Goal: Transaction & Acquisition: Purchase product/service

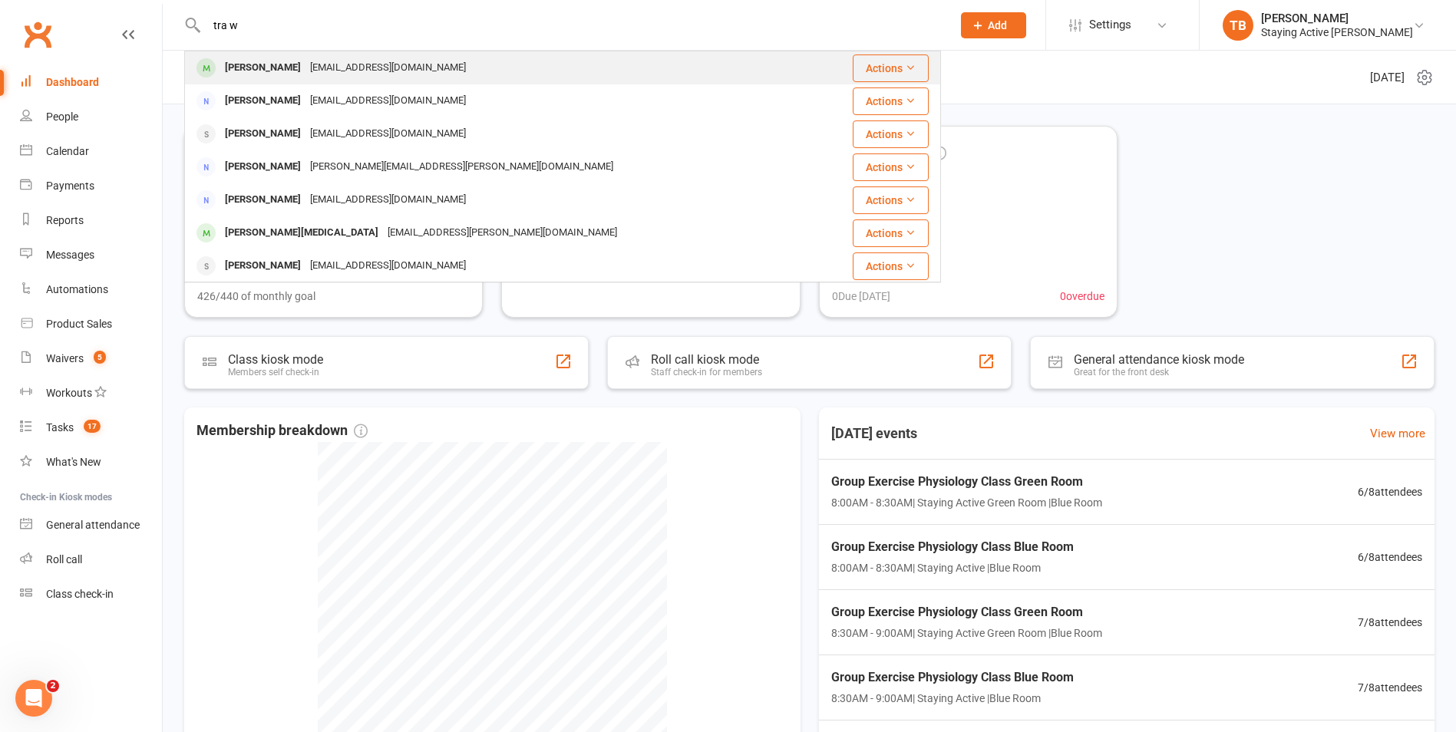
type input "tra w"
click at [202, 71] on span at bounding box center [205, 67] width 19 height 19
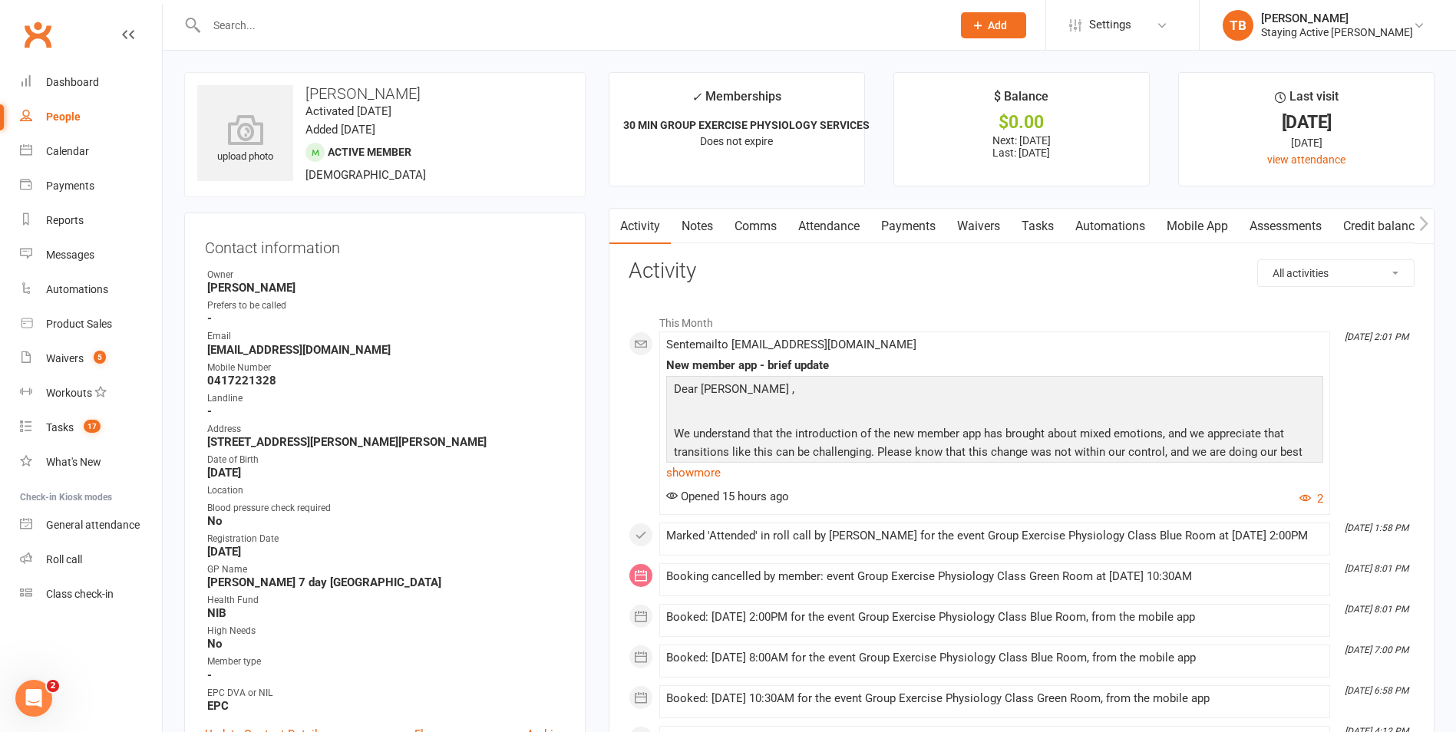
drag, startPoint x: 1299, startPoint y: 235, endPoint x: 1411, endPoint y: 200, distance: 117.3
click at [1299, 235] on link "Assessments" at bounding box center [1286, 226] width 94 height 35
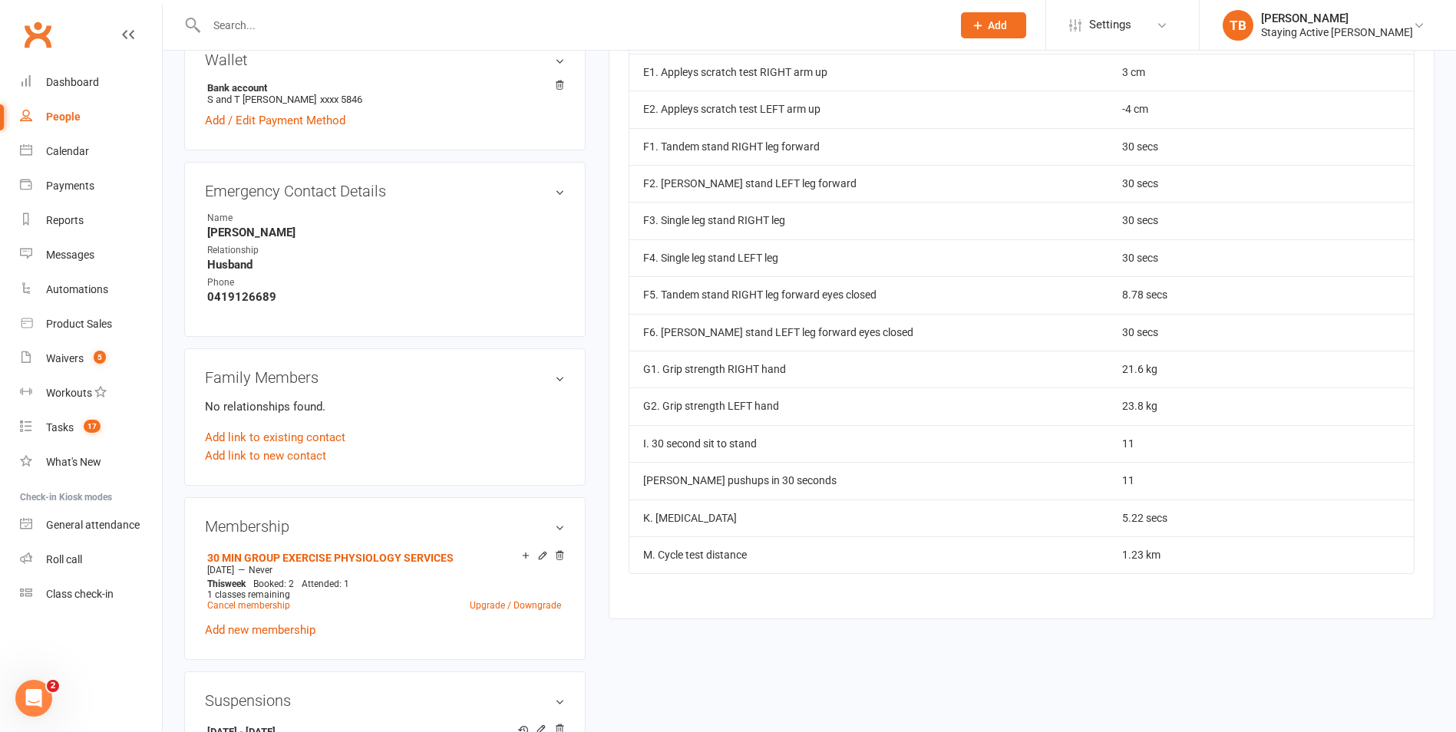
scroll to position [768, 0]
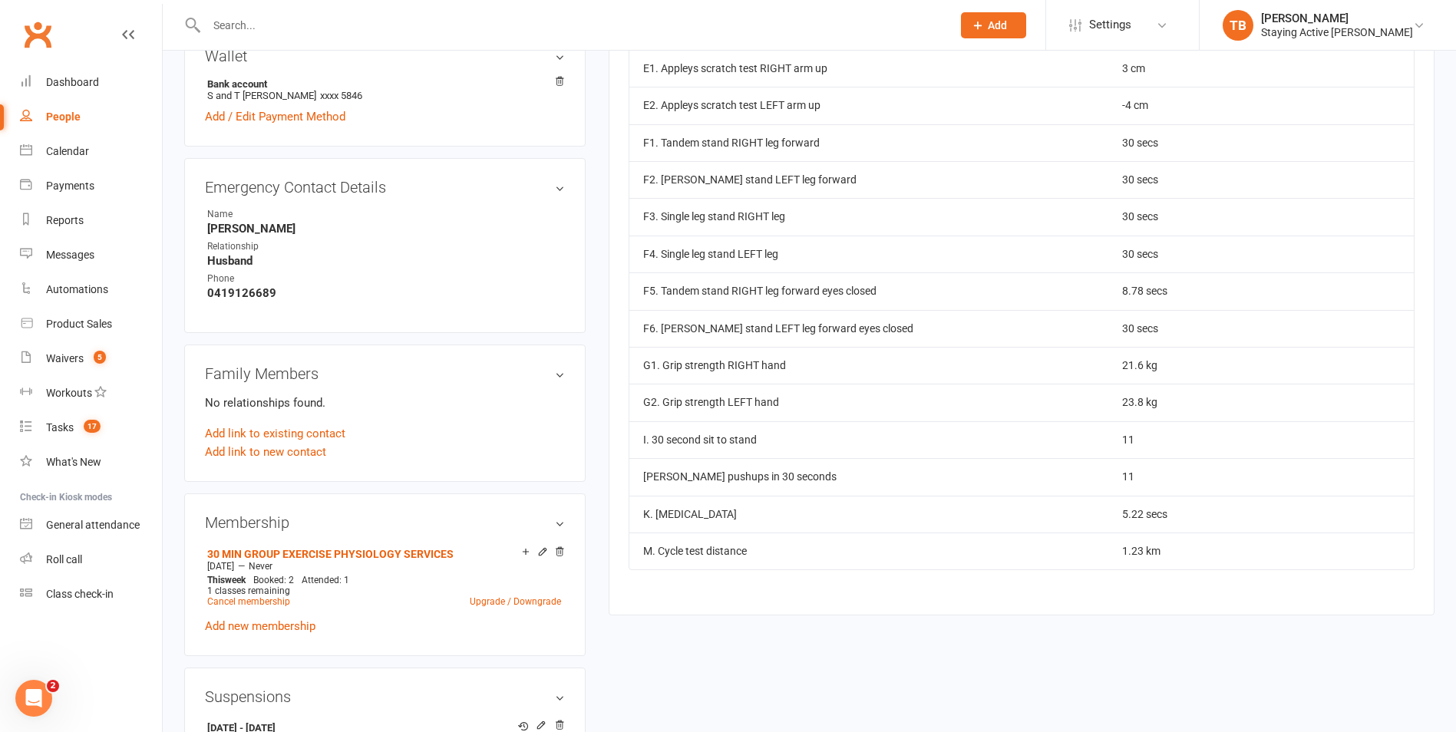
click at [51, 34] on link "Clubworx" at bounding box center [37, 34] width 38 height 38
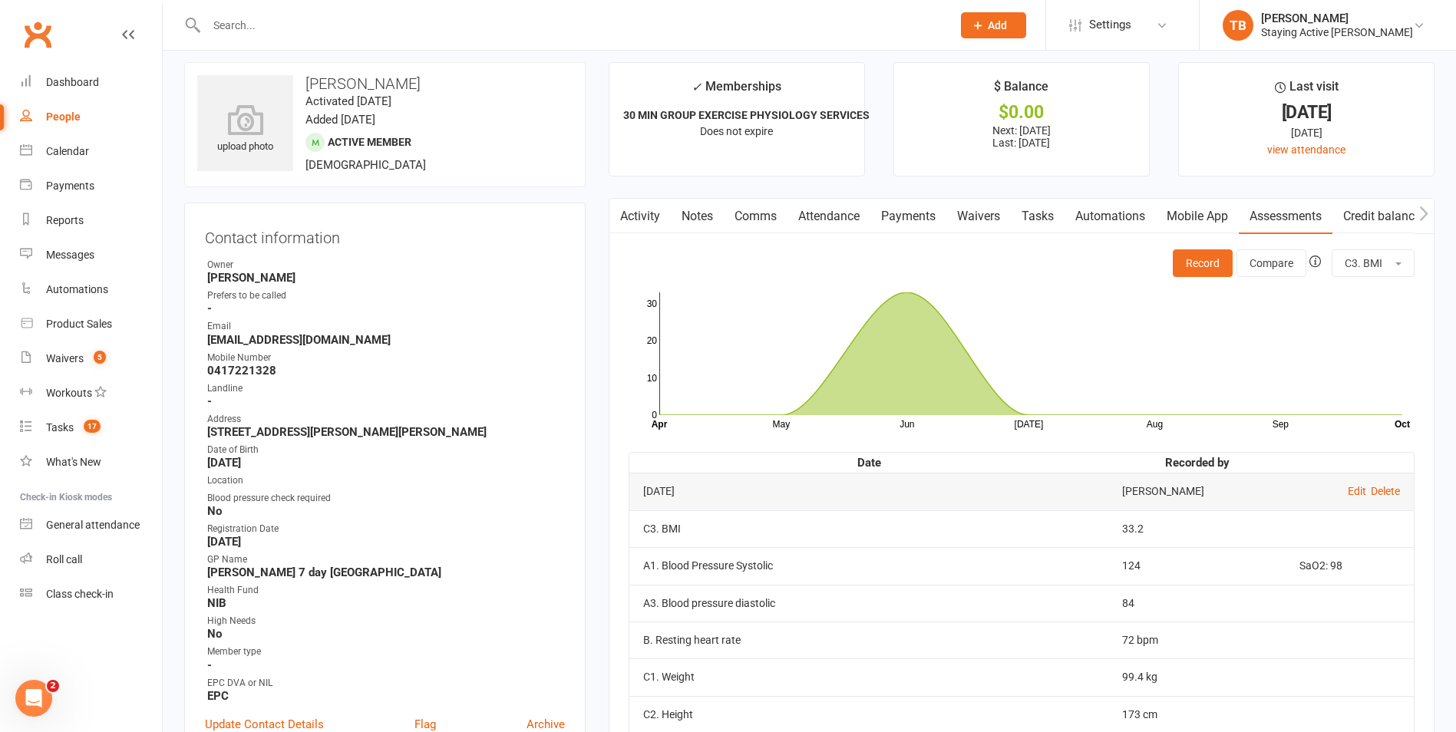
scroll to position [0, 0]
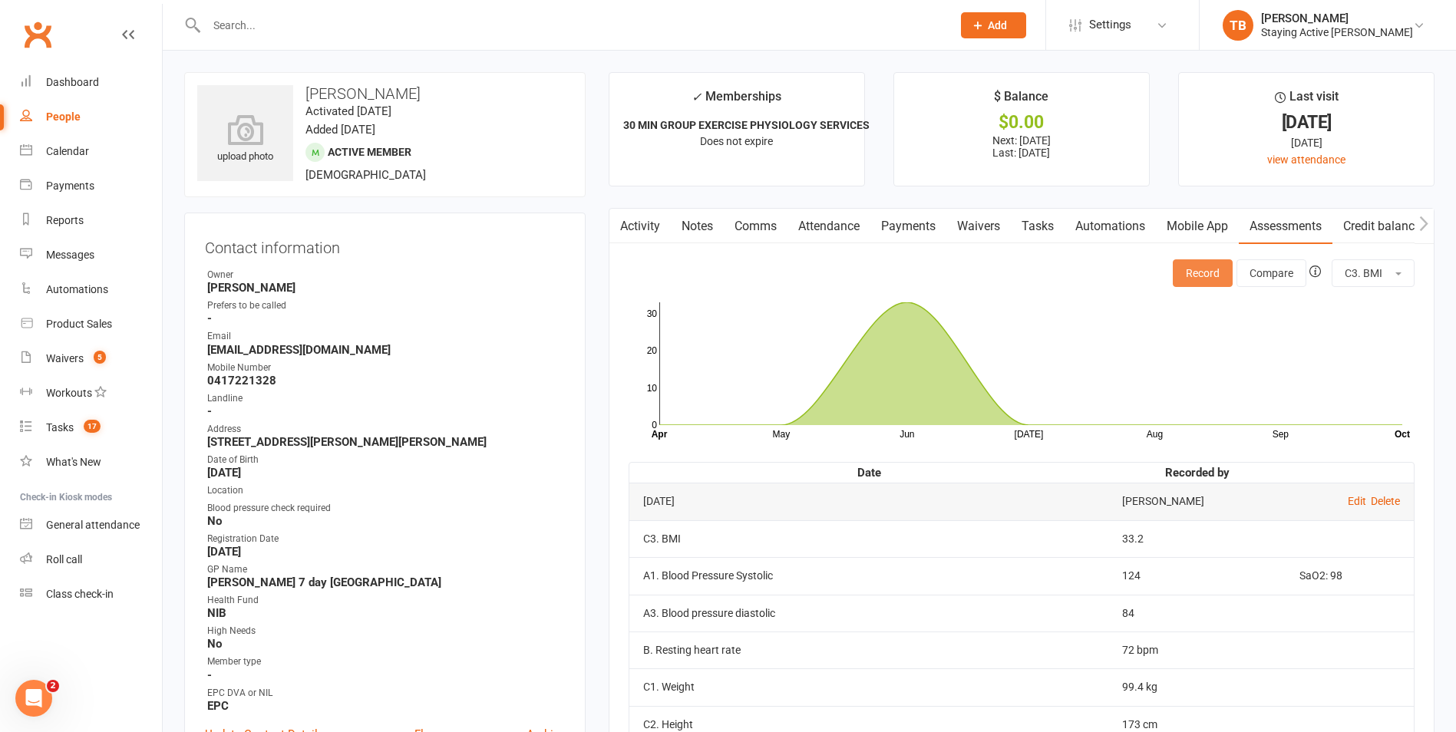
click at [1204, 276] on button "Record" at bounding box center [1203, 273] width 60 height 28
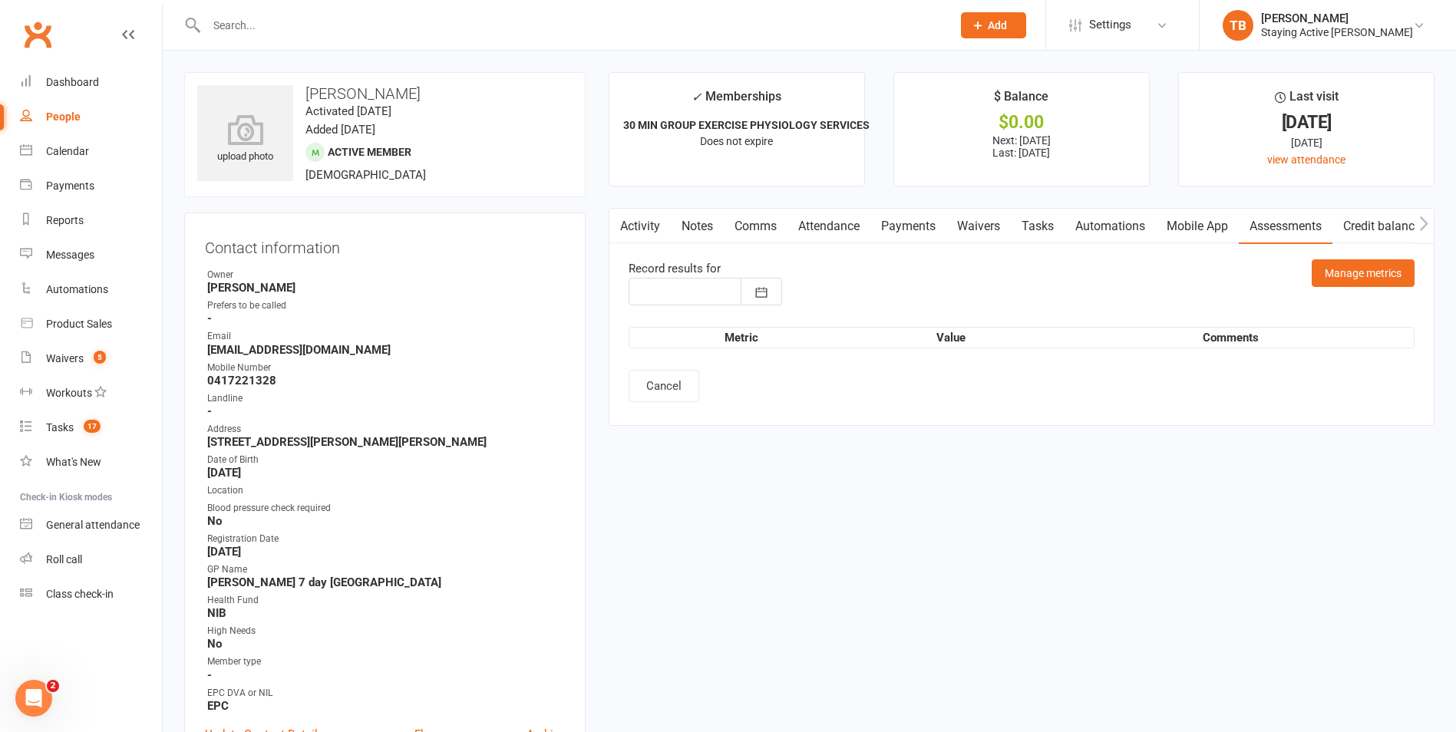
type input "[DATE]"
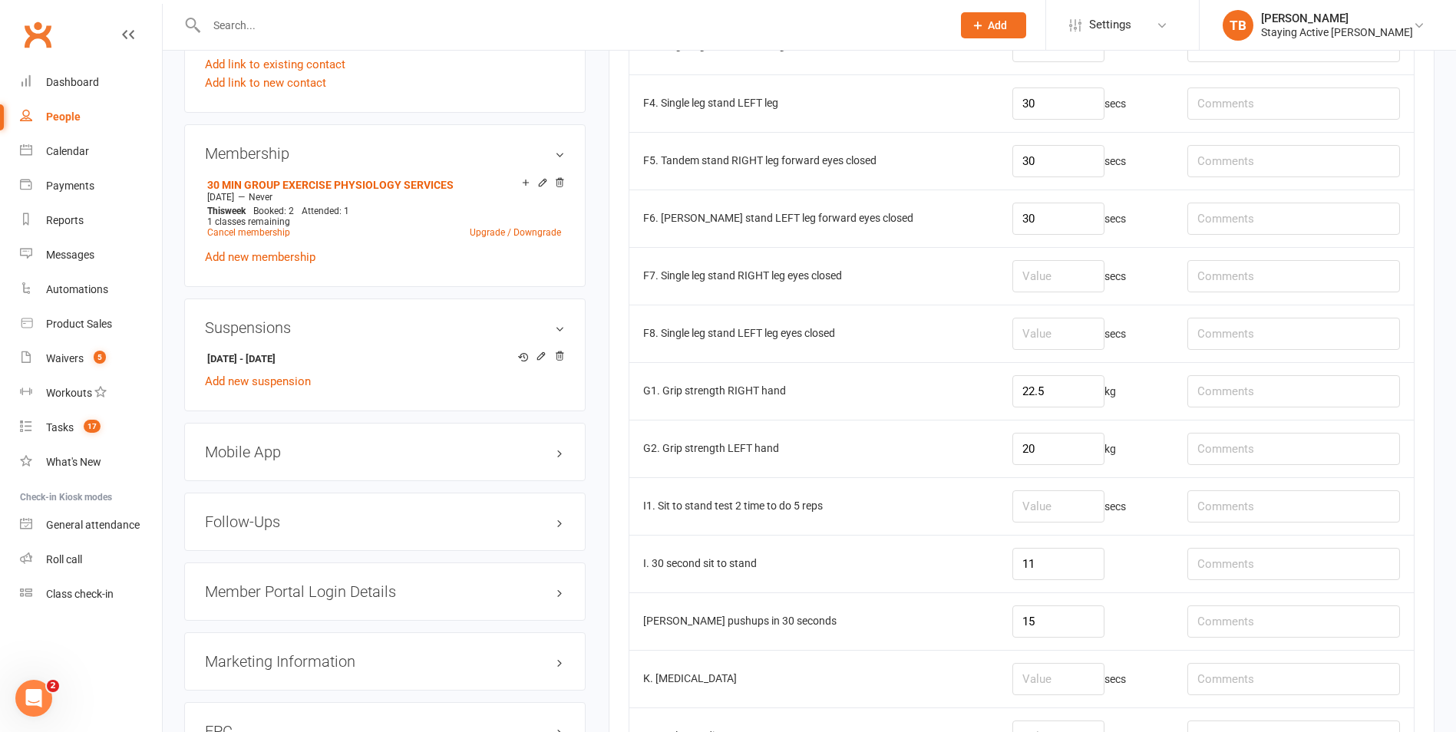
scroll to position [1151, 0]
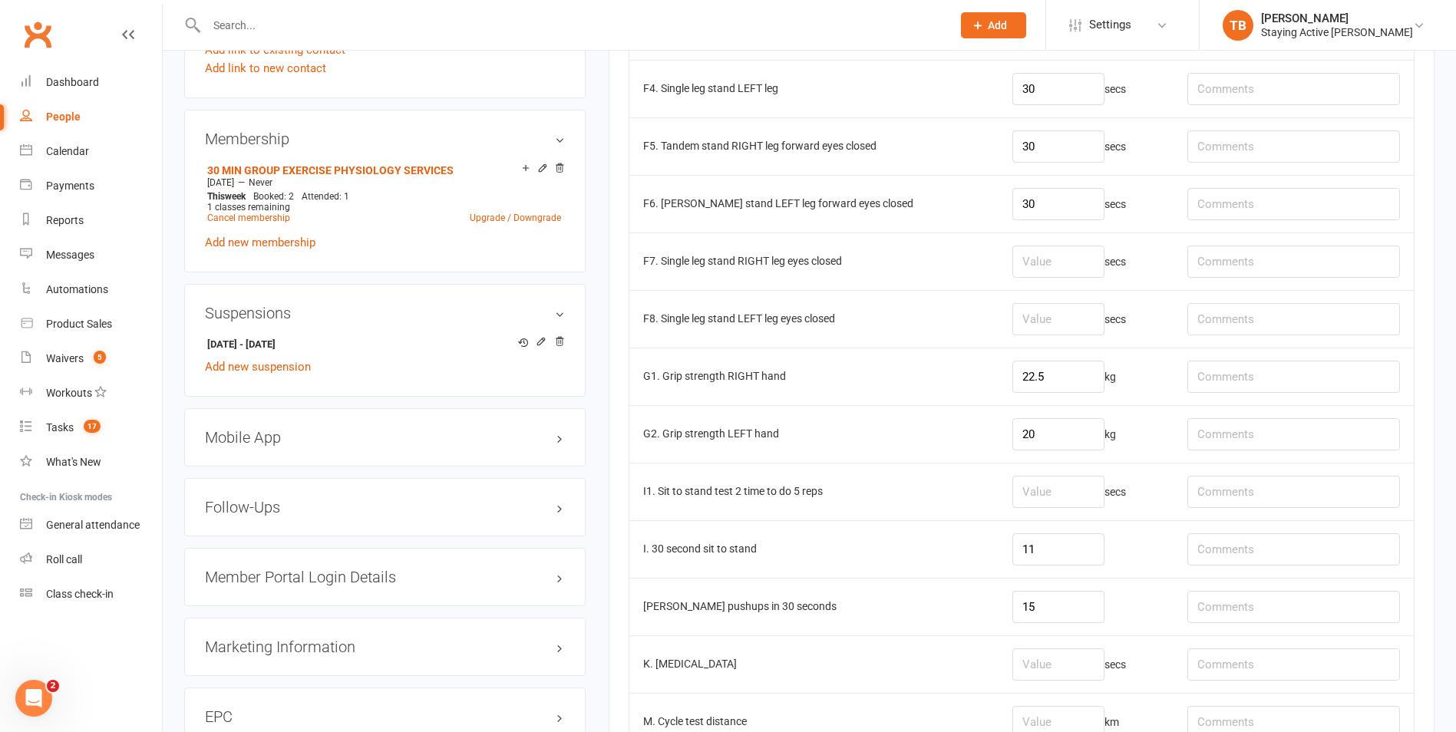
click at [1063, 567] on td "11" at bounding box center [1086, 549] width 175 height 58
click at [1064, 542] on input "11" at bounding box center [1058, 549] width 92 height 32
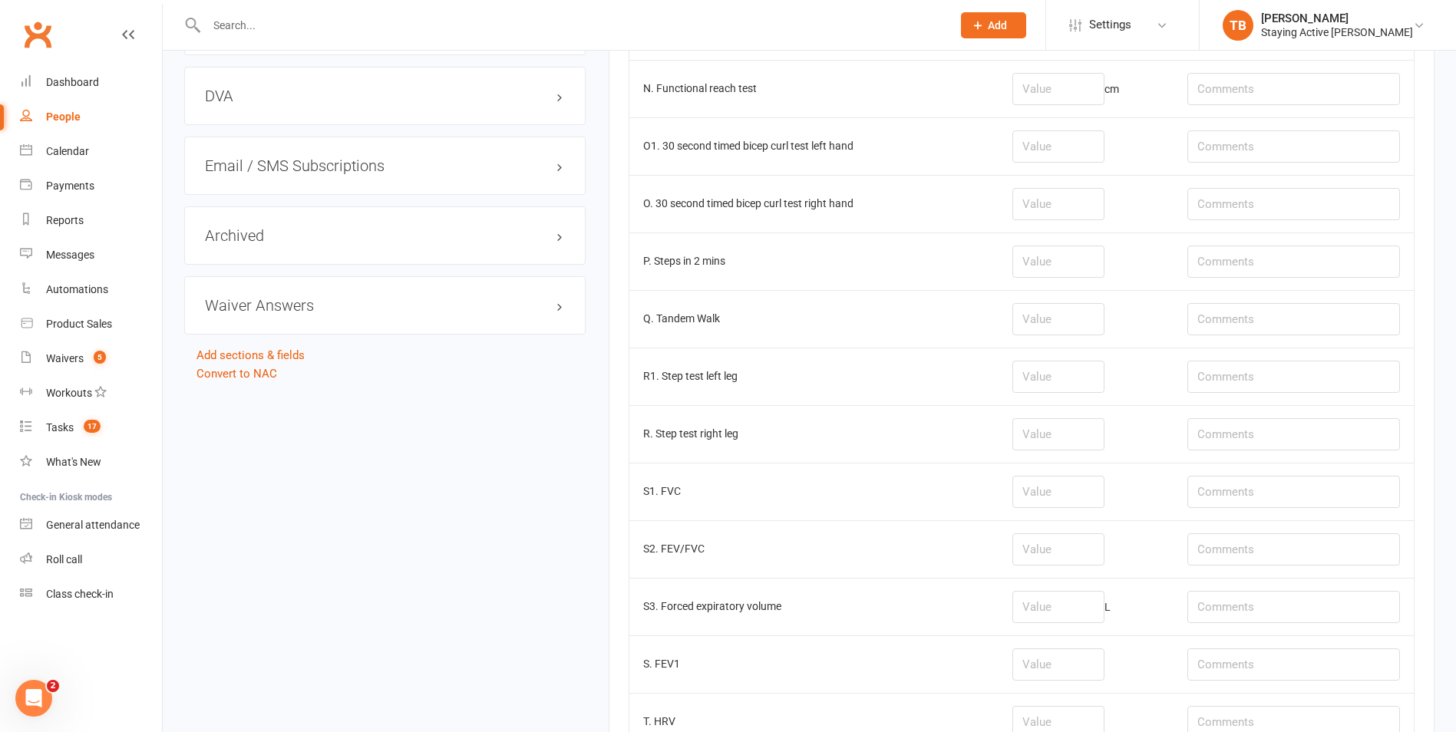
scroll to position [1765, 0]
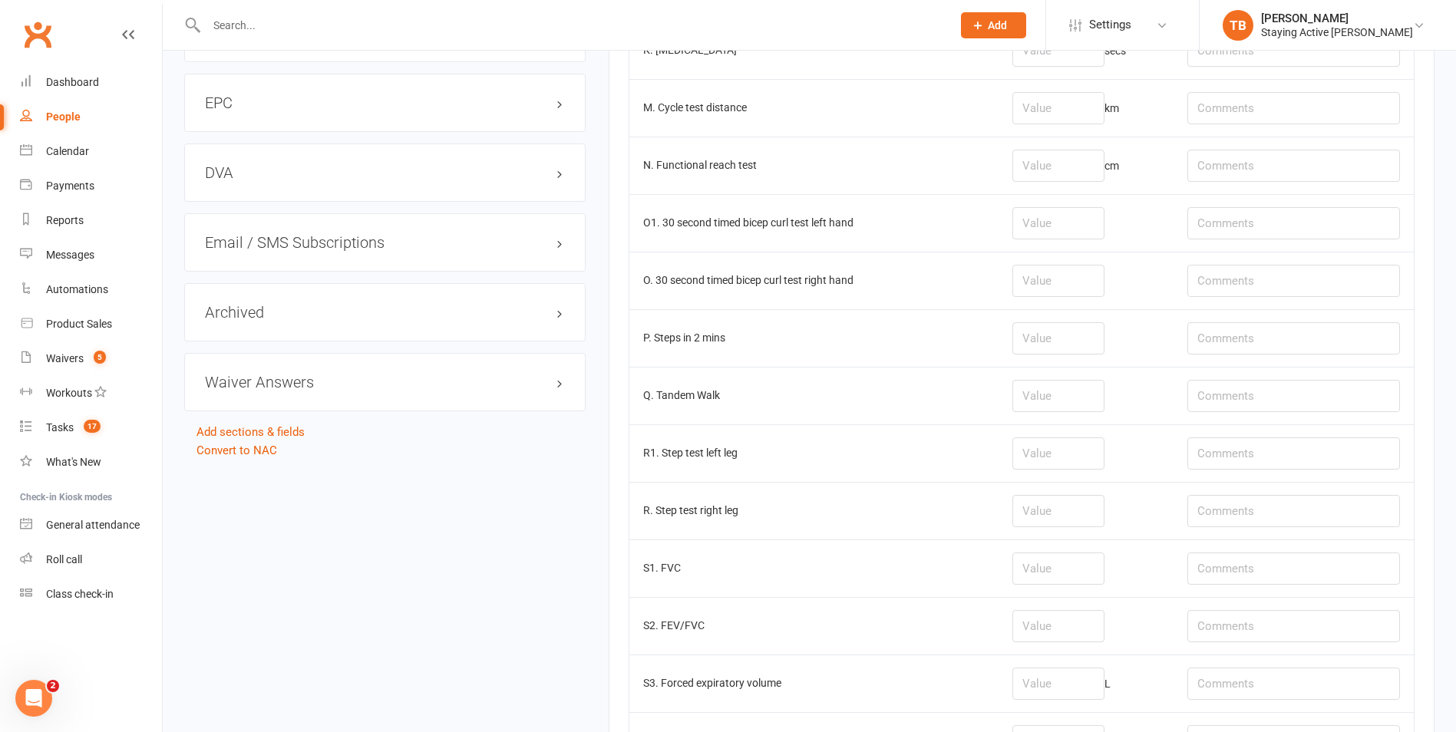
type input "12"
click at [1019, 116] on input "number" at bounding box center [1058, 108] width 92 height 32
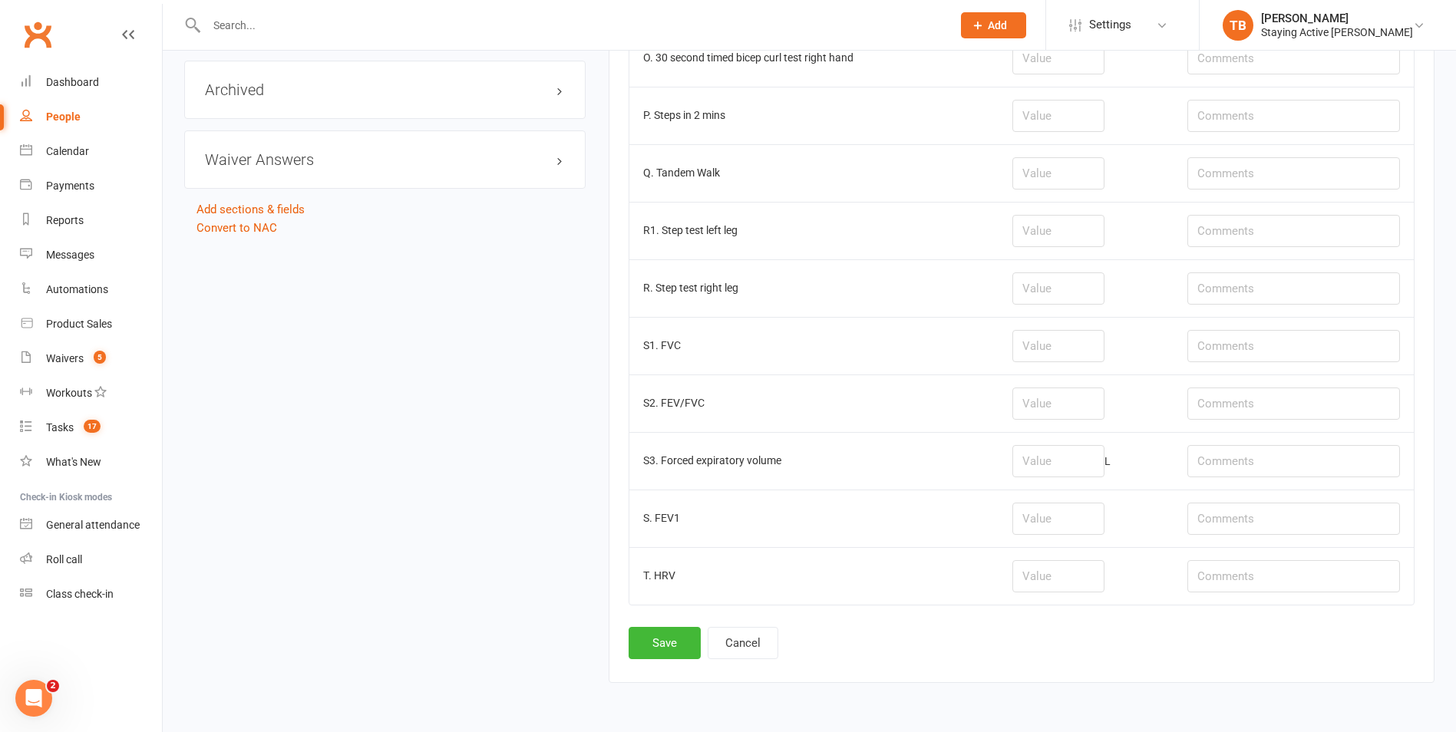
scroll to position [1996, 0]
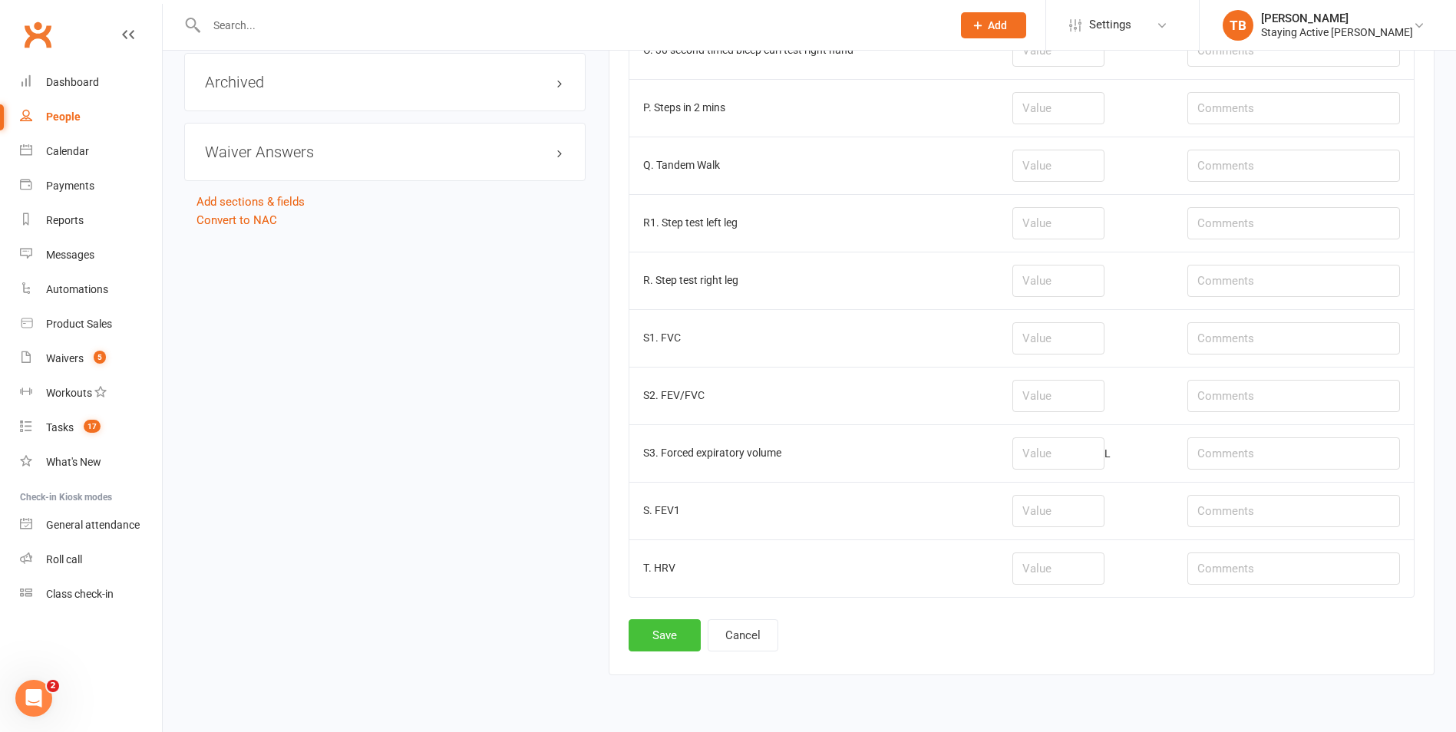
type input "1.33"
click at [647, 633] on button "Save" at bounding box center [665, 635] width 72 height 32
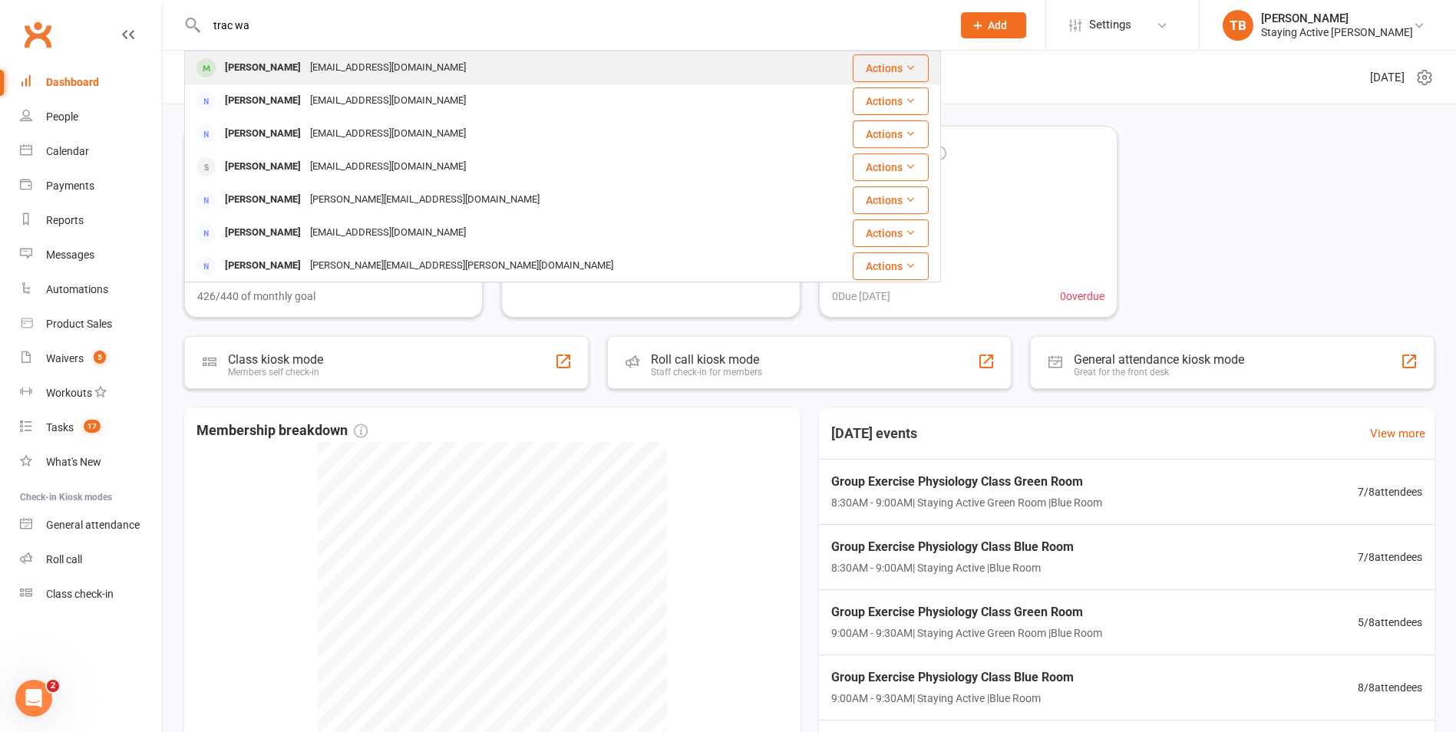
type input "trac wa"
click at [246, 61] on div "Tracey Waight" at bounding box center [262, 68] width 85 height 22
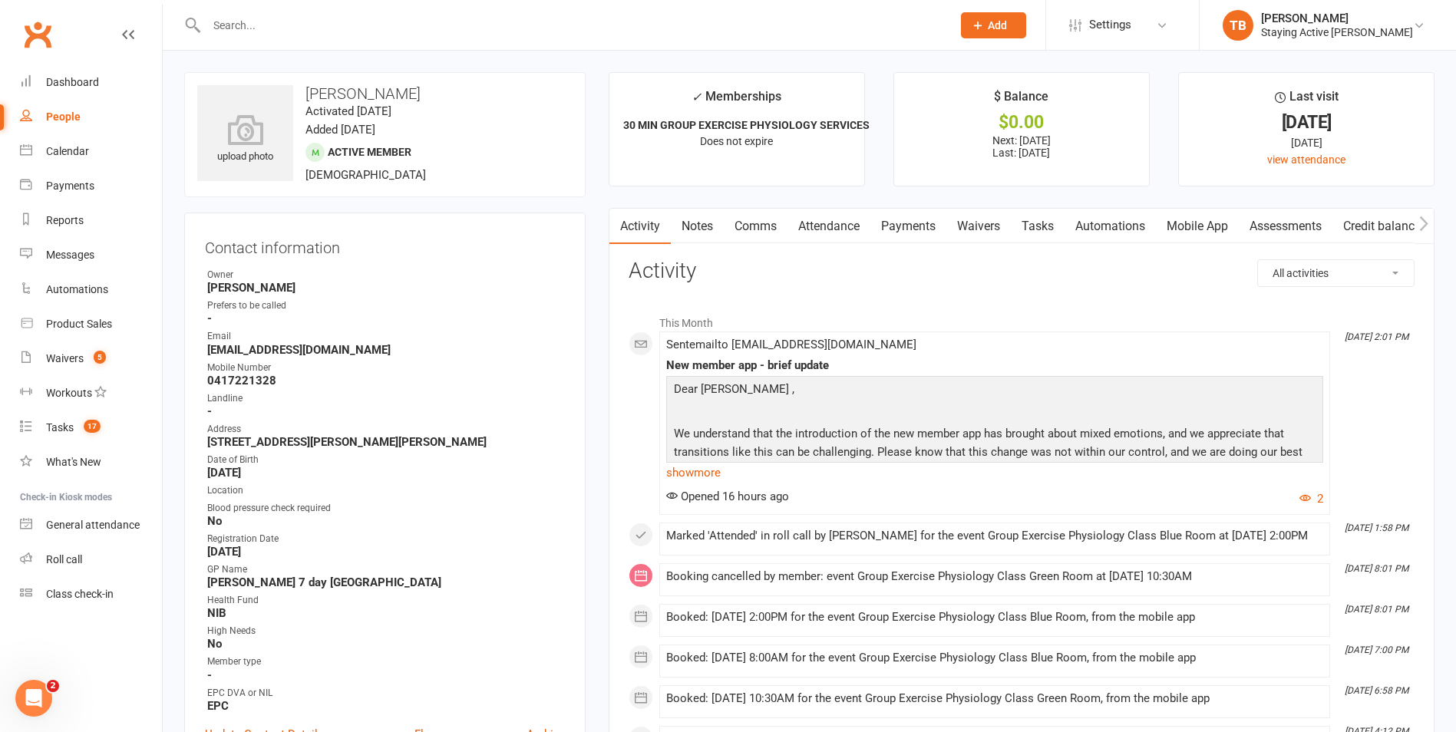
click at [1284, 229] on link "Assessments" at bounding box center [1286, 226] width 94 height 35
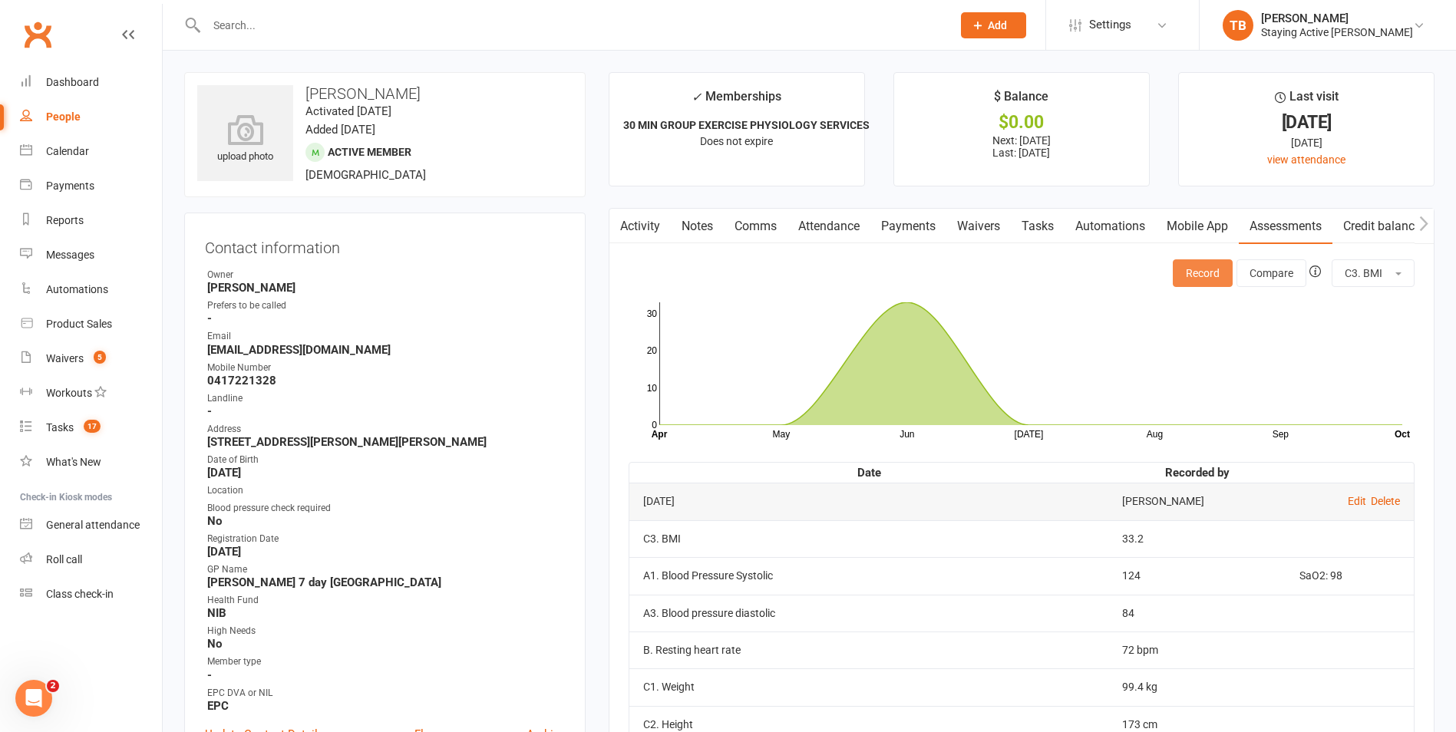
click at [1208, 276] on button "Record" at bounding box center [1203, 273] width 60 height 28
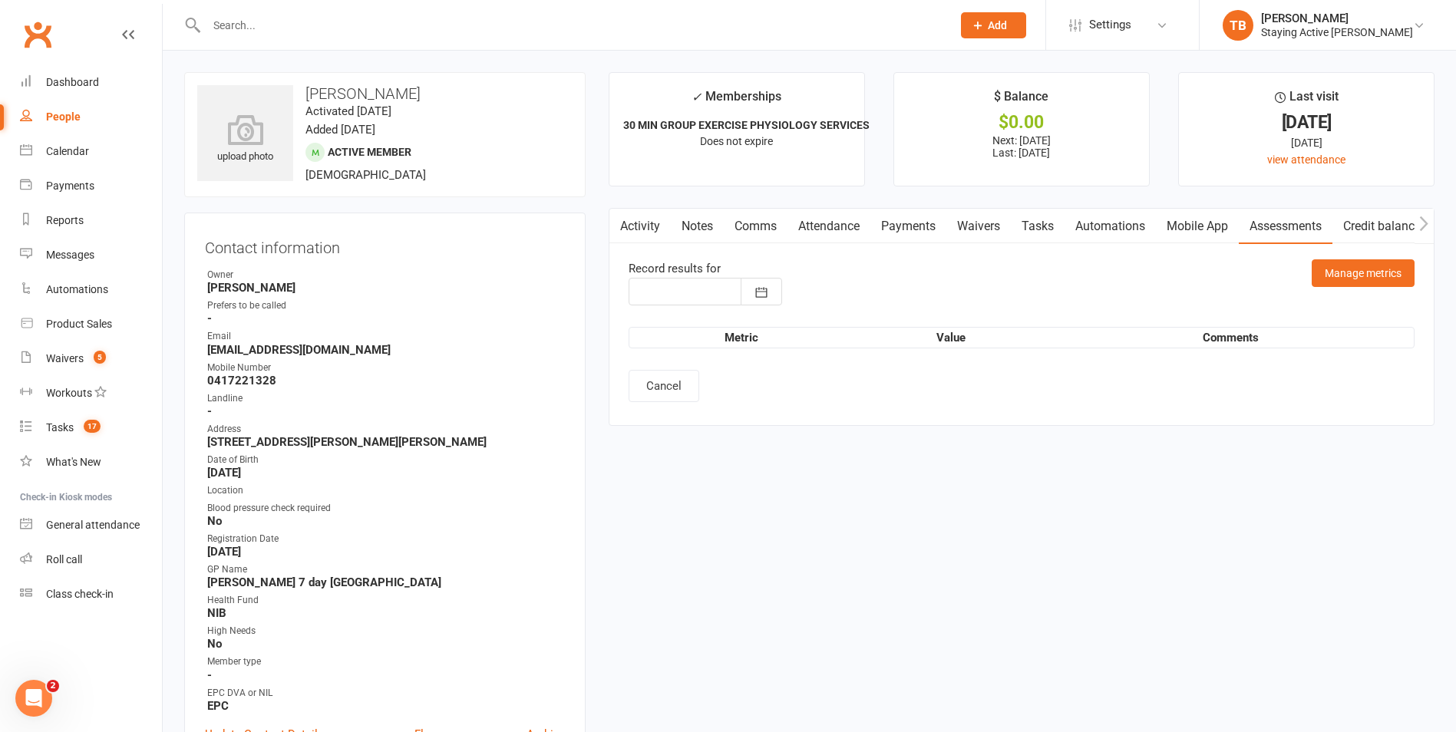
type input "[DATE]"
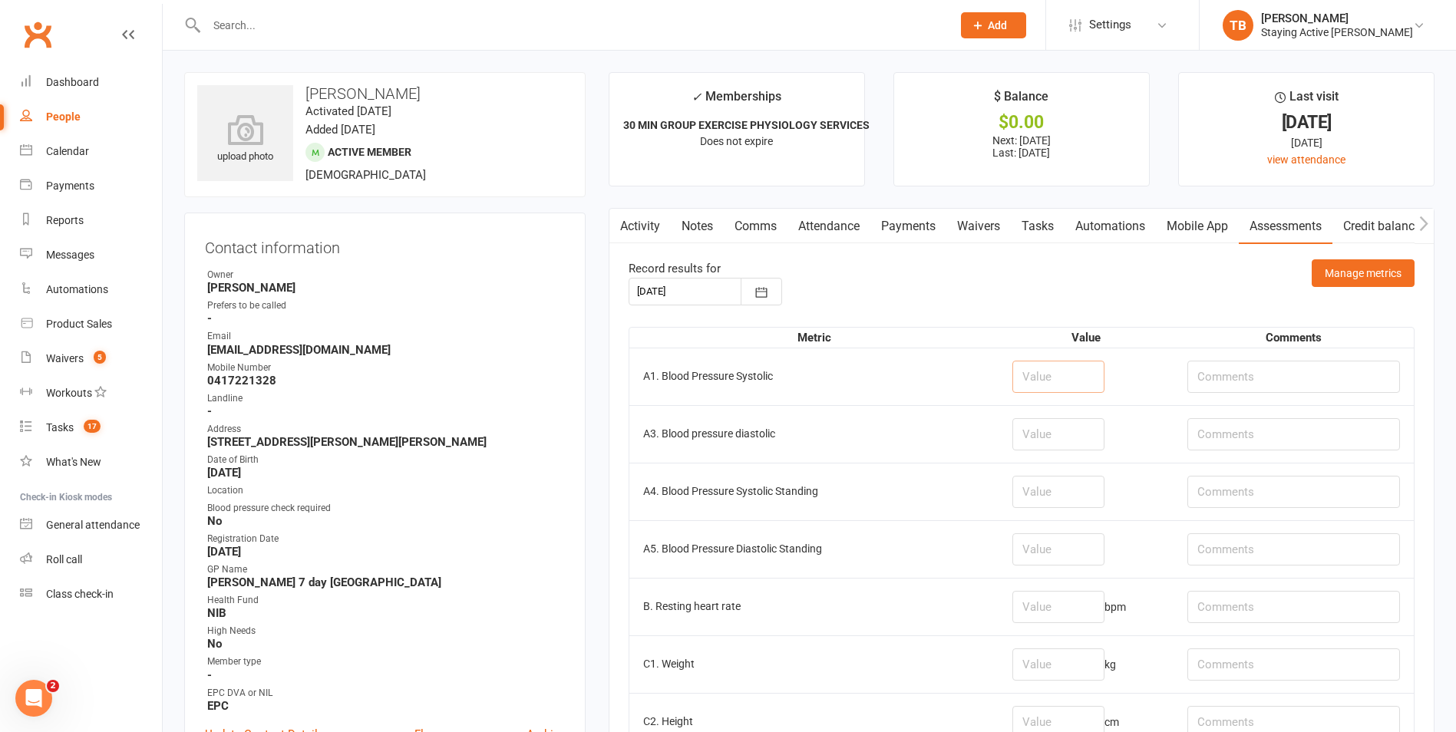
click at [1065, 384] on input "number" at bounding box center [1058, 377] width 92 height 32
type input "128"
type input "85"
click at [1022, 594] on input "number" at bounding box center [1058, 607] width 92 height 32
type input "72"
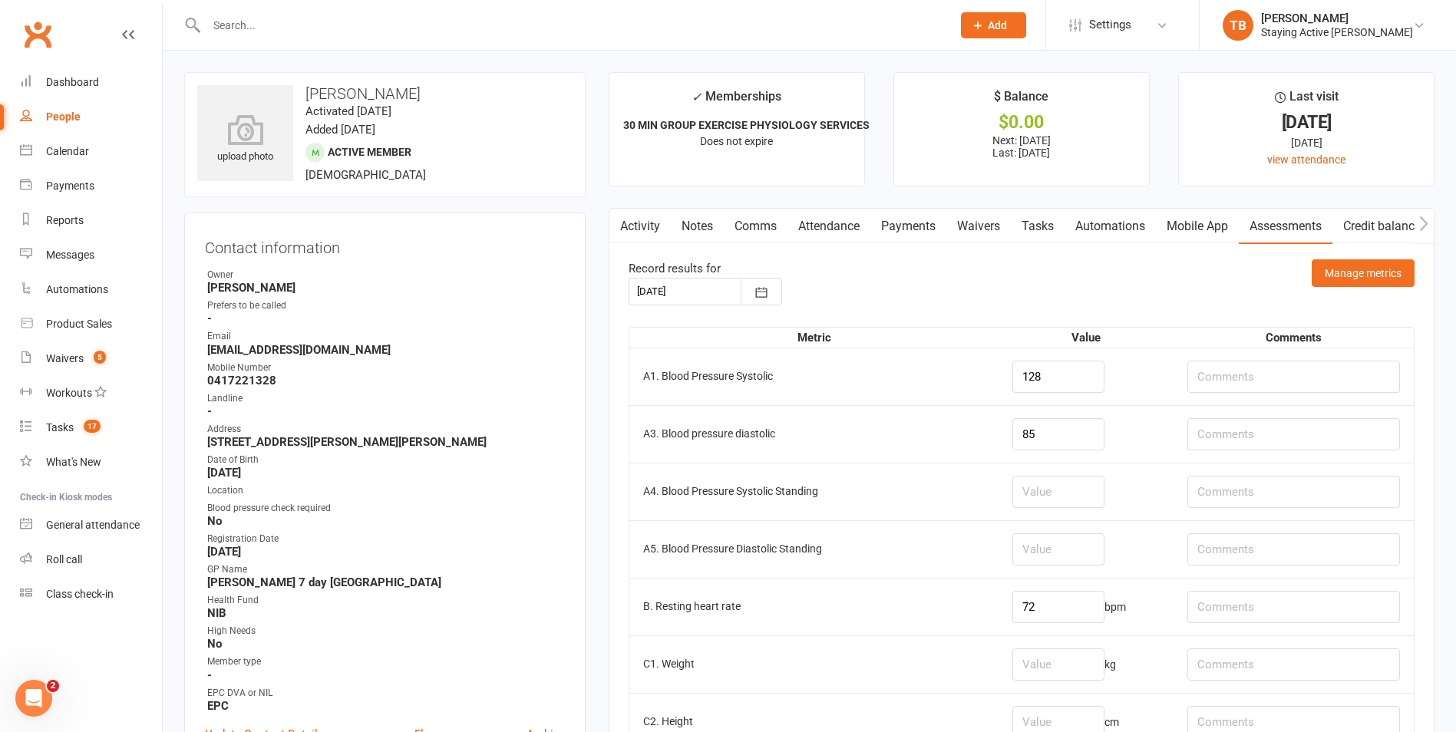
click at [873, 526] on td "A5. Blood Pressure Diastolic Standing" at bounding box center [813, 549] width 369 height 58
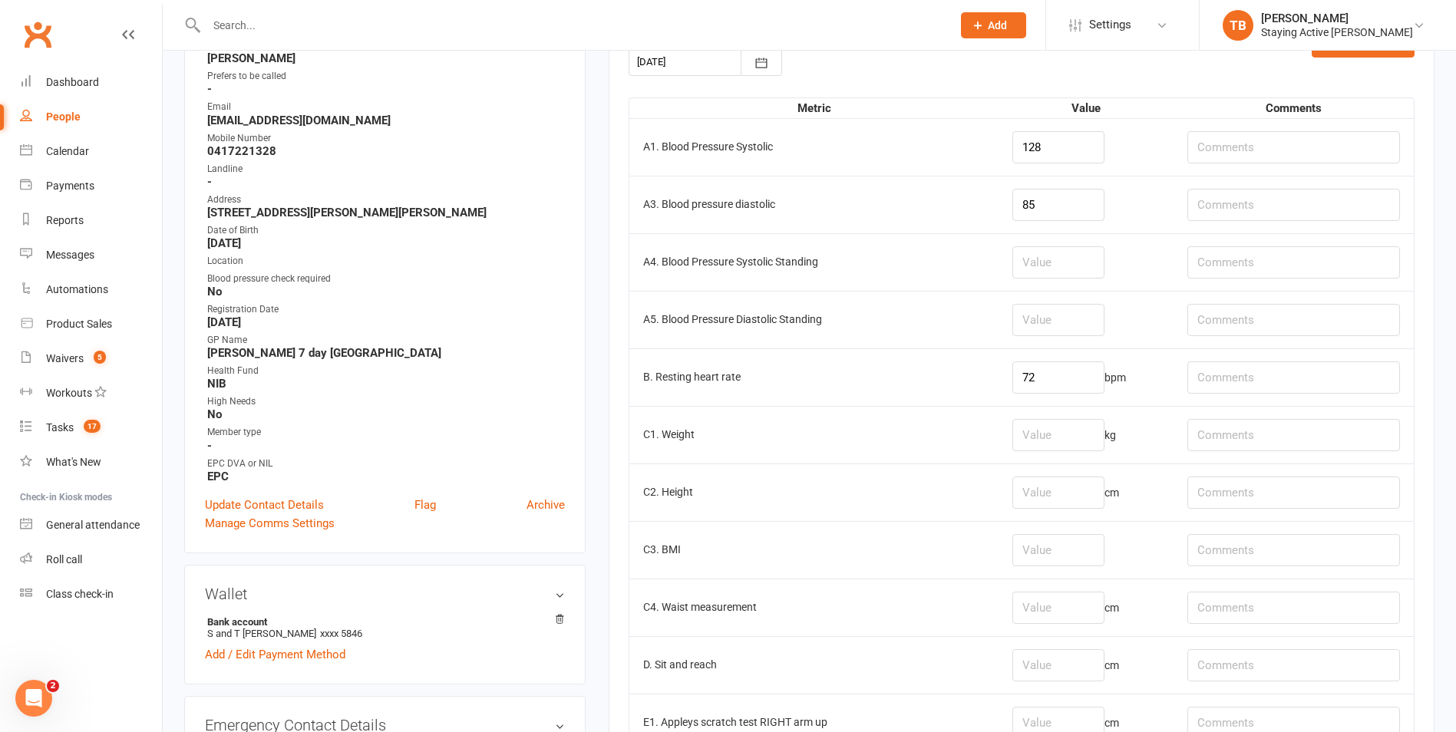
scroll to position [461, 0]
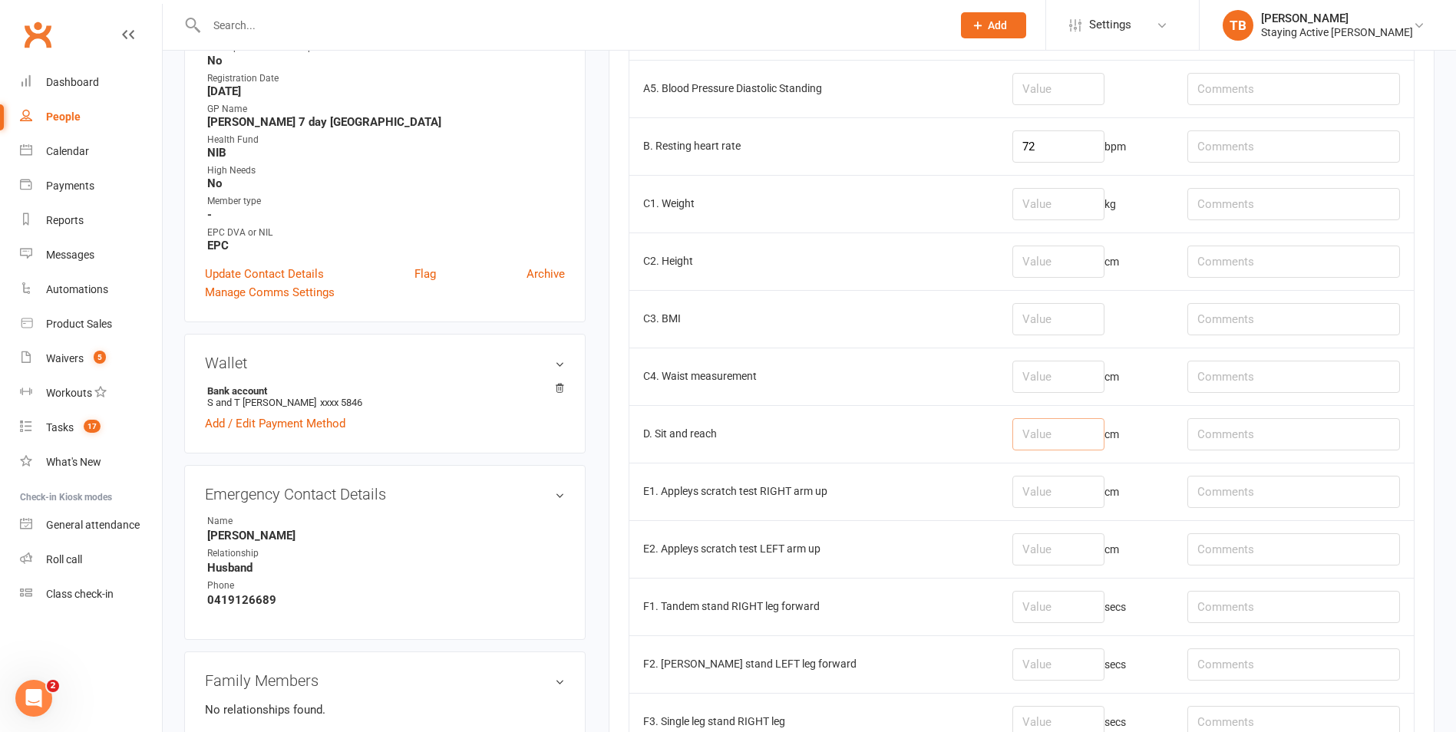
click at [1048, 430] on input "number" at bounding box center [1058, 434] width 92 height 32
type input "R: 5, L: 11"
click at [1051, 442] on input "number" at bounding box center [1058, 434] width 92 height 32
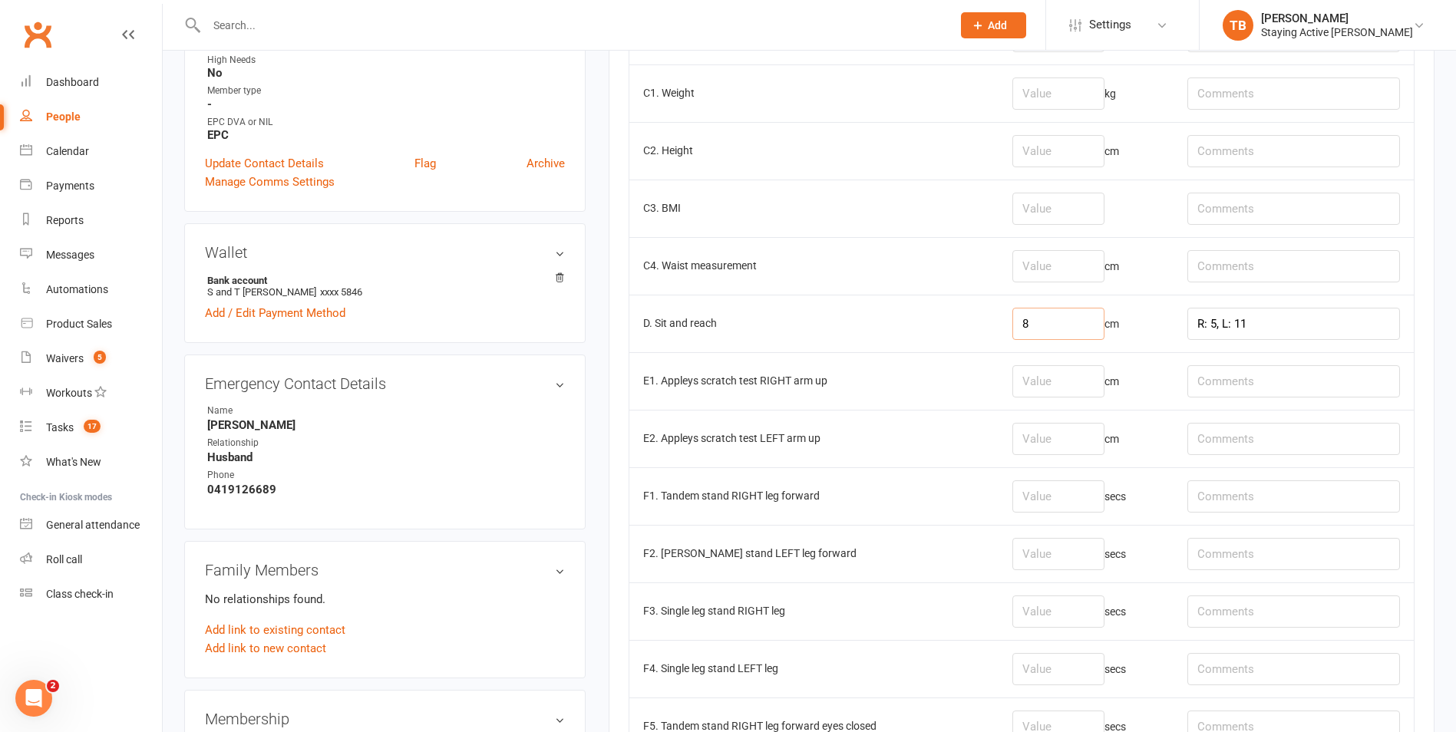
scroll to position [691, 0]
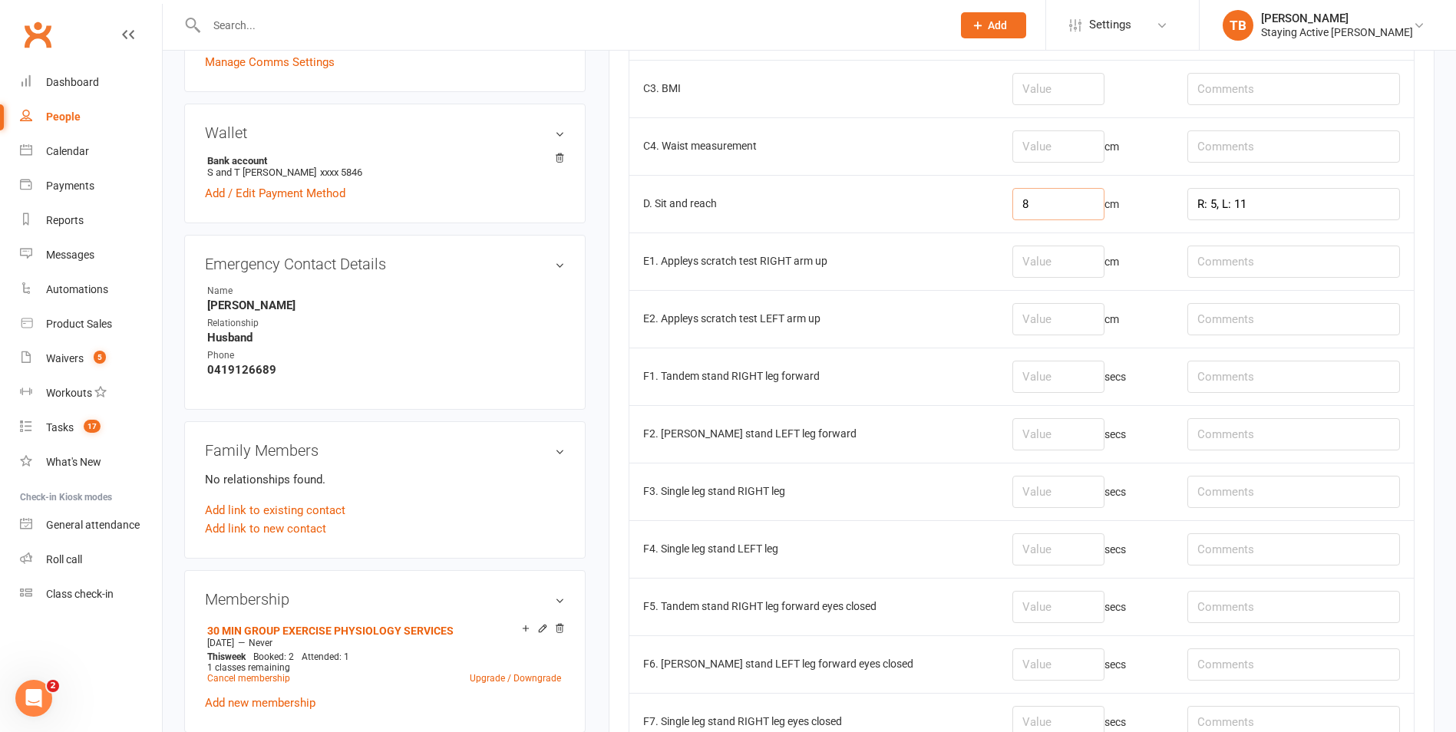
type input "8"
click at [1022, 262] on input "number" at bounding box center [1058, 262] width 92 height 32
type input "4"
click at [1033, 320] on input "number" at bounding box center [1058, 319] width 92 height 32
type input "-1"
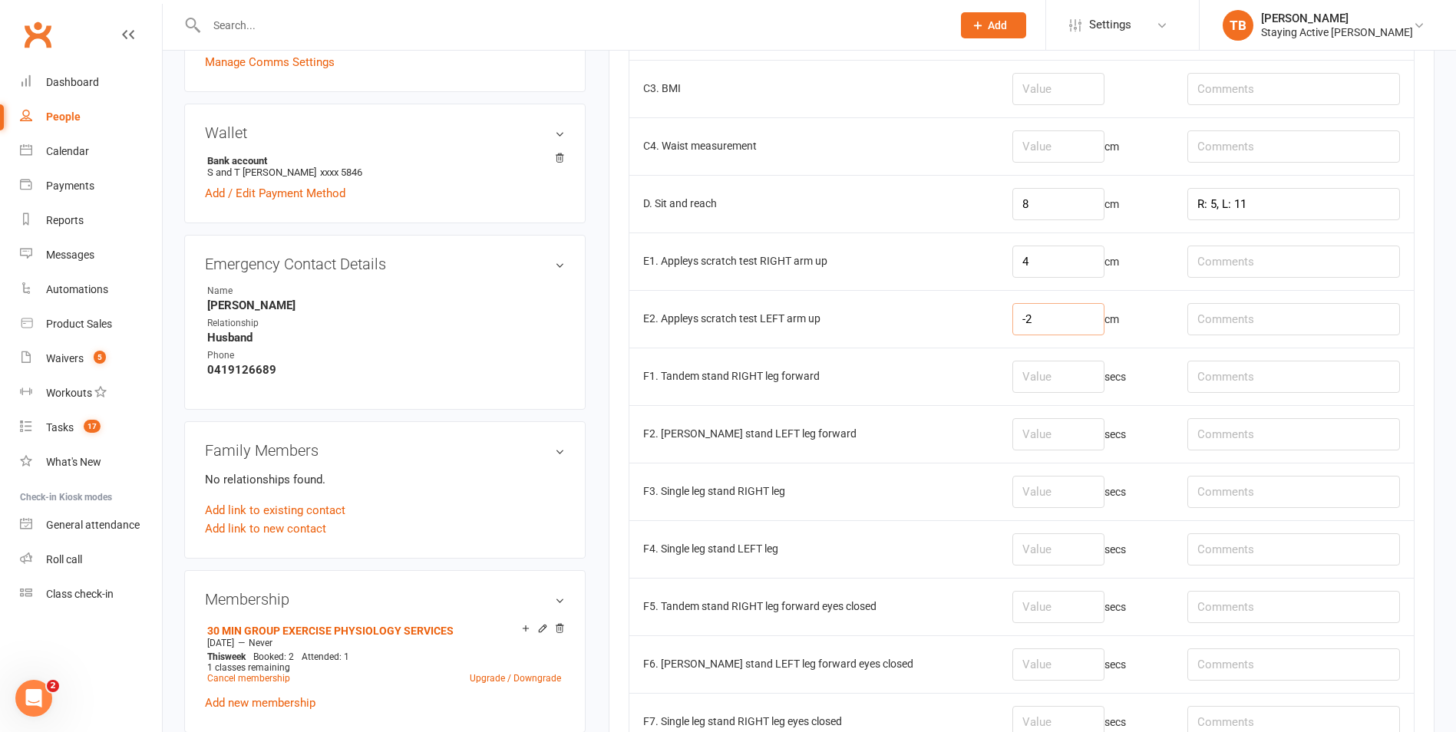
type input "-2"
click at [1049, 383] on input "number" at bounding box center [1058, 377] width 92 height 32
type input "30"
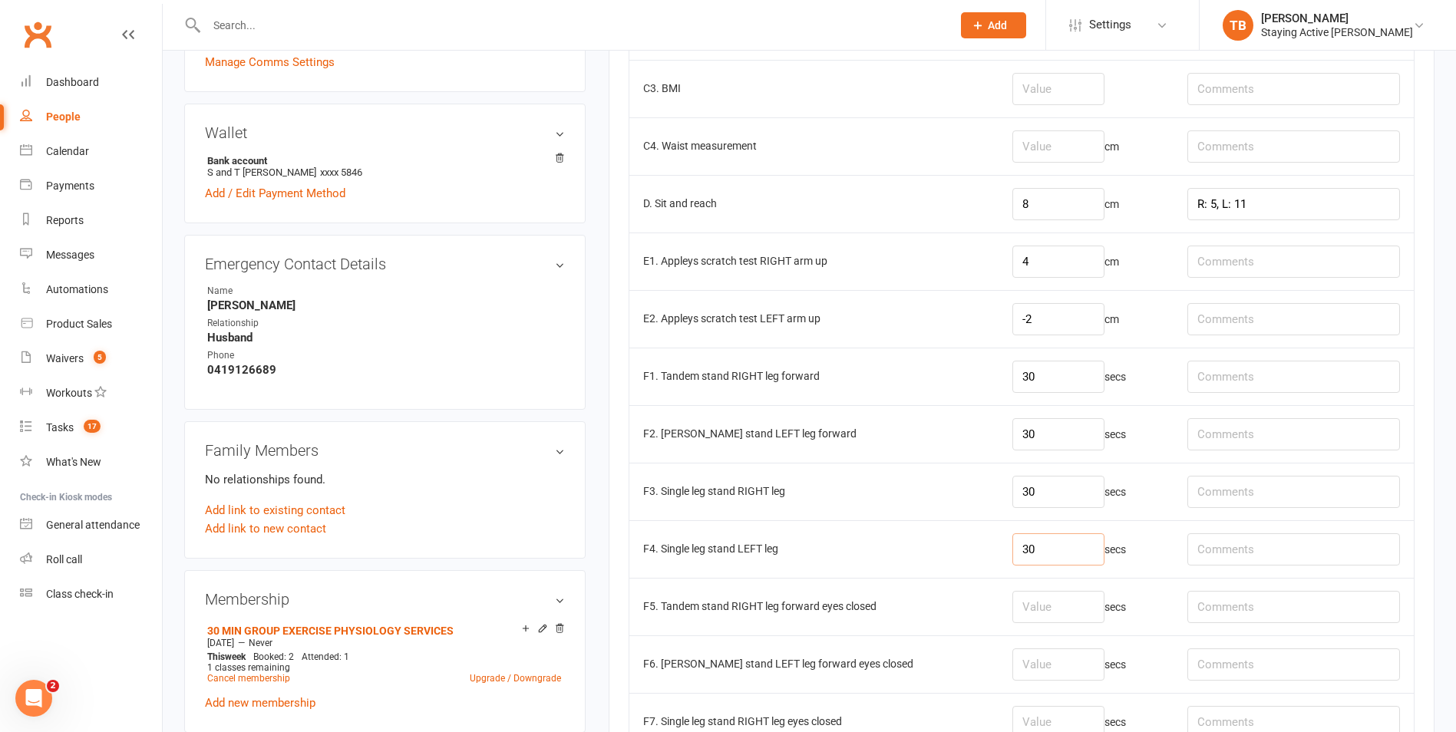
type input "30"
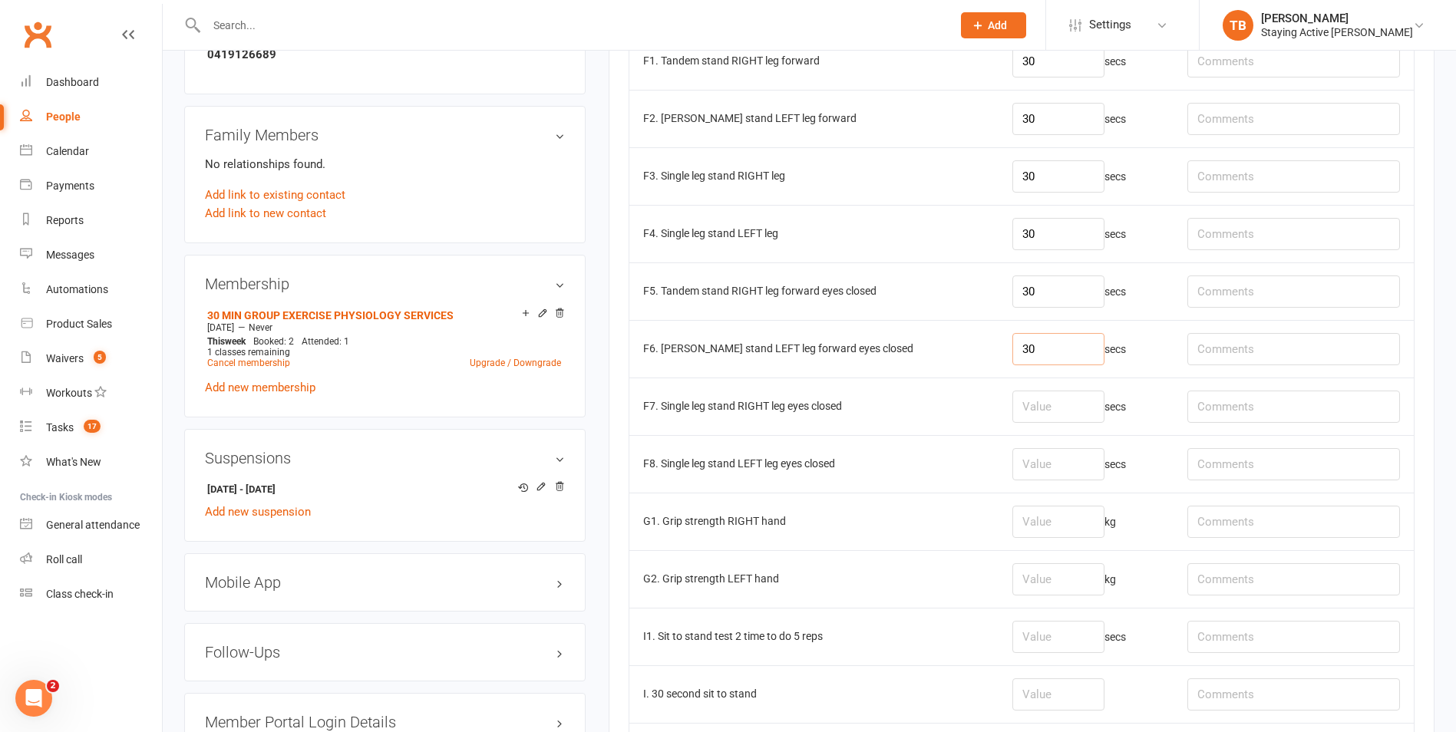
scroll to position [1075, 0]
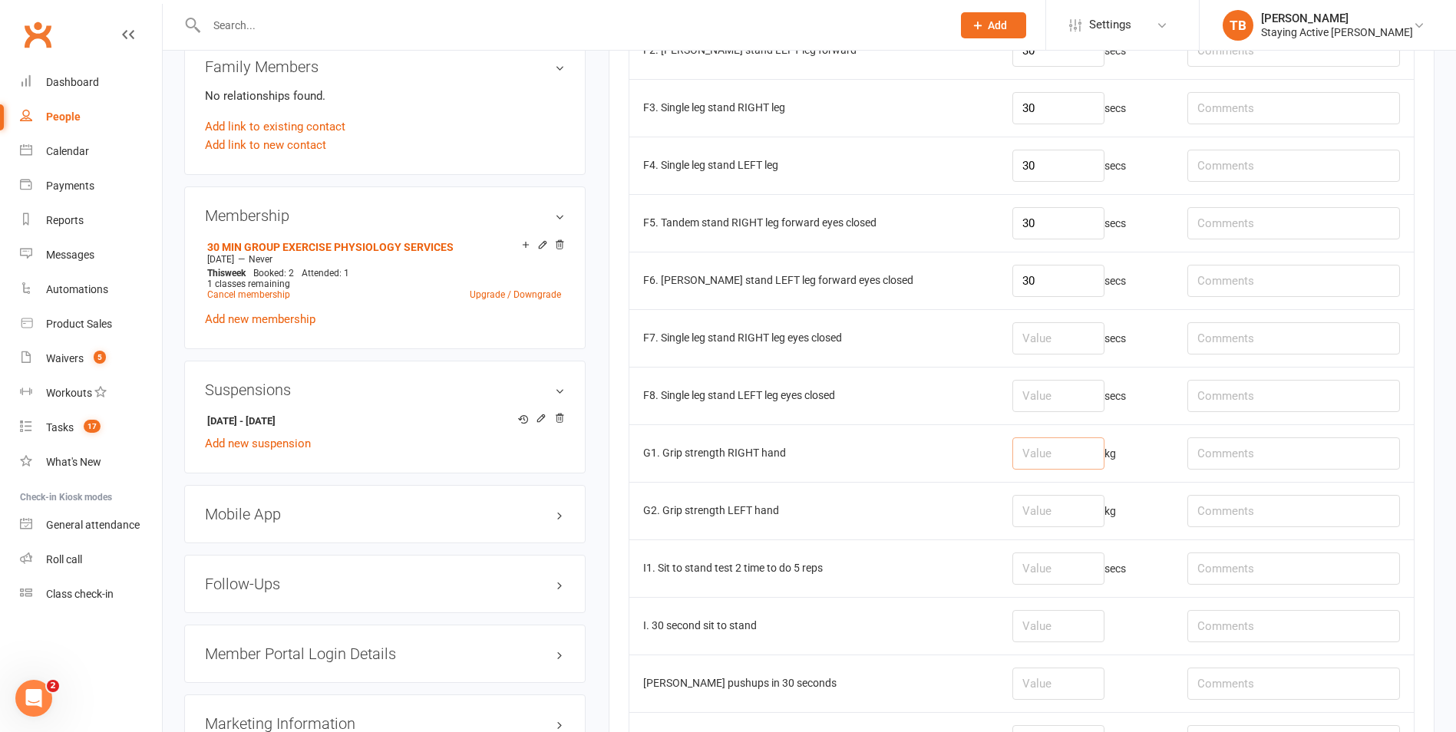
click at [1058, 450] on input "number" at bounding box center [1058, 453] width 92 height 32
type input "21"
click at [1027, 495] on input "number" at bounding box center [1058, 511] width 92 height 32
type input "18.5"
click at [1075, 449] on input "21" at bounding box center [1058, 453] width 92 height 32
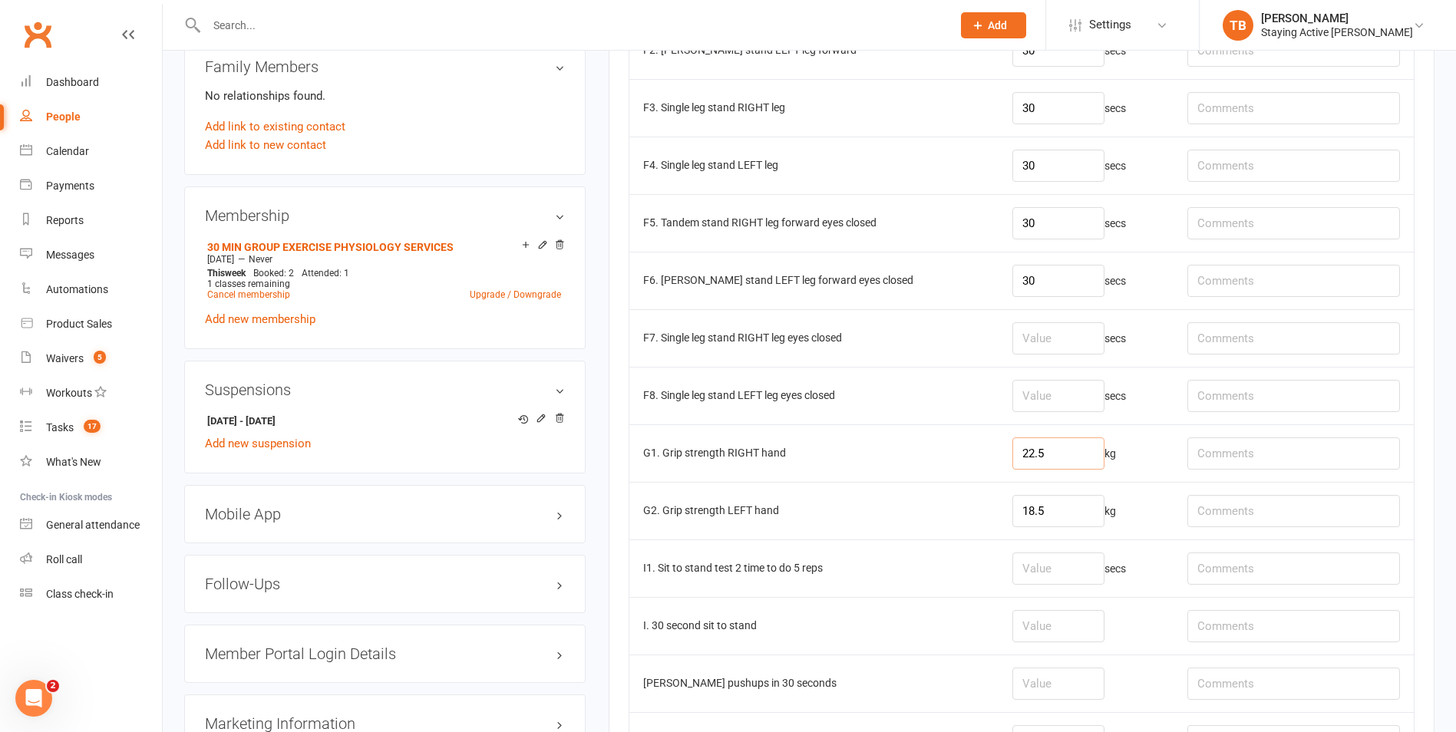
type input "22.5"
click at [1062, 511] on input "18.5" at bounding box center [1058, 511] width 92 height 32
type input "1"
type input "20"
click at [539, 349] on aside "upload photo Tracey Waight Activated 25 June, 2025 Added 12 June, 2025 Active m…" at bounding box center [384, 74] width 401 height 2153
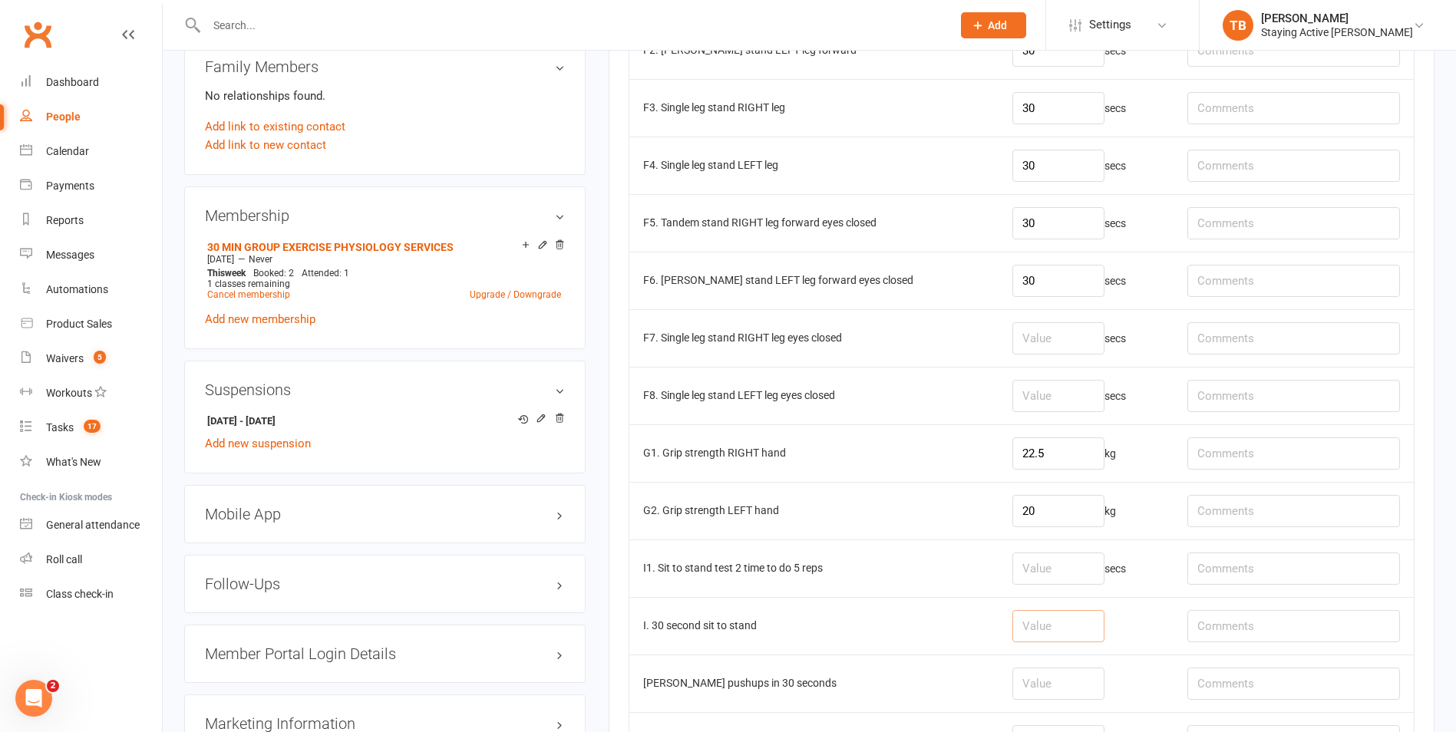
click at [1041, 618] on input "number" at bounding box center [1058, 626] width 92 height 32
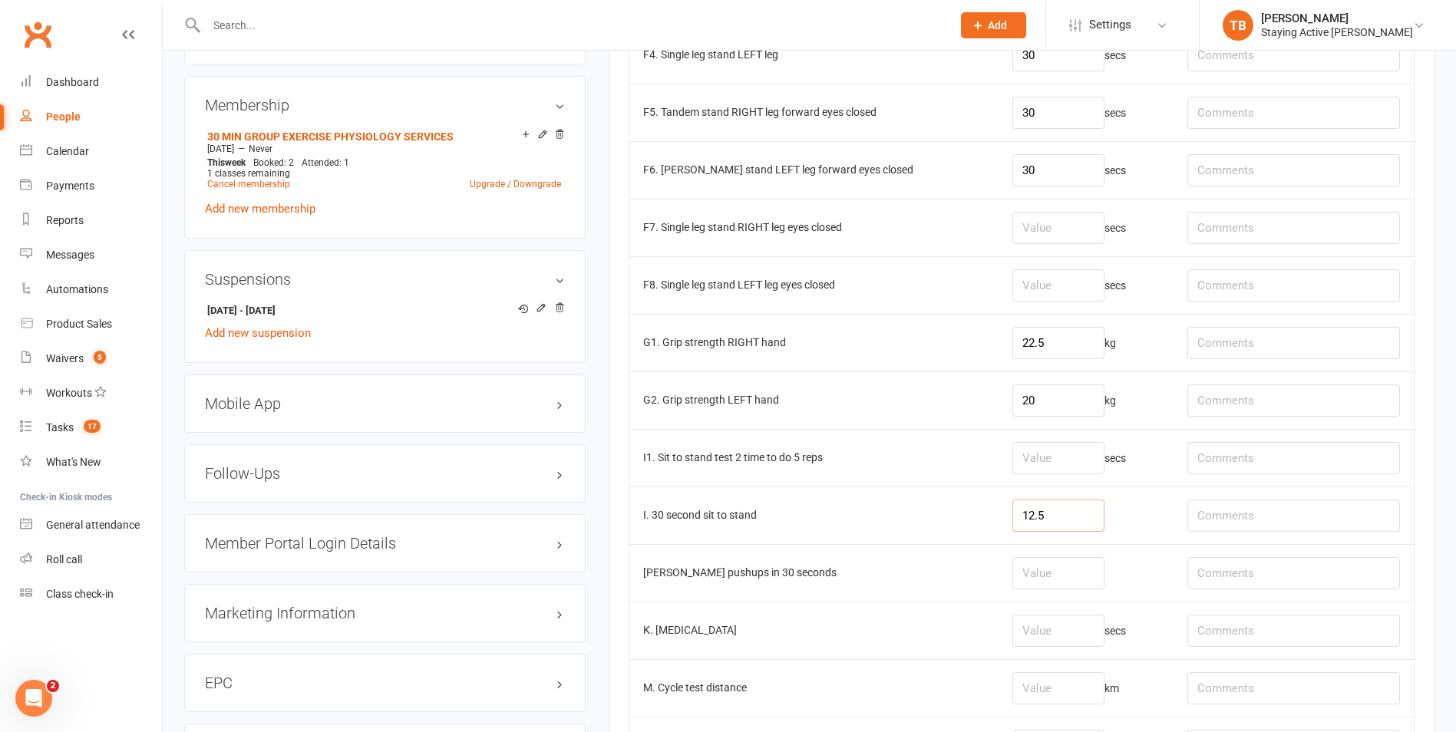
scroll to position [1382, 0]
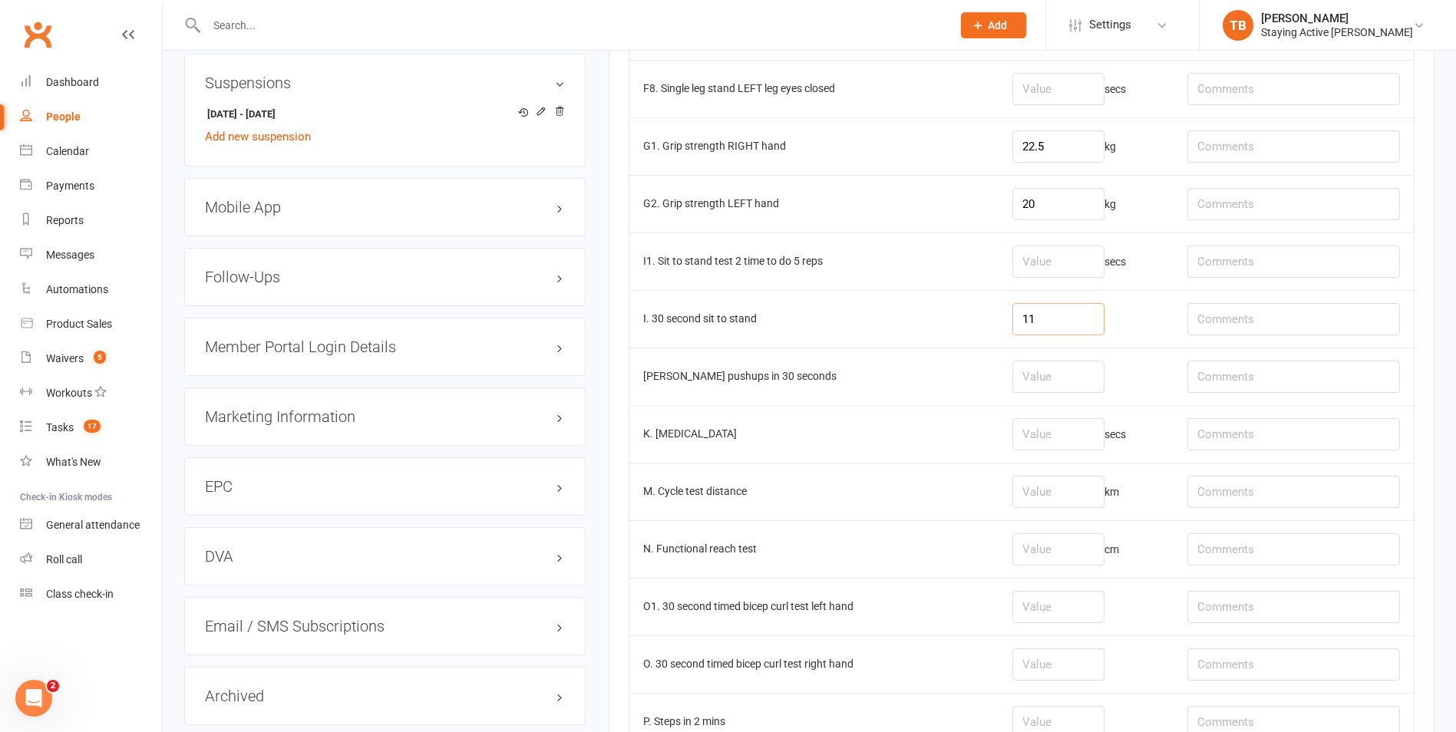
type input "11"
click at [1055, 368] on input "number" at bounding box center [1058, 377] width 92 height 32
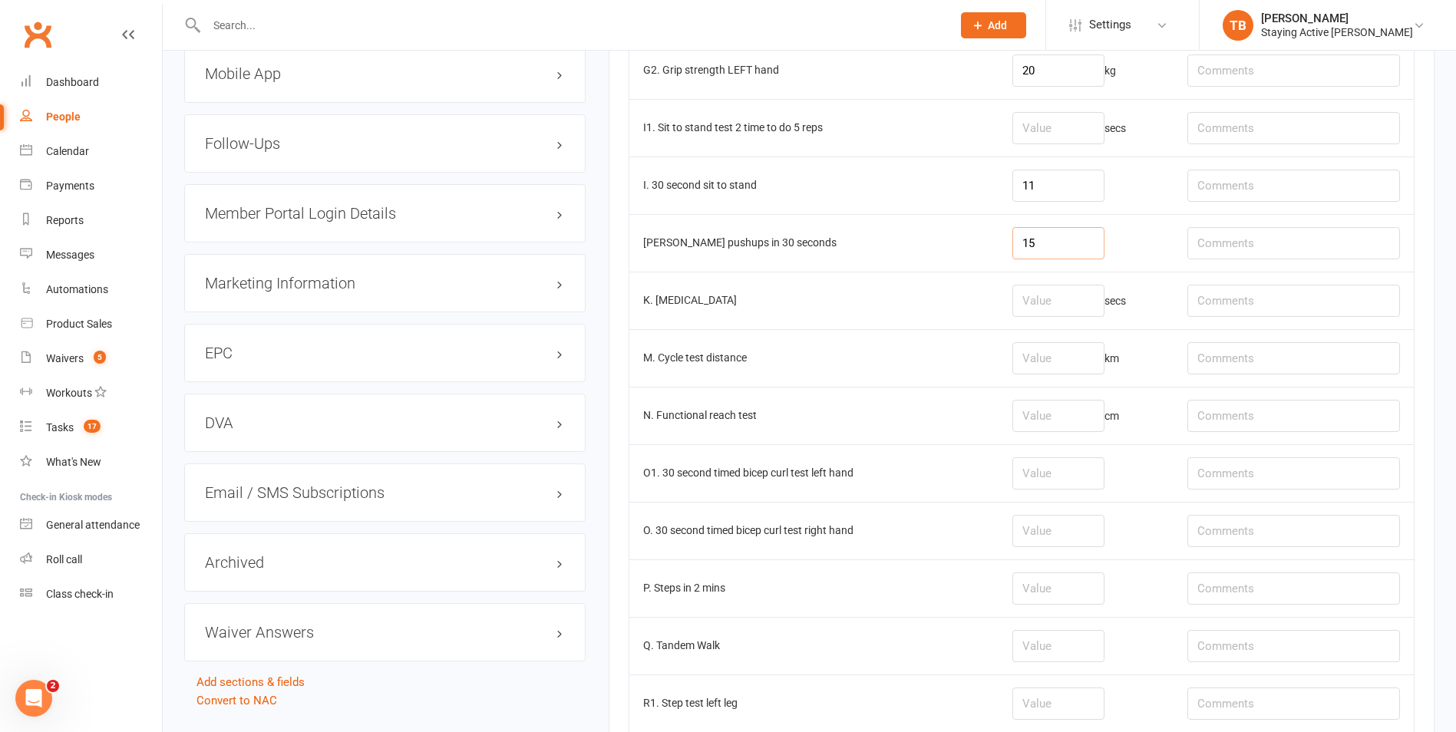
scroll to position [1919, 0]
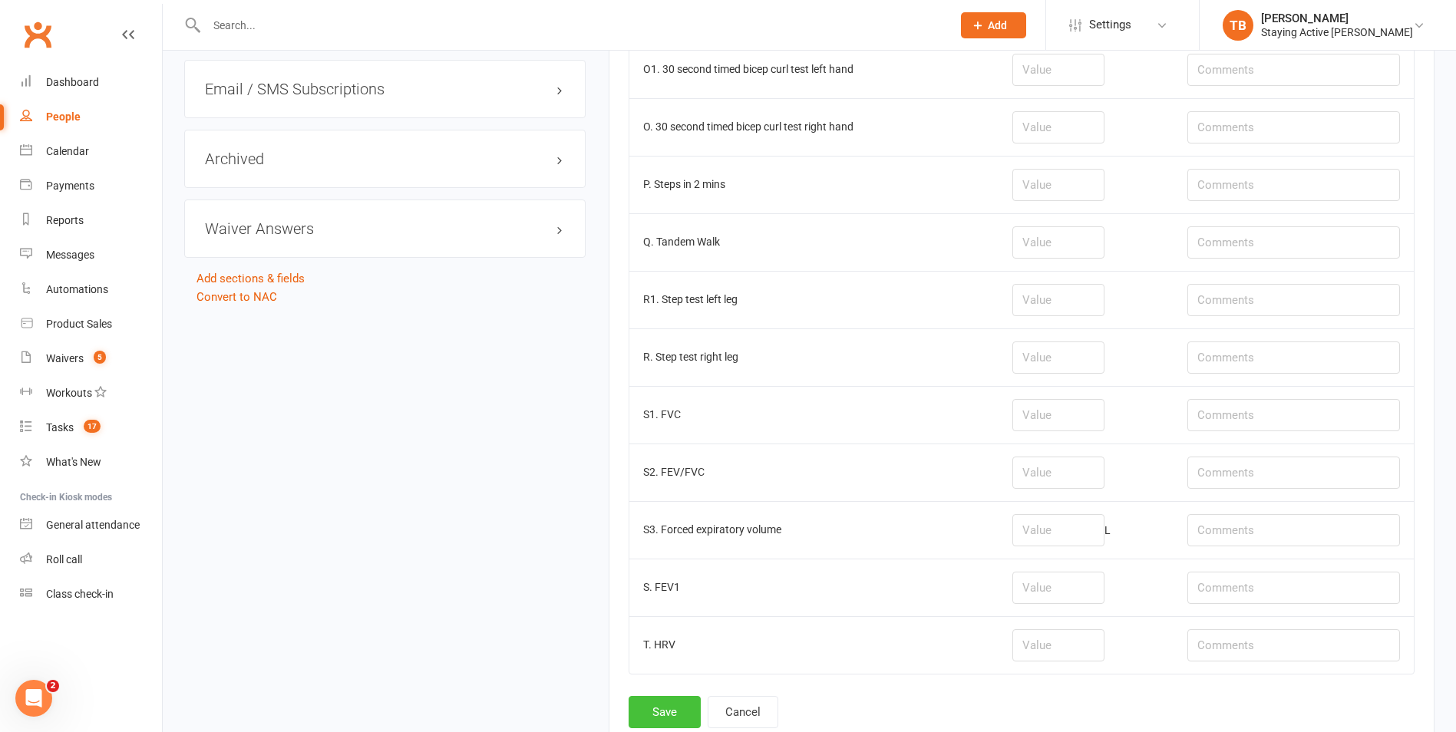
type input "15"
click at [677, 715] on button "Save" at bounding box center [665, 712] width 72 height 32
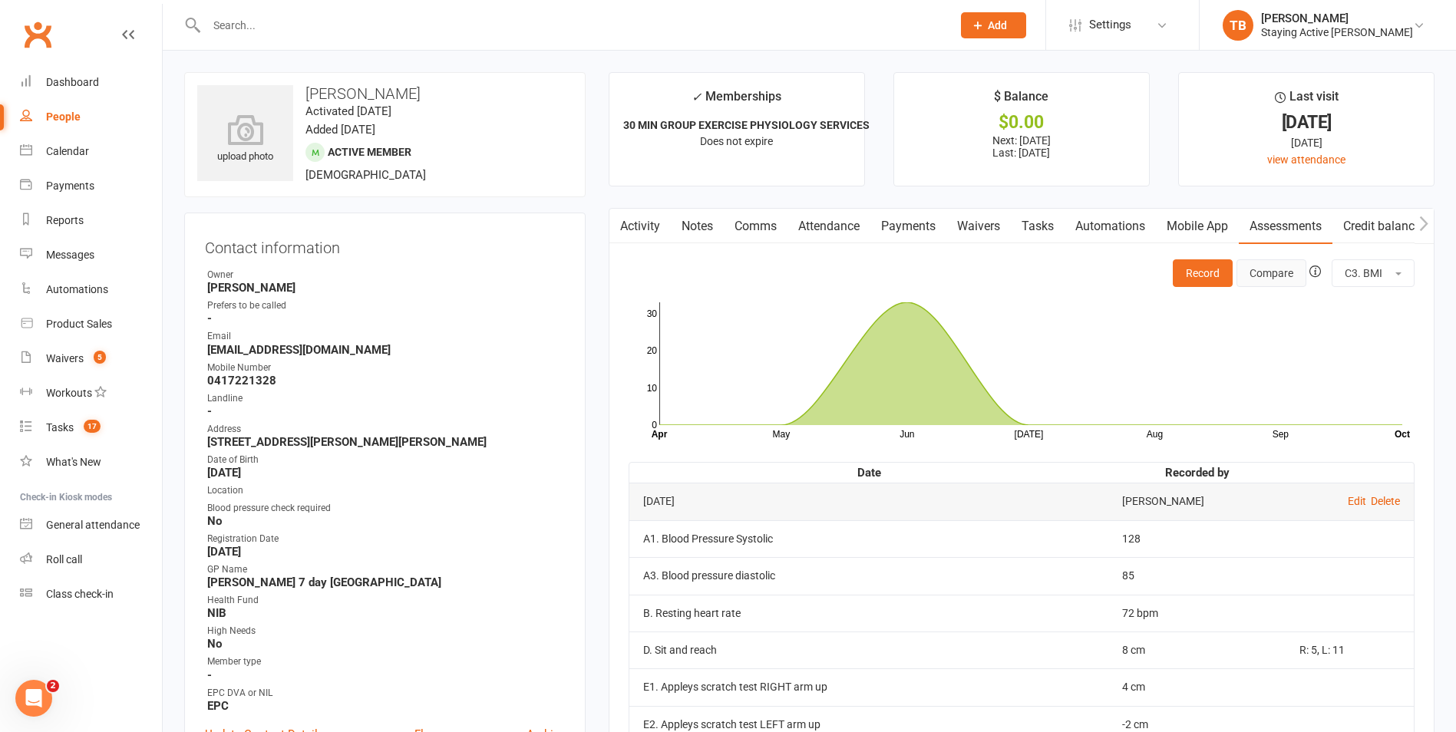
click at [1273, 266] on button "Compare" at bounding box center [1271, 273] width 70 height 28
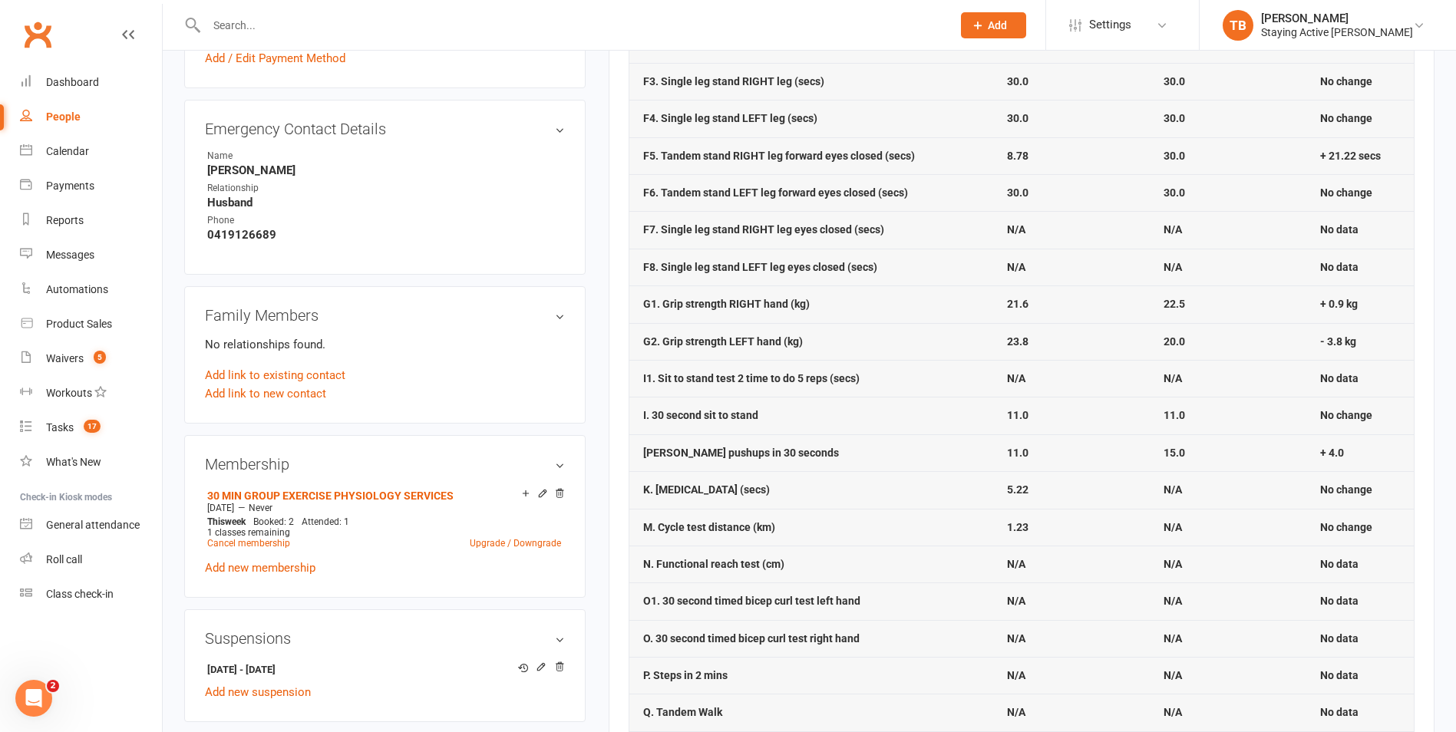
scroll to position [537, 0]
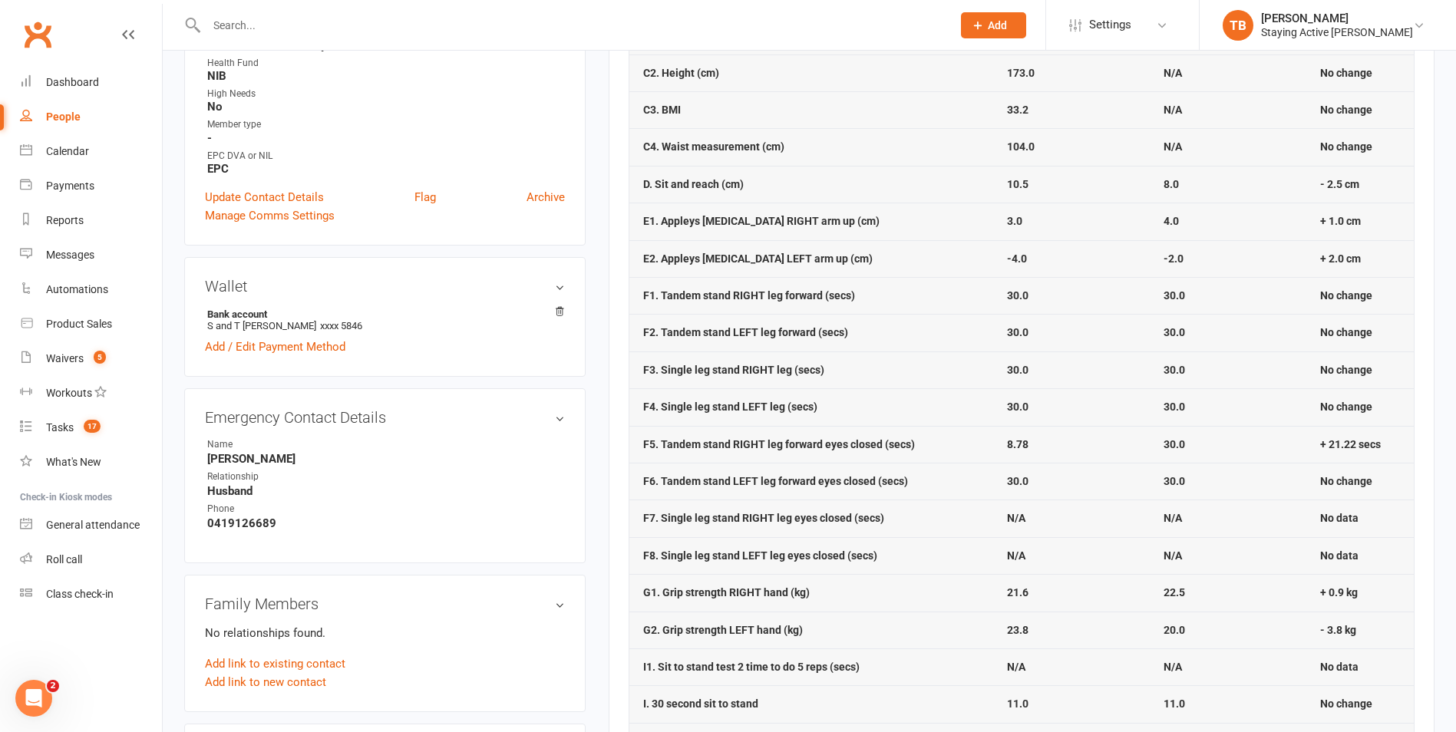
click at [289, 29] on input "text" at bounding box center [571, 25] width 739 height 21
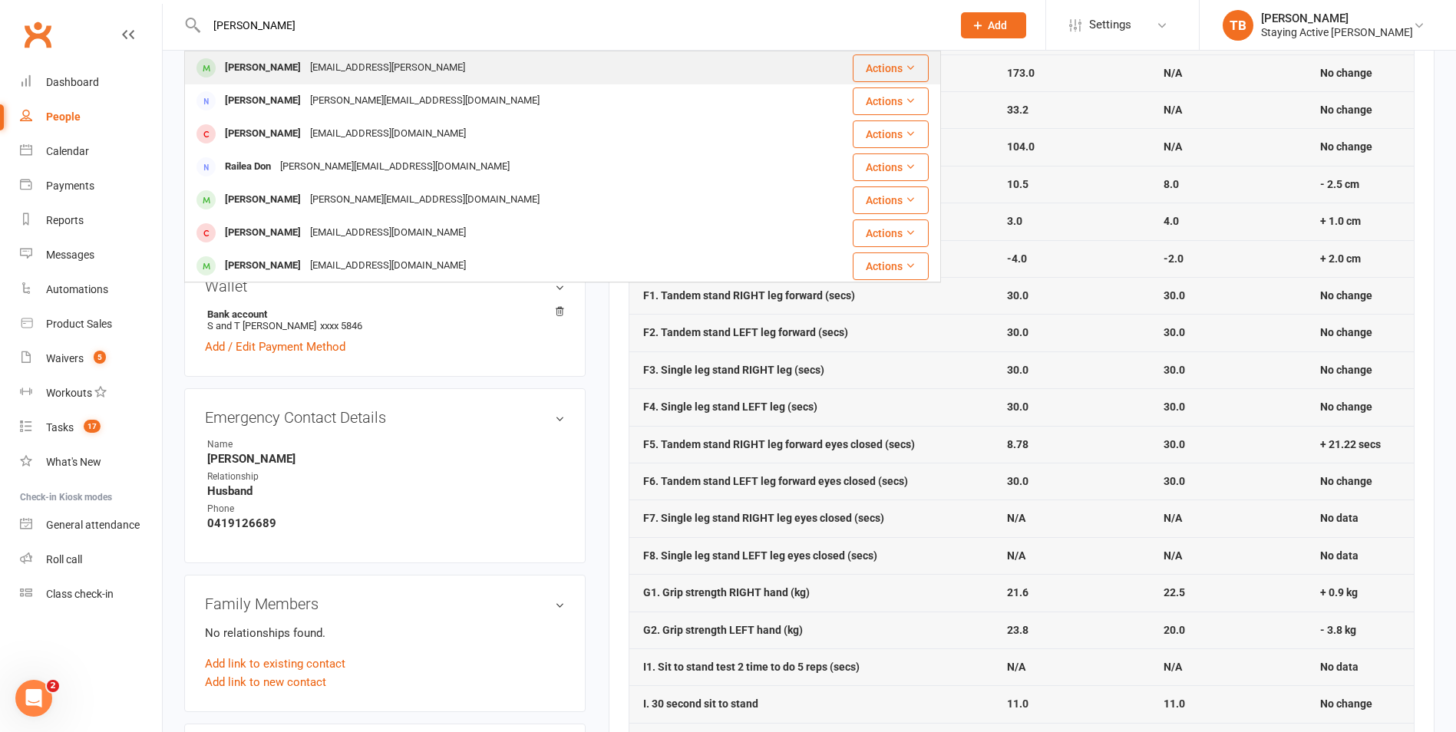
type input "[PERSON_NAME]"
click at [226, 69] on div "[PERSON_NAME]" at bounding box center [262, 68] width 85 height 22
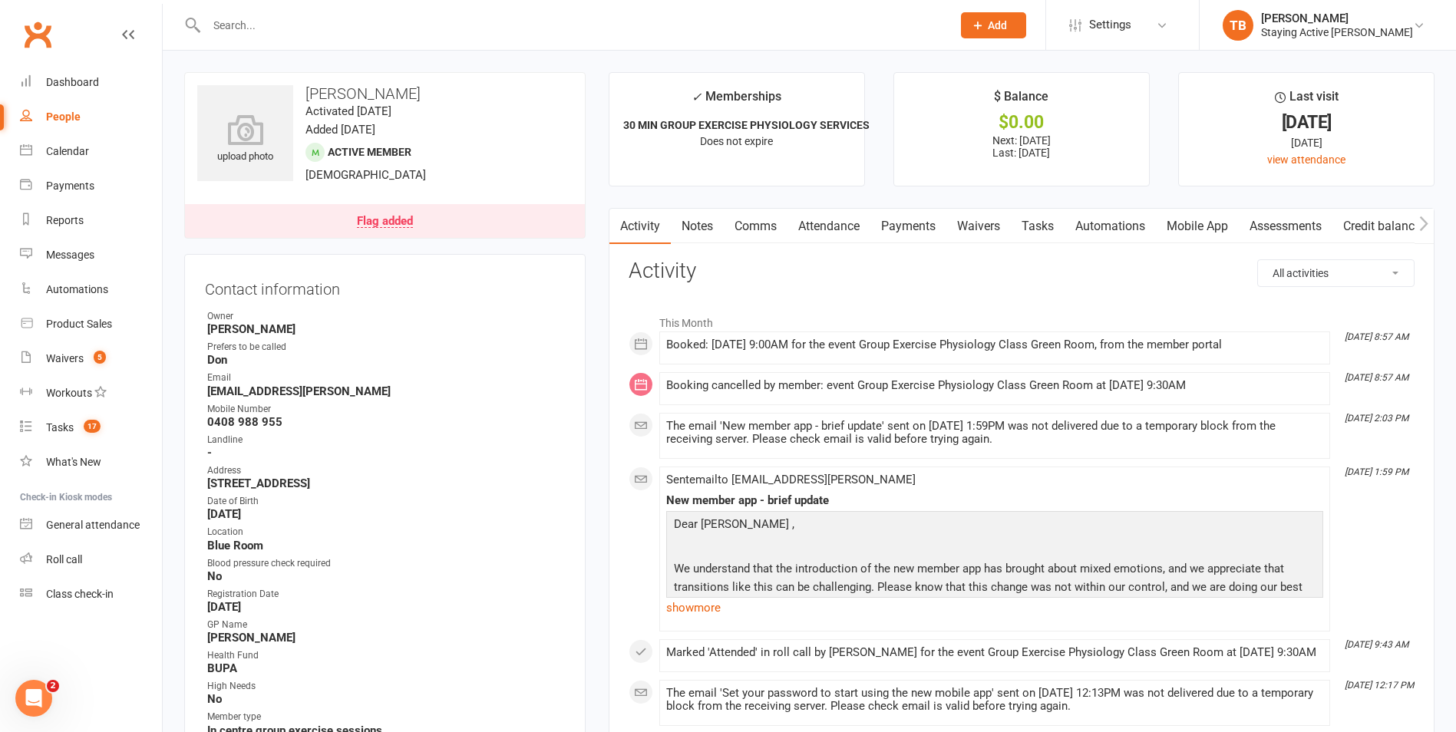
click at [1312, 225] on link "Assessments" at bounding box center [1286, 226] width 94 height 35
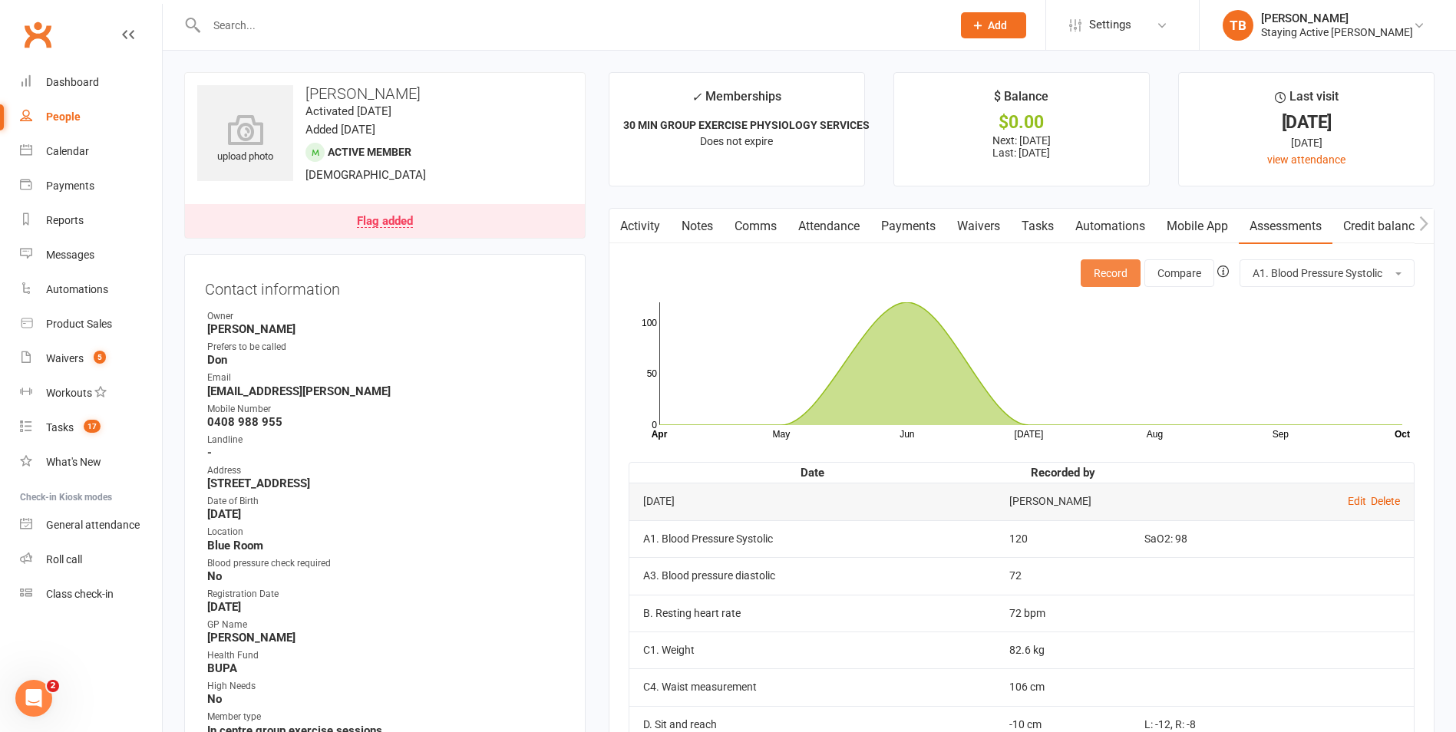
click at [1124, 276] on button "Record" at bounding box center [1111, 273] width 60 height 28
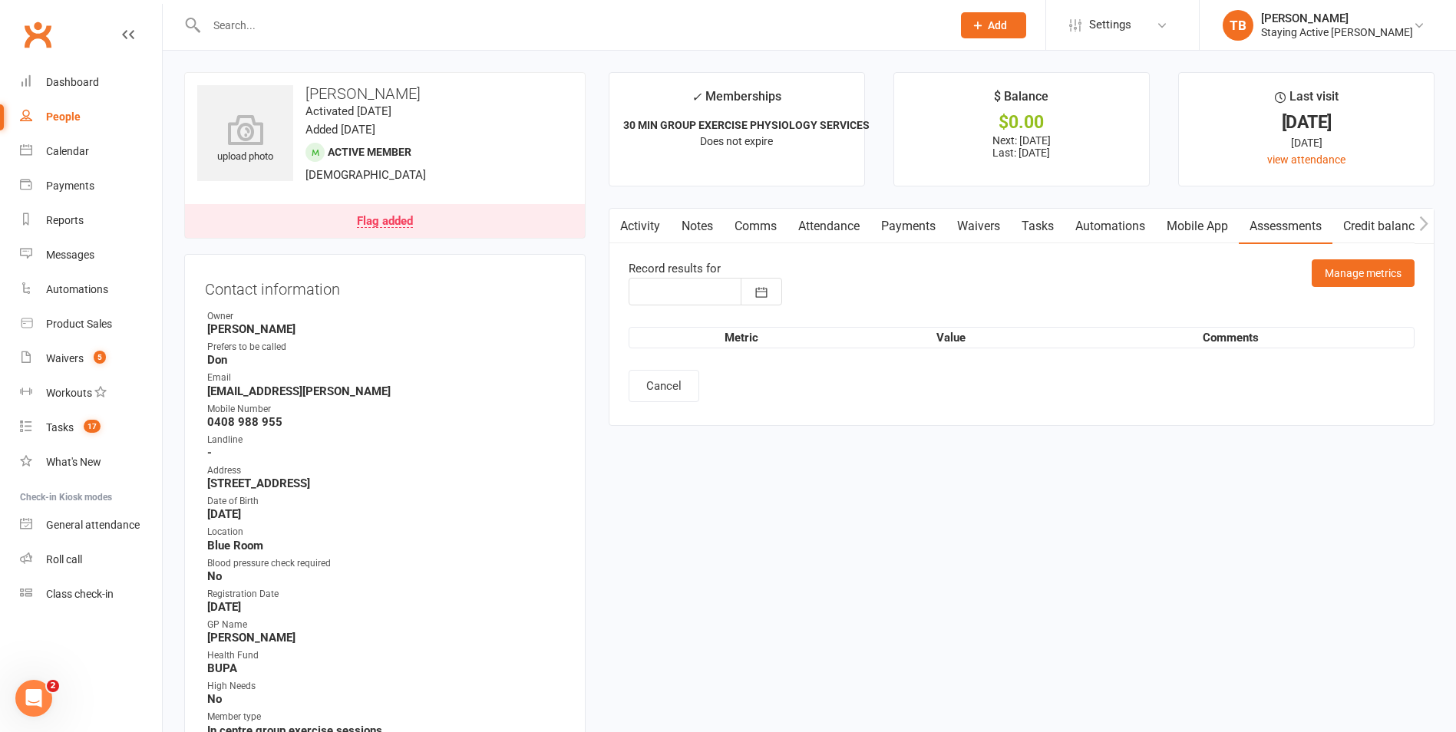
type input "[DATE]"
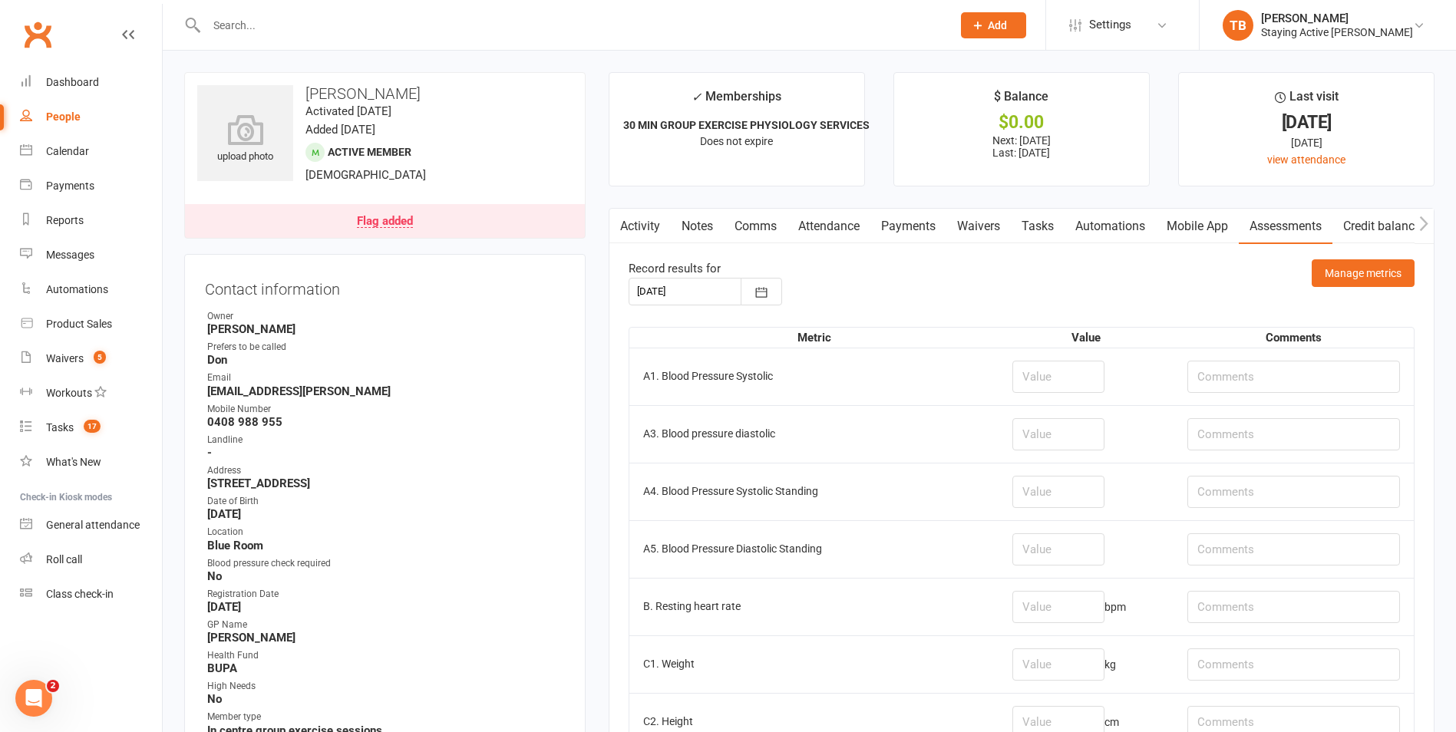
drag, startPoint x: 35, startPoint y: 30, endPoint x: 170, endPoint y: 29, distance: 135.1
click at [35, 30] on link "Clubworx" at bounding box center [37, 34] width 38 height 38
click at [1062, 385] on input "number" at bounding box center [1058, 377] width 92 height 32
type input "124"
type input "73"
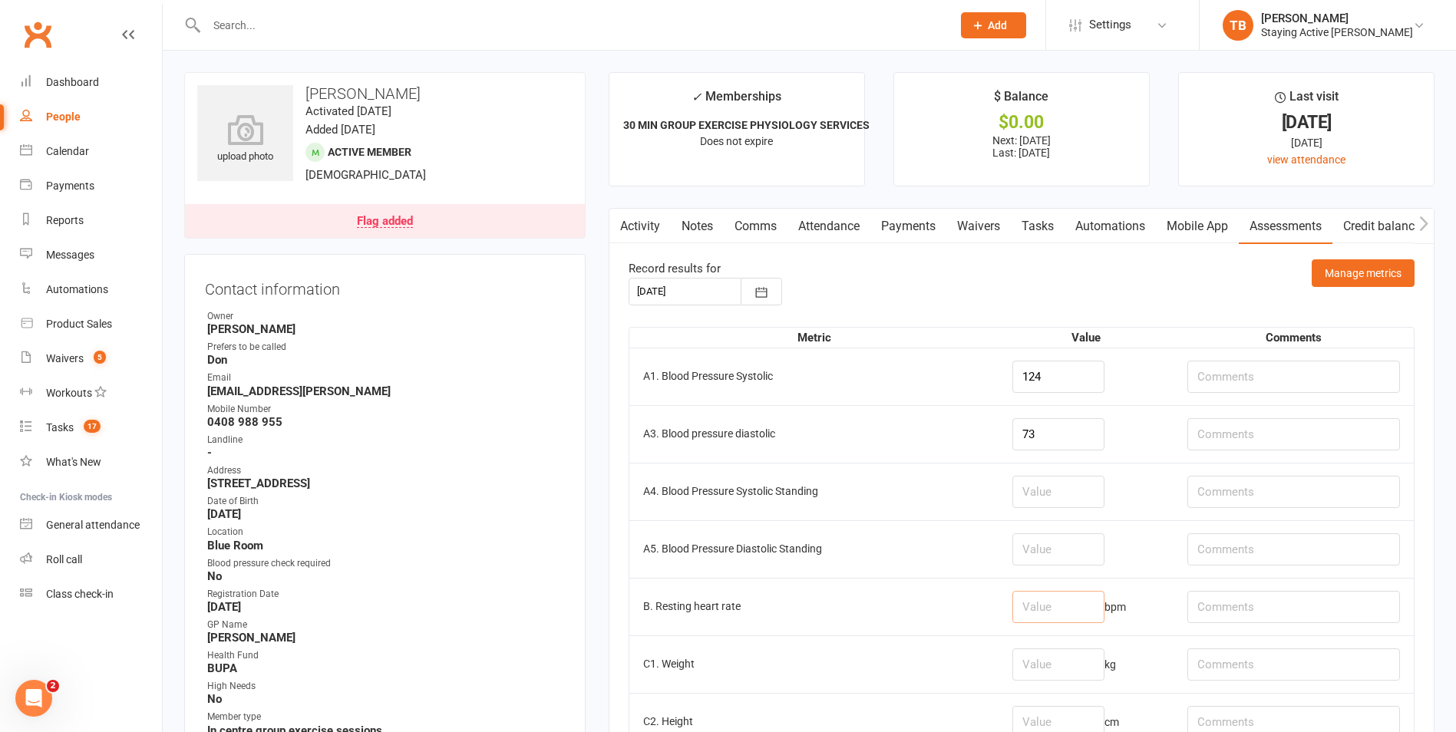
drag, startPoint x: 1035, startPoint y: 610, endPoint x: 1073, endPoint y: 596, distance: 41.1
click at [1064, 599] on input "number" at bounding box center [1058, 607] width 92 height 32
type input "64"
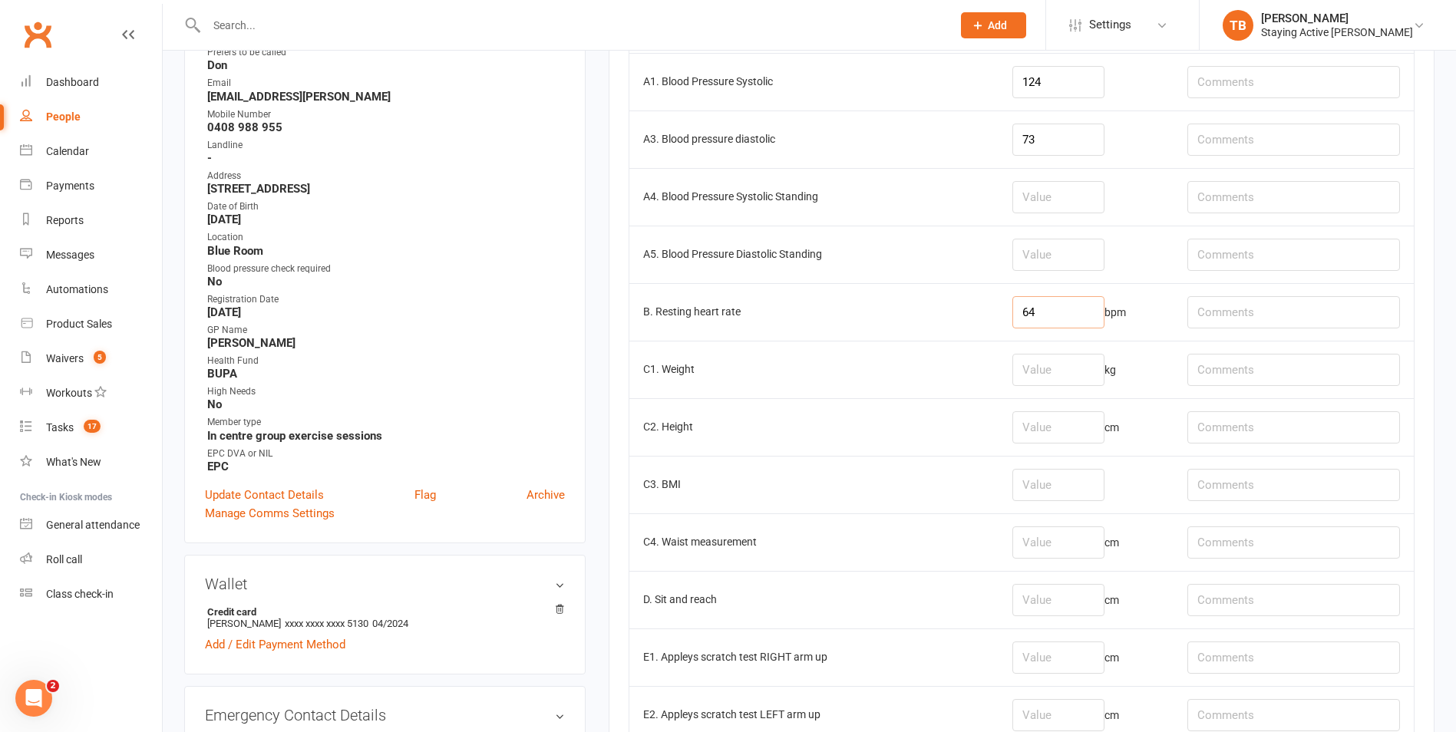
scroll to position [384, 0]
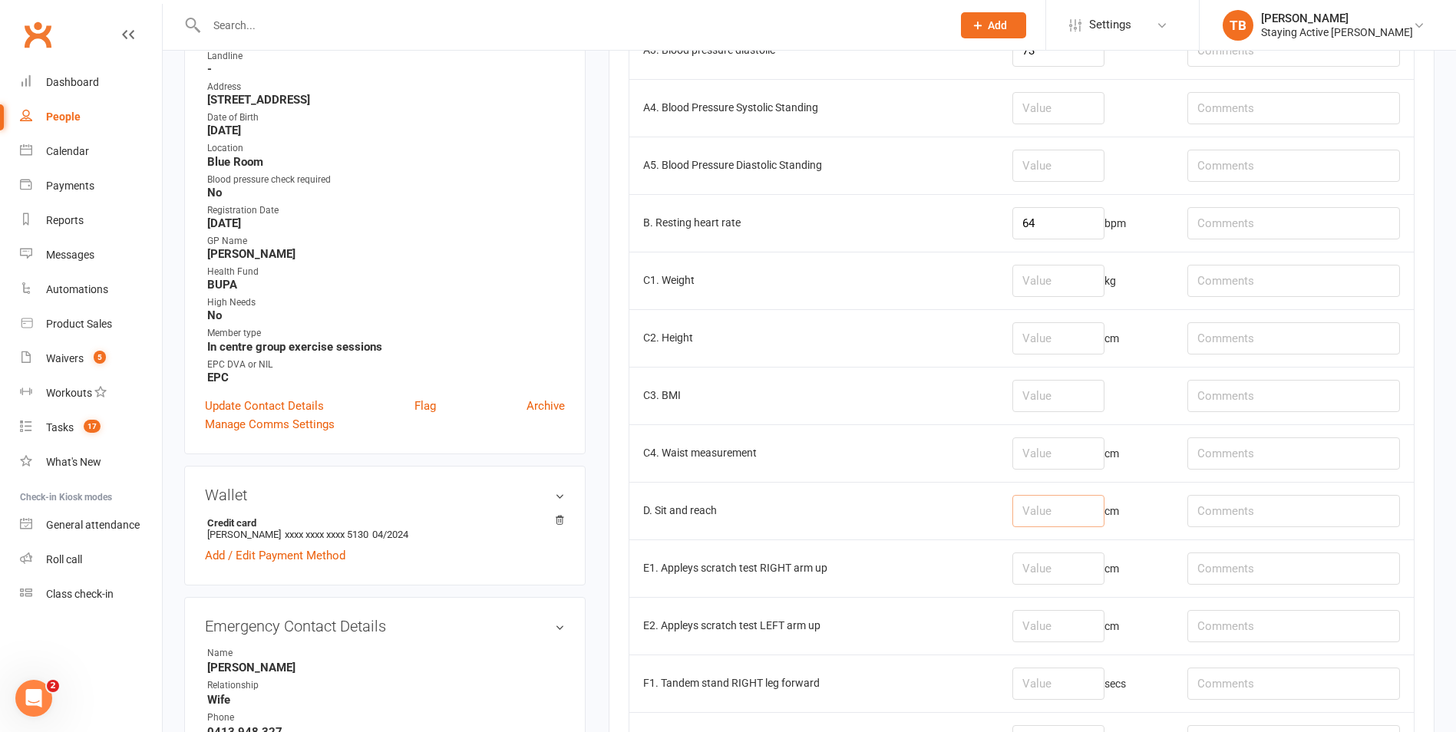
click at [1039, 495] on input "number" at bounding box center [1058, 511] width 92 height 32
type input "-13"
type input "s"
type input "strainging"
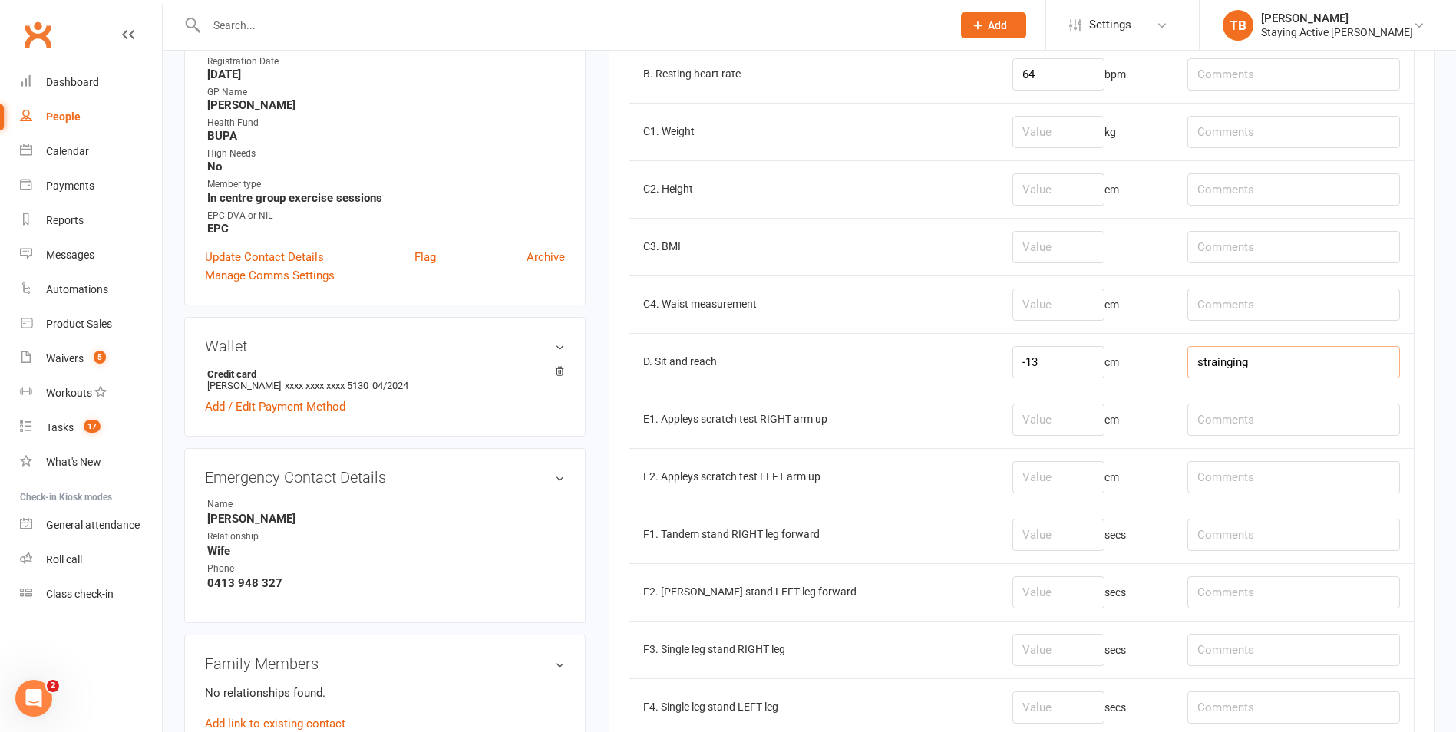
scroll to position [537, 0]
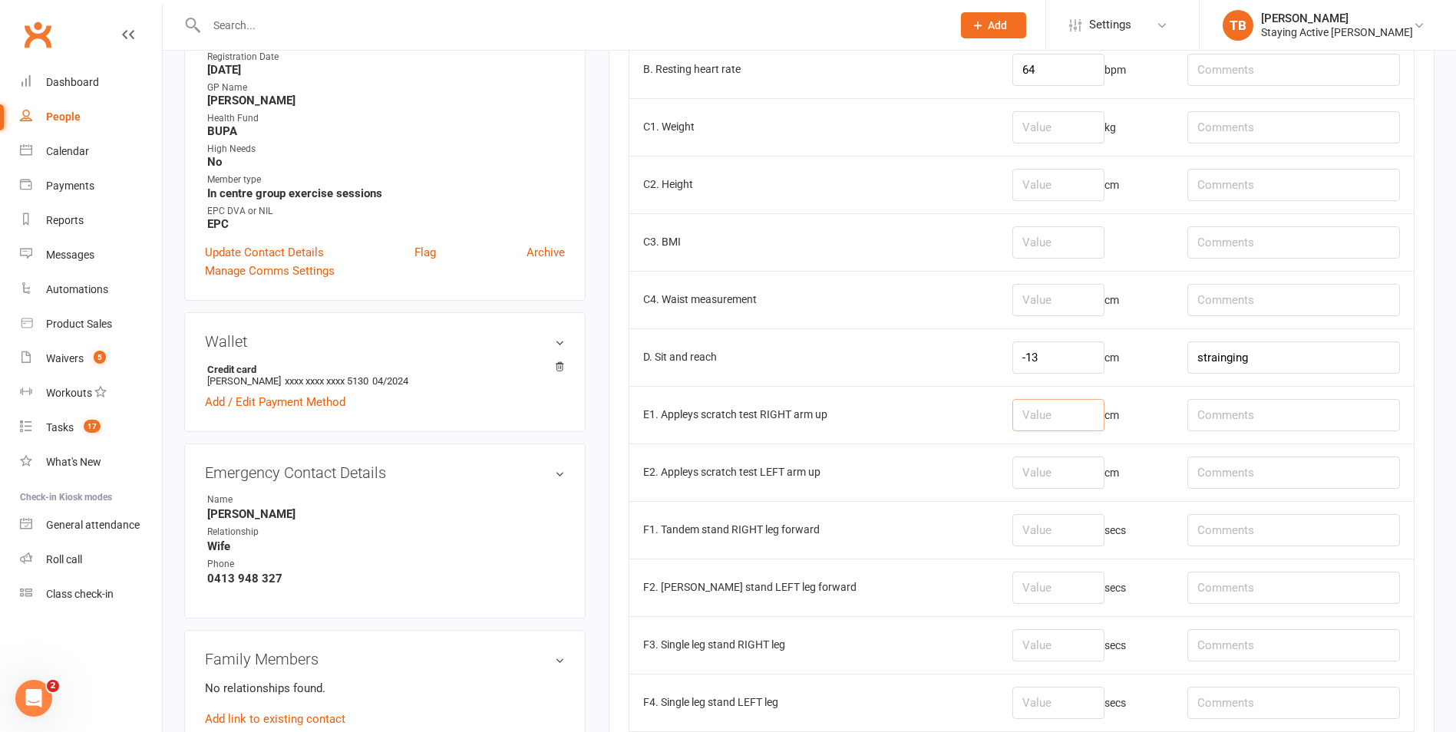
drag, startPoint x: 1042, startPoint y: 404, endPoint x: 1044, endPoint y: 289, distance: 115.1
click at [1042, 401] on input "number" at bounding box center [1058, 415] width 92 height 32
type input "-28"
type input "-22"
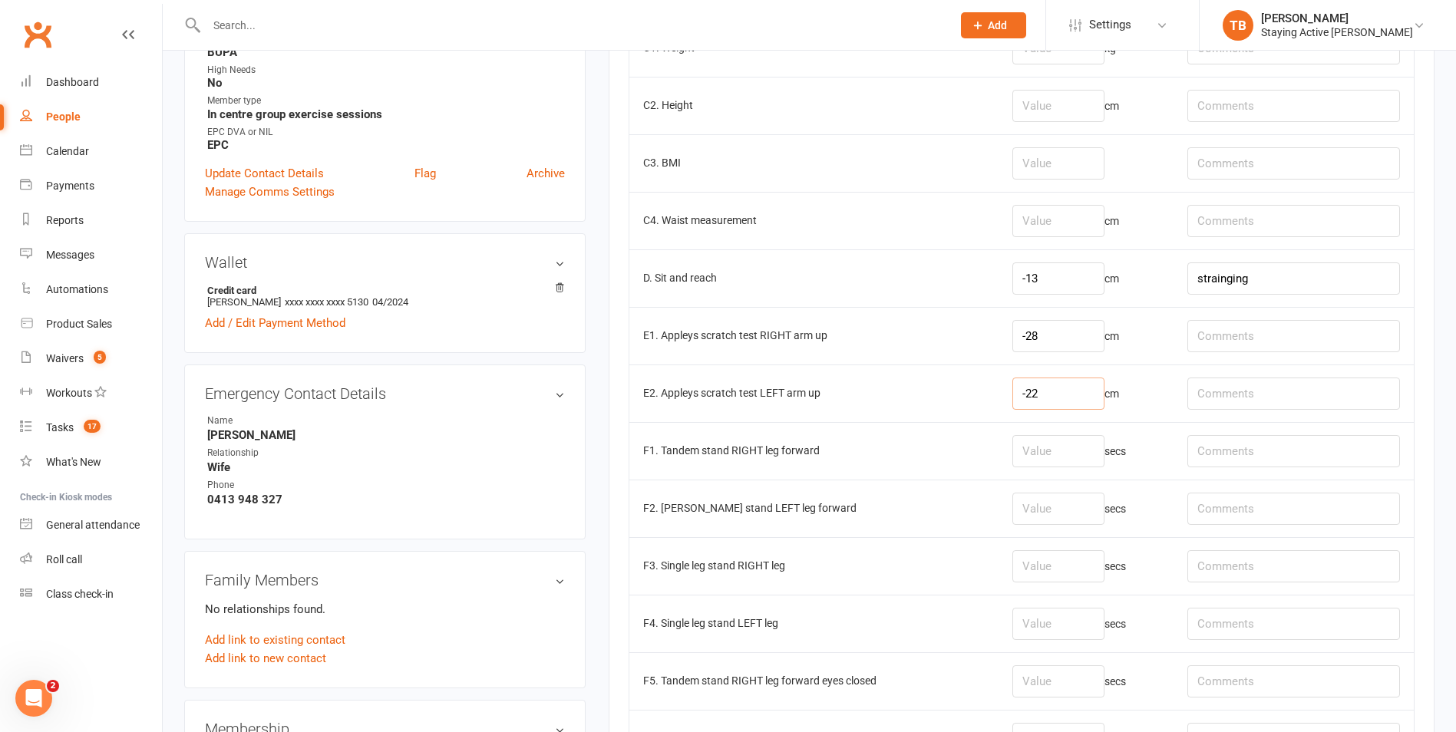
scroll to position [691, 0]
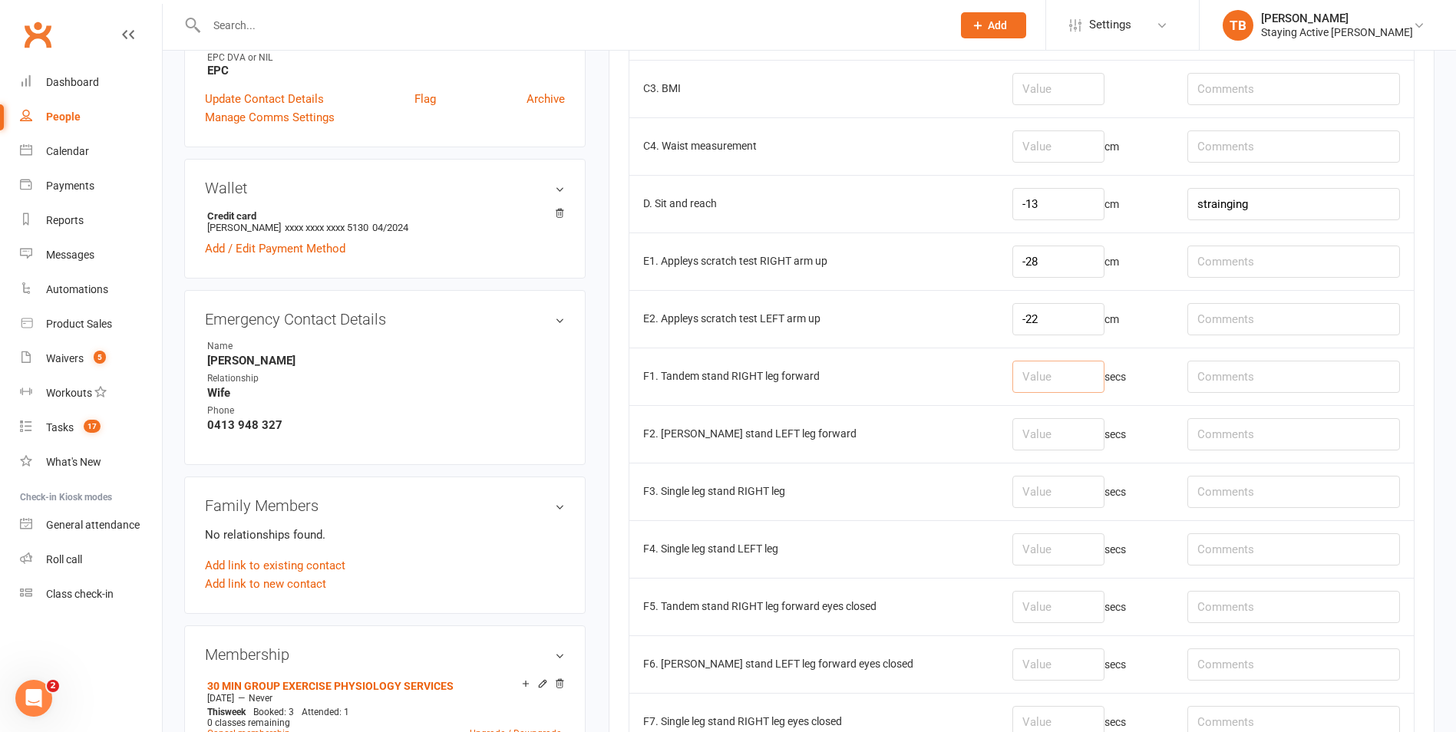
click at [1014, 368] on input "number" at bounding box center [1058, 377] width 92 height 32
type input "11"
type input "1"
type input "11"
type input "2"
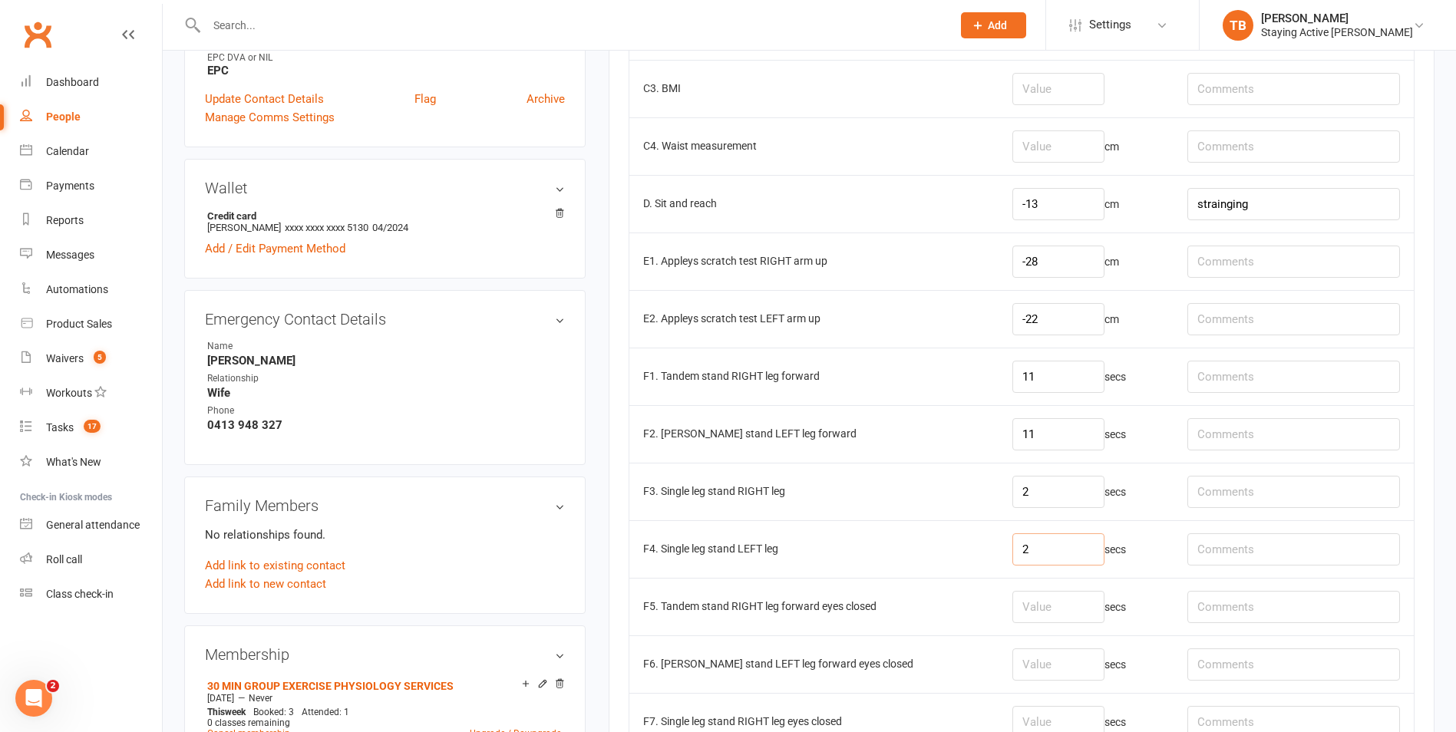
type input "2"
click at [896, 485] on td "F3. Single leg stand RIGHT leg" at bounding box center [813, 492] width 369 height 58
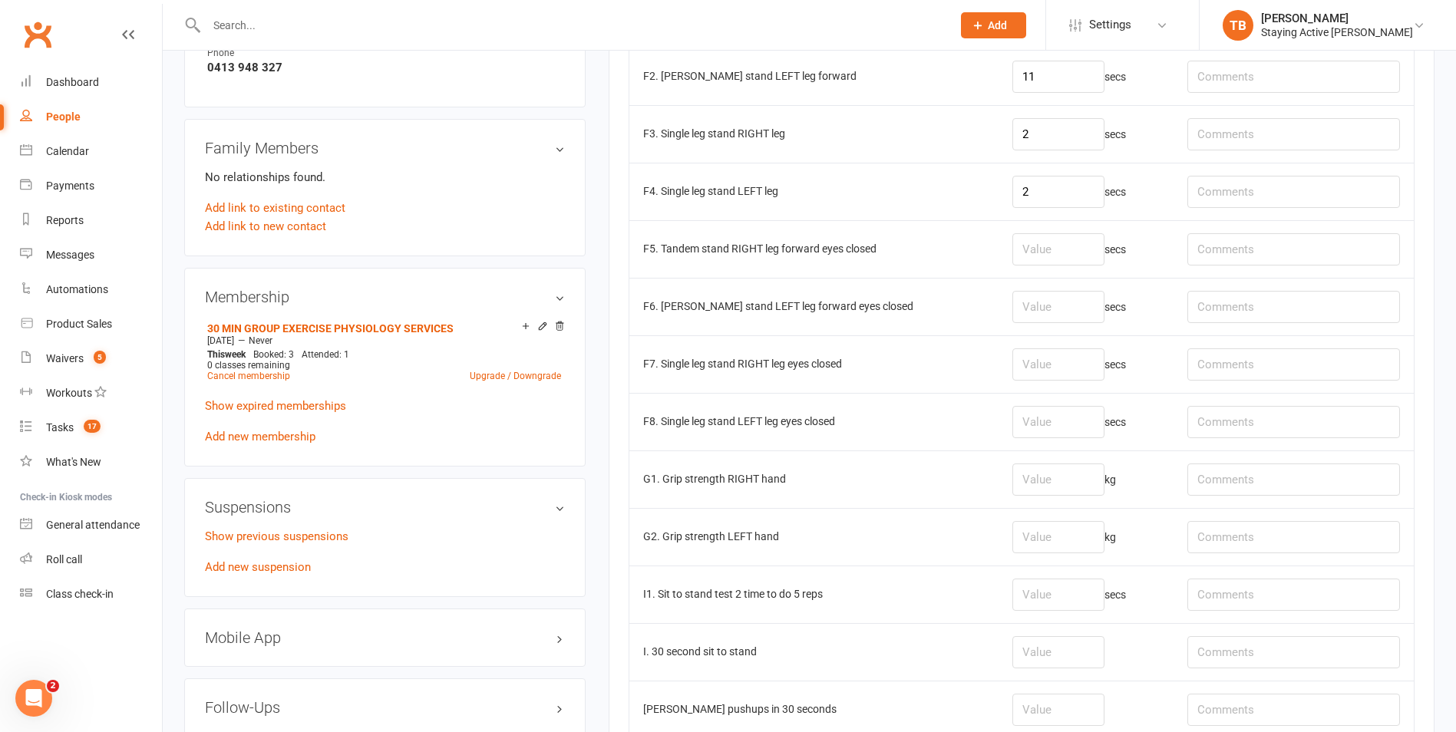
scroll to position [1075, 0]
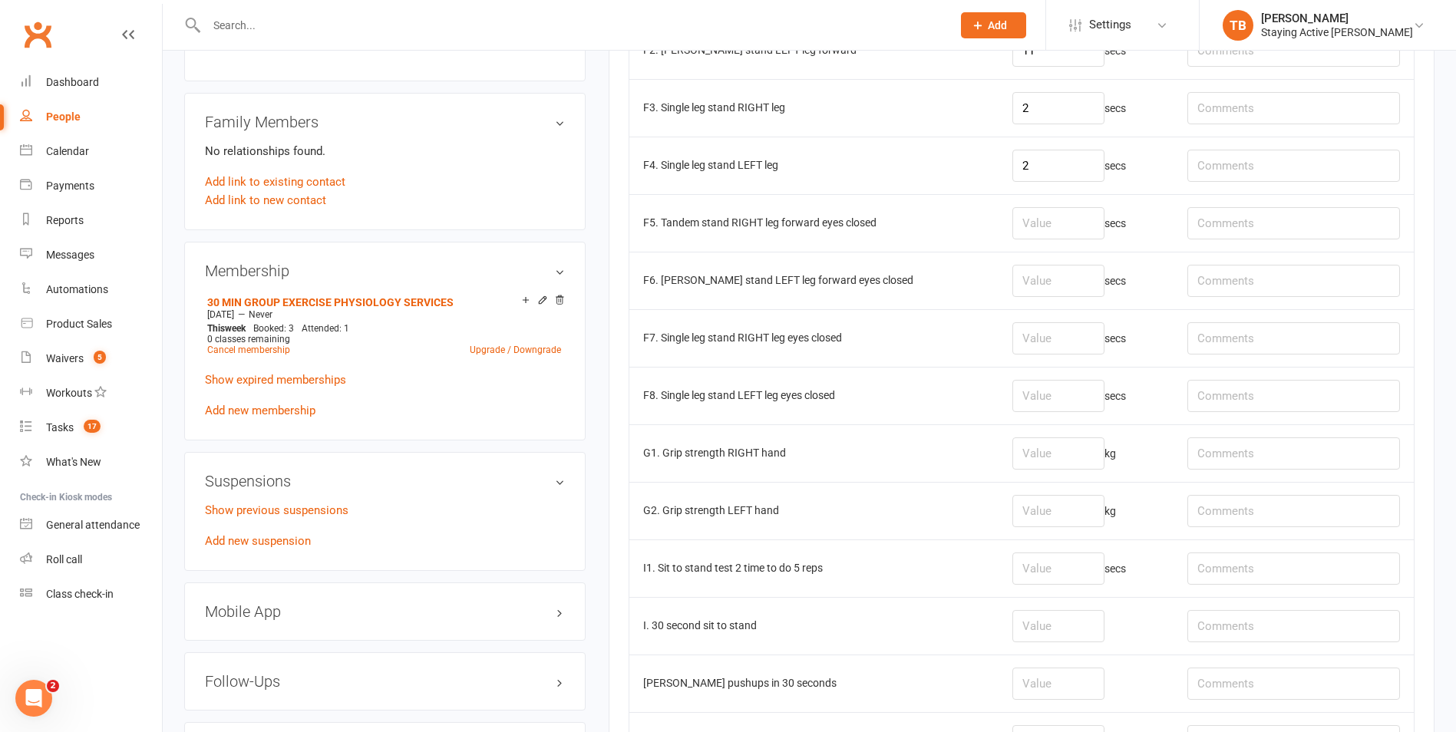
click at [880, 447] on td "G1. Grip strength RIGHT hand" at bounding box center [813, 453] width 369 height 58
click at [1060, 453] on input "number" at bounding box center [1058, 453] width 92 height 32
click at [1034, 455] on input "number" at bounding box center [1058, 453] width 92 height 32
type input "26.7"
click at [1043, 507] on input "number" at bounding box center [1058, 511] width 92 height 32
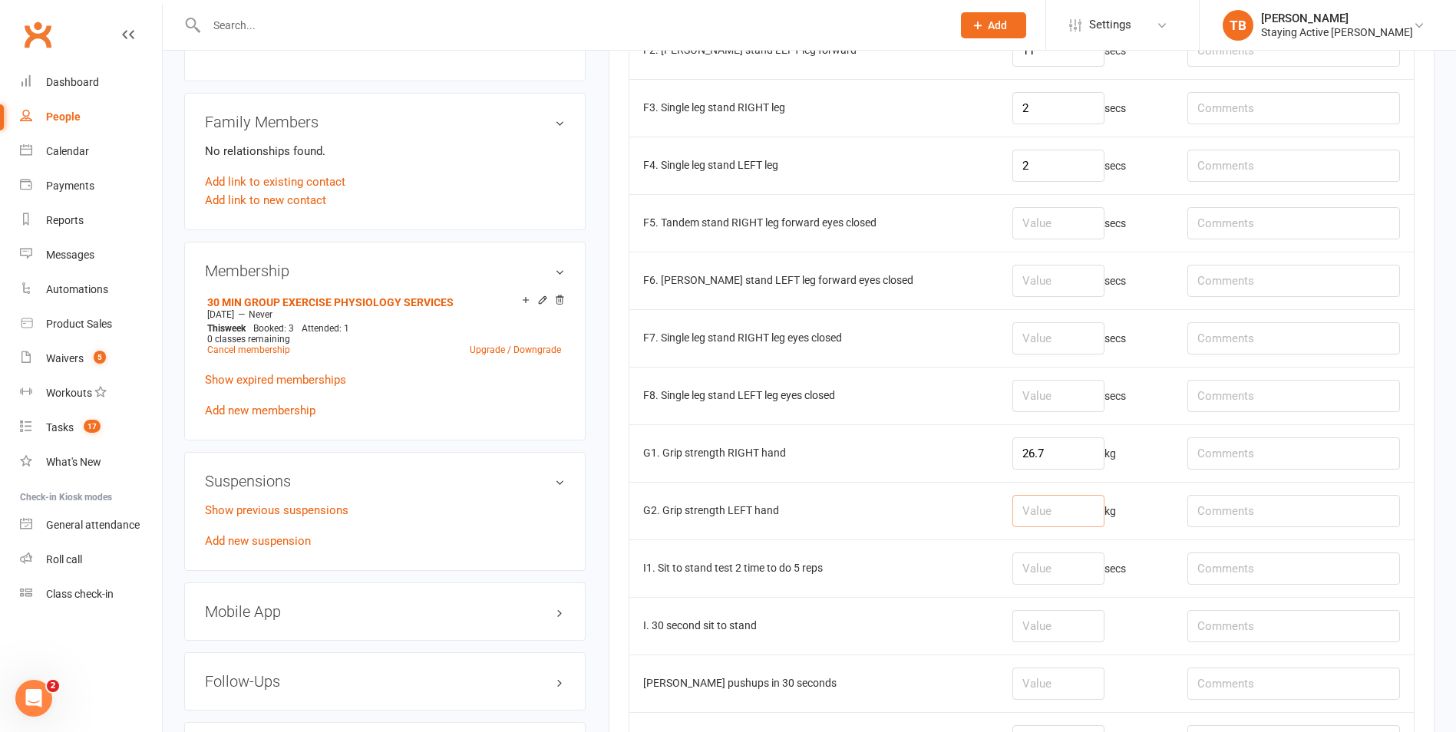
click at [1034, 509] on input "number" at bounding box center [1058, 511] width 92 height 32
type input "32"
drag, startPoint x: 1076, startPoint y: 460, endPoint x: 859, endPoint y: 220, distance: 323.9
click at [1072, 465] on input "26.7" at bounding box center [1058, 453] width 92 height 32
type input "2"
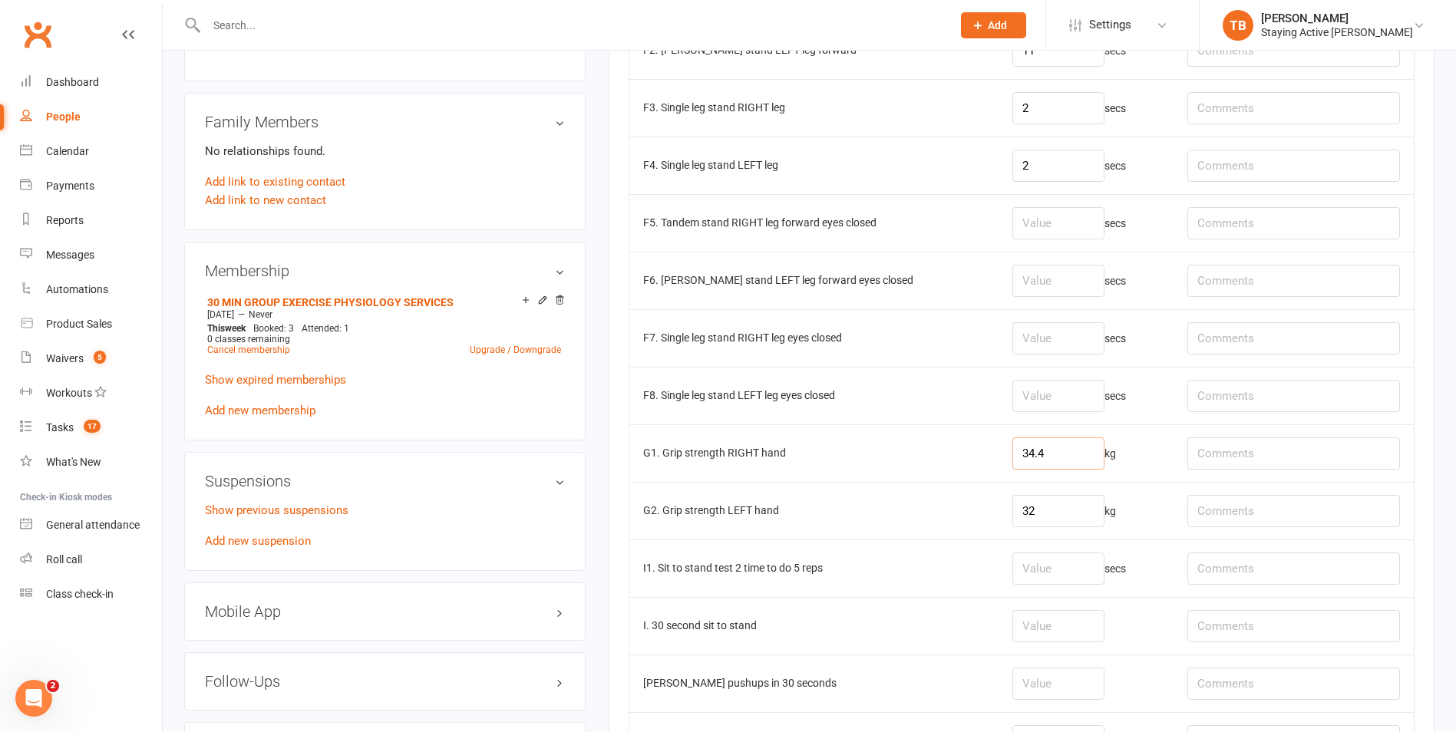
type input "34.4"
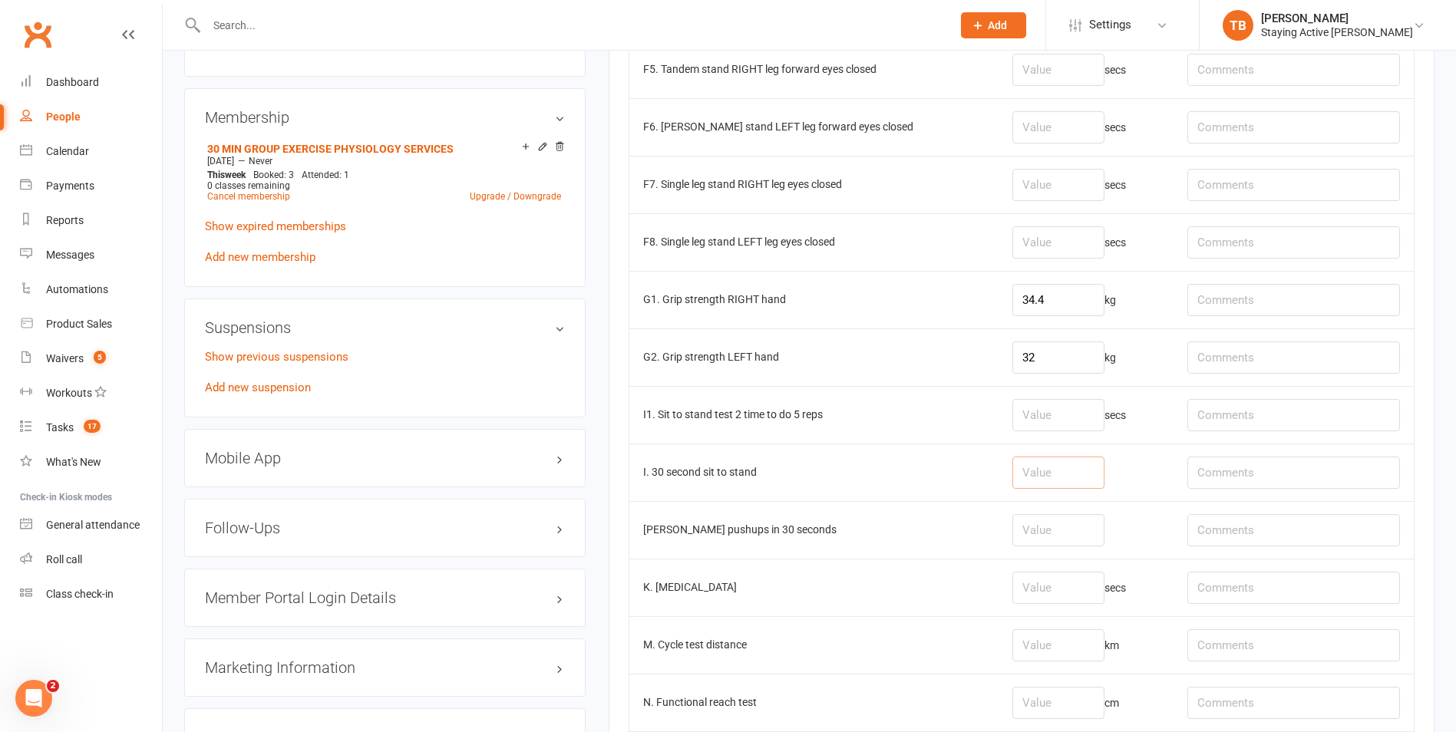
click at [1018, 483] on input "number" at bounding box center [1058, 473] width 92 height 32
type input "14"
click at [1045, 530] on input "number" at bounding box center [1058, 530] width 92 height 32
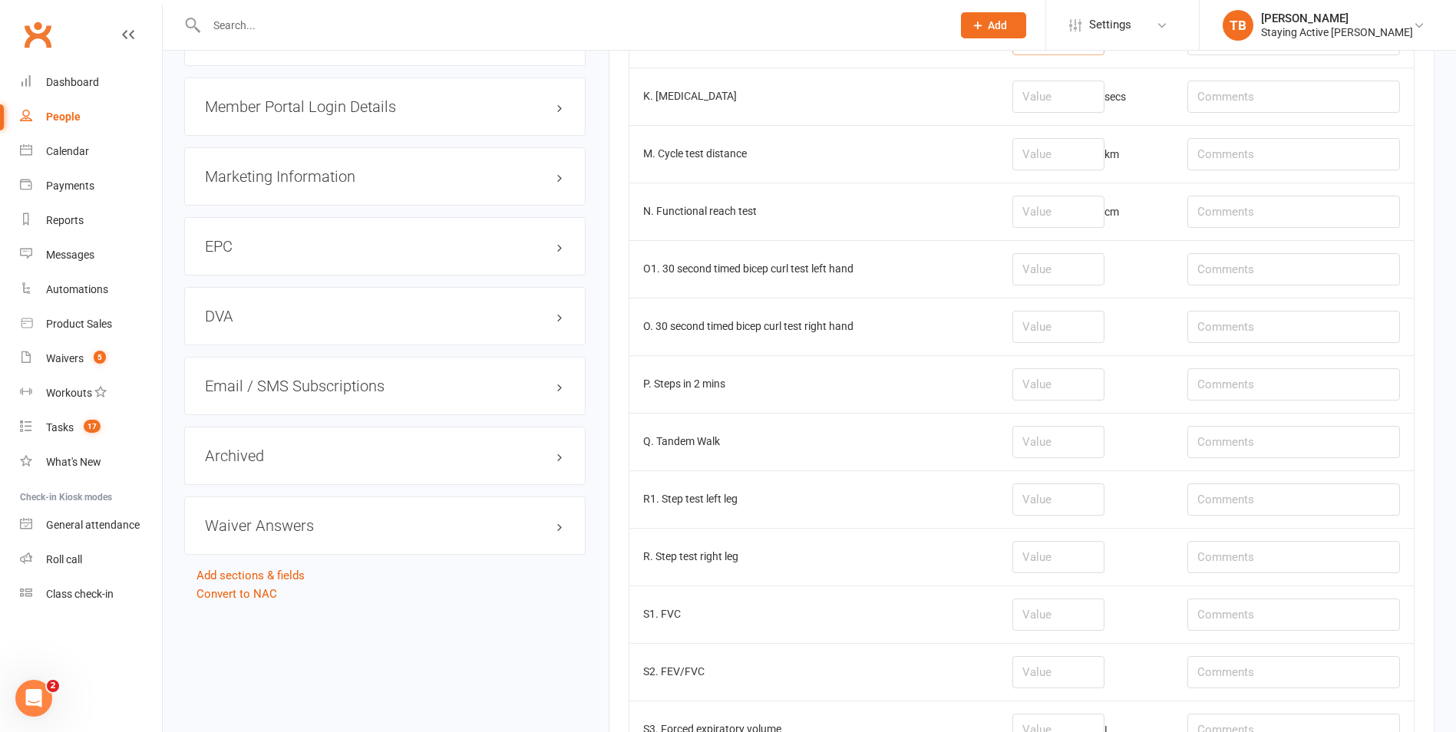
scroll to position [1919, 0]
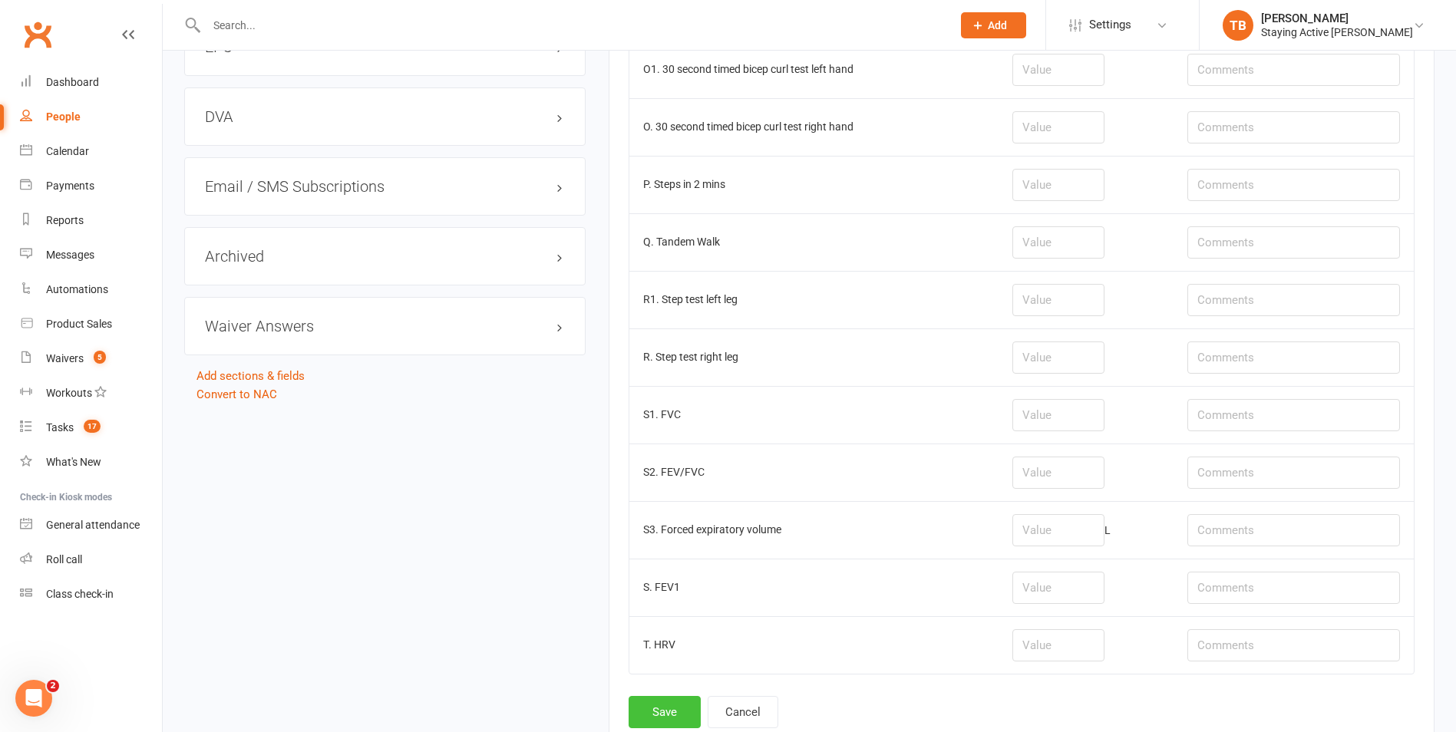
type input "18"
drag, startPoint x: 645, startPoint y: 703, endPoint x: 433, endPoint y: 17, distance: 718.3
click at [648, 705] on button "Save" at bounding box center [665, 712] width 72 height 32
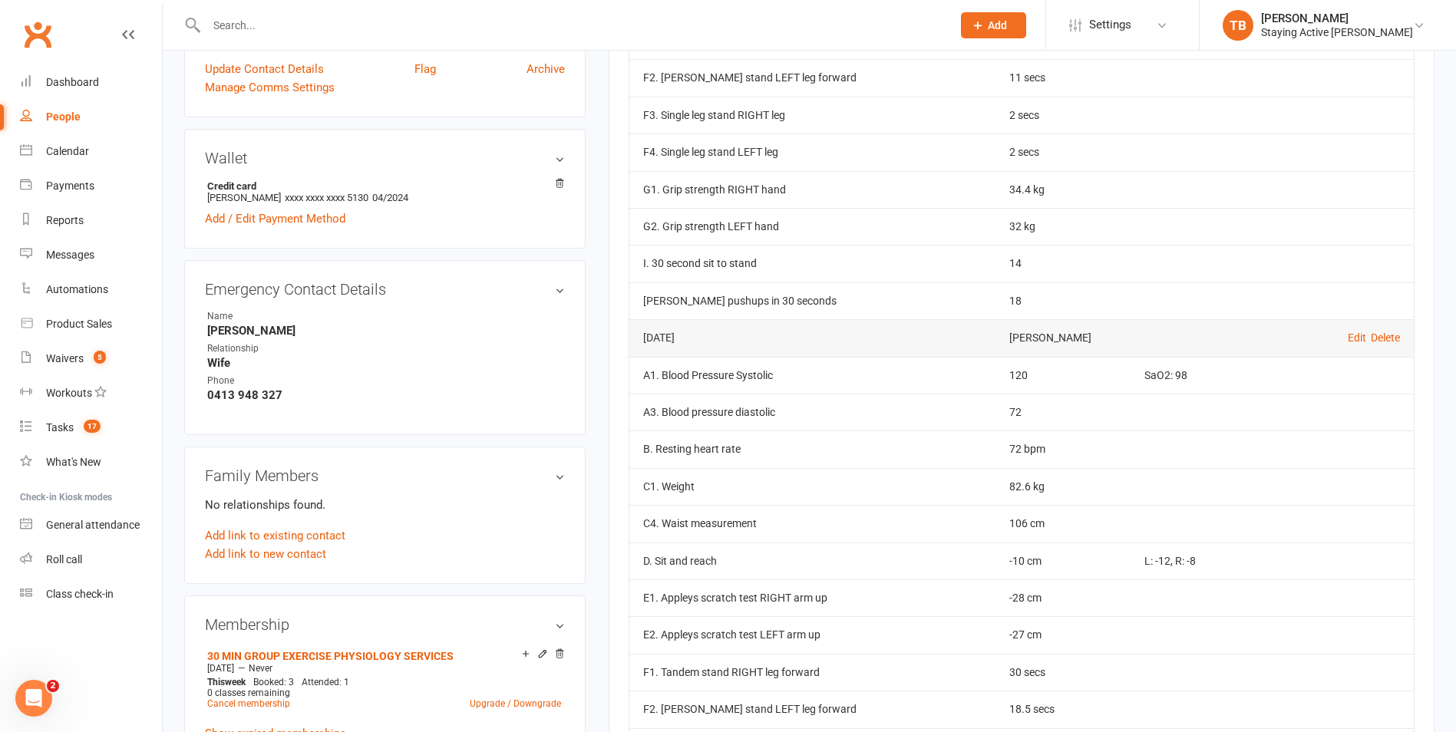
scroll to position [614, 0]
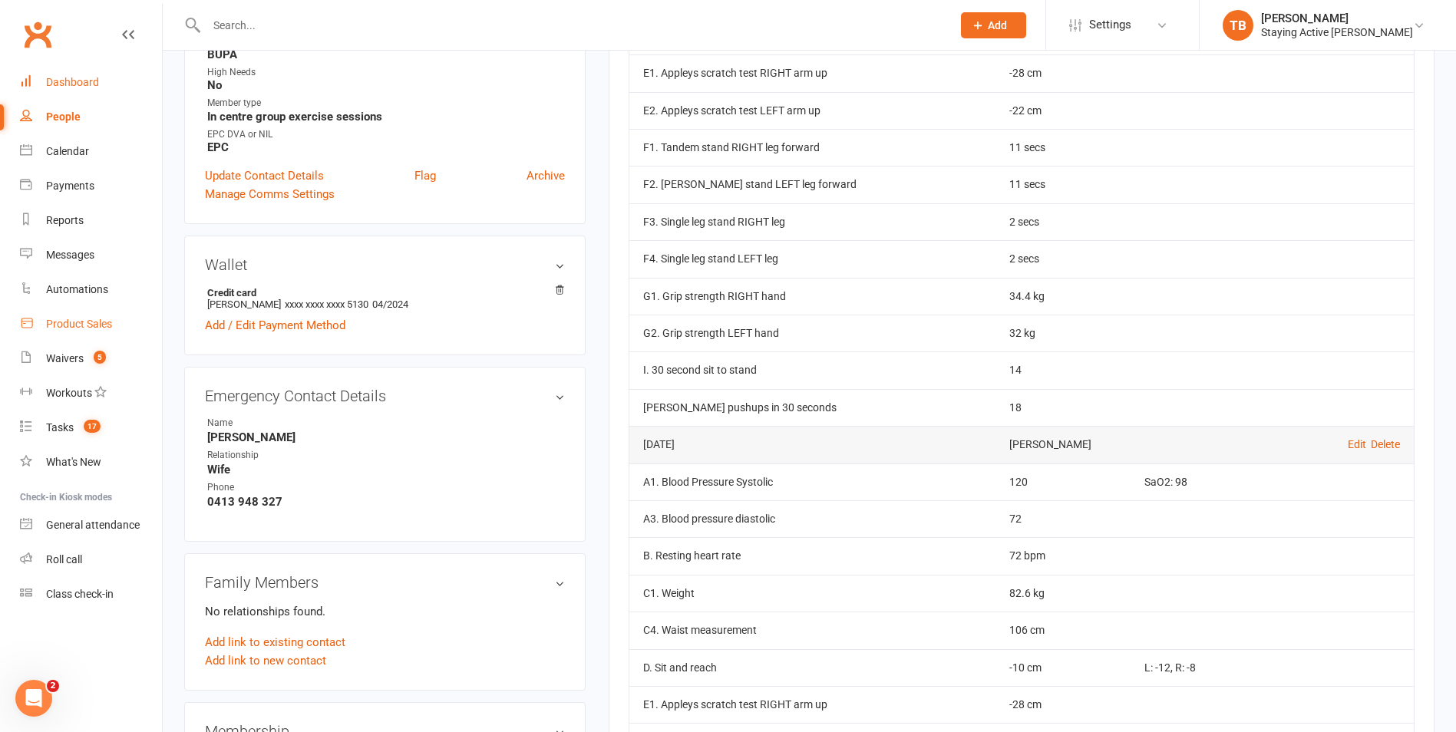
drag, startPoint x: 97, startPoint y: 318, endPoint x: 88, endPoint y: 69, distance: 248.8
click at [97, 318] on div "Product Sales" at bounding box center [79, 324] width 66 height 12
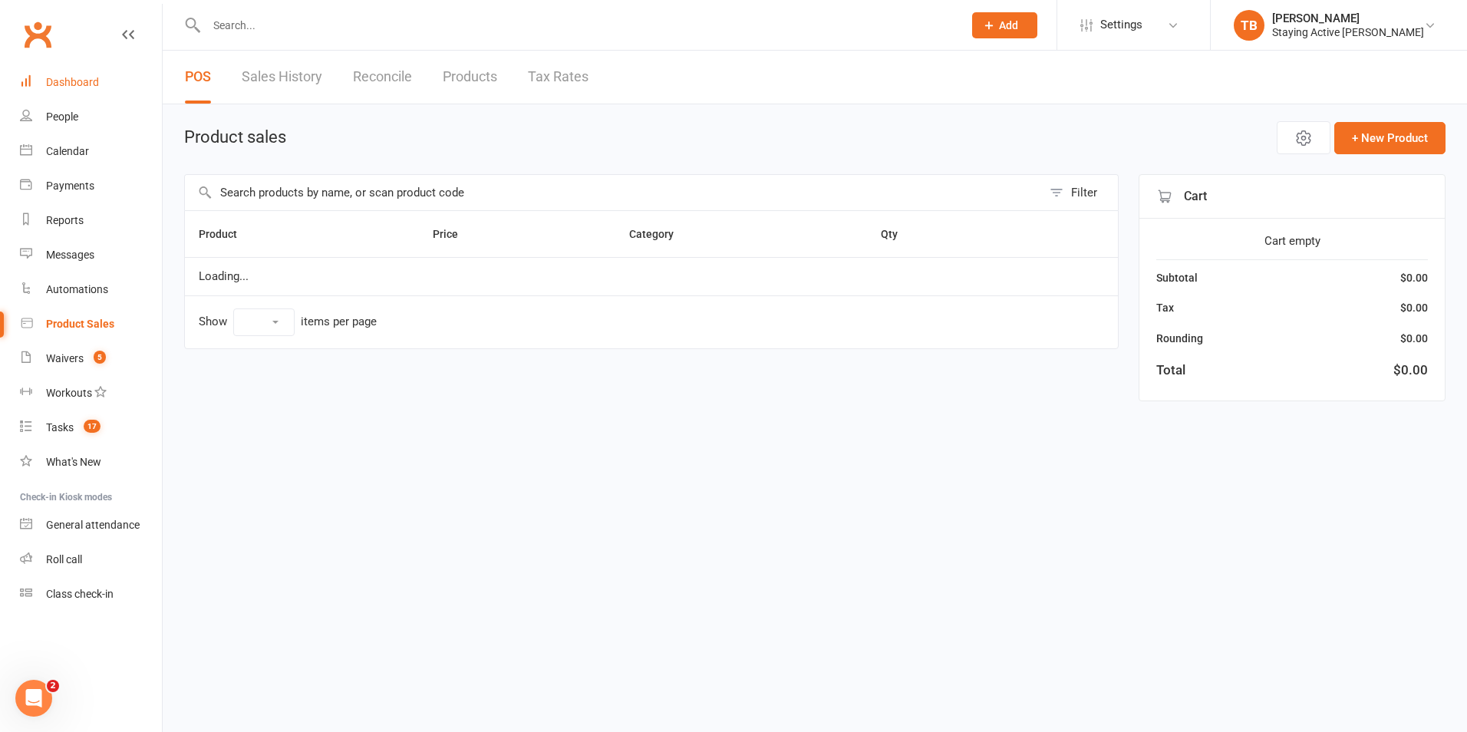
select select "10"
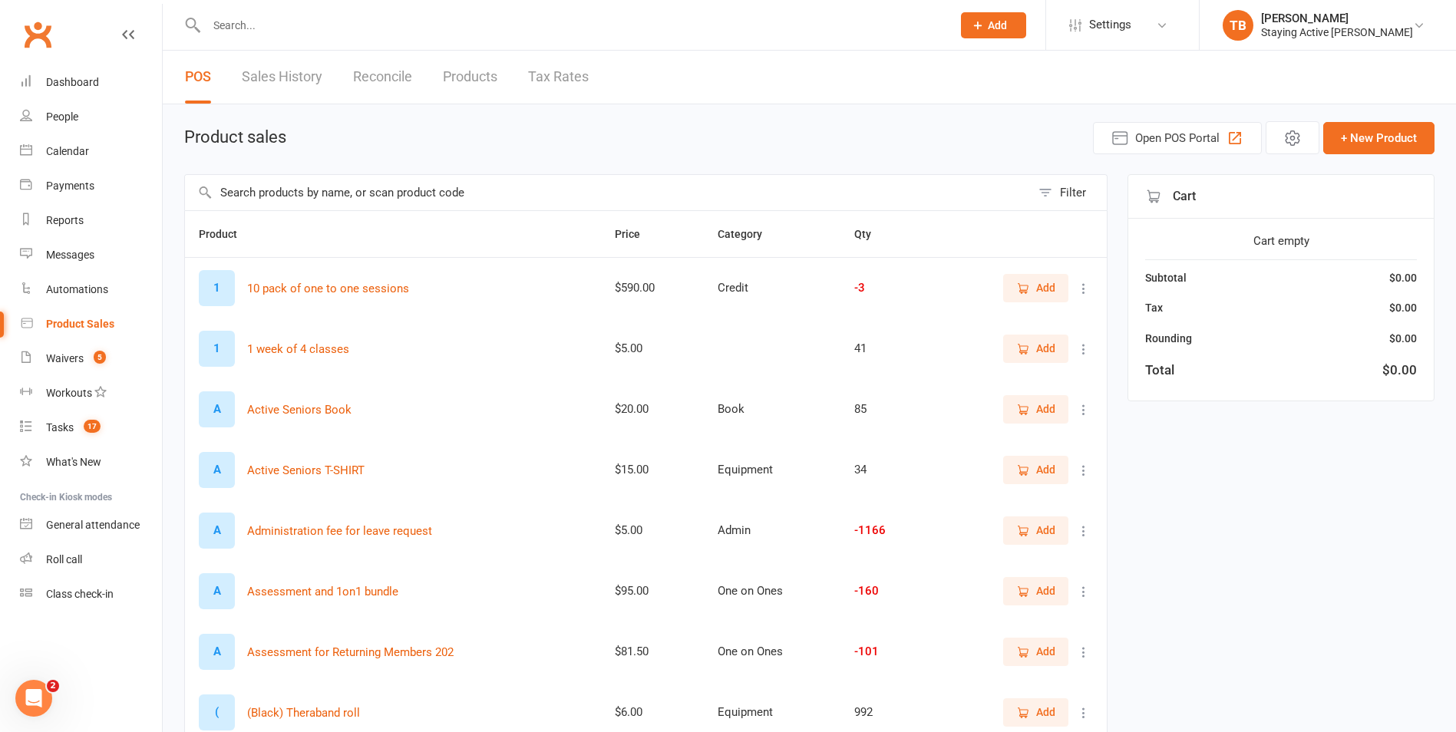
click at [391, 203] on input "text" at bounding box center [608, 192] width 846 height 35
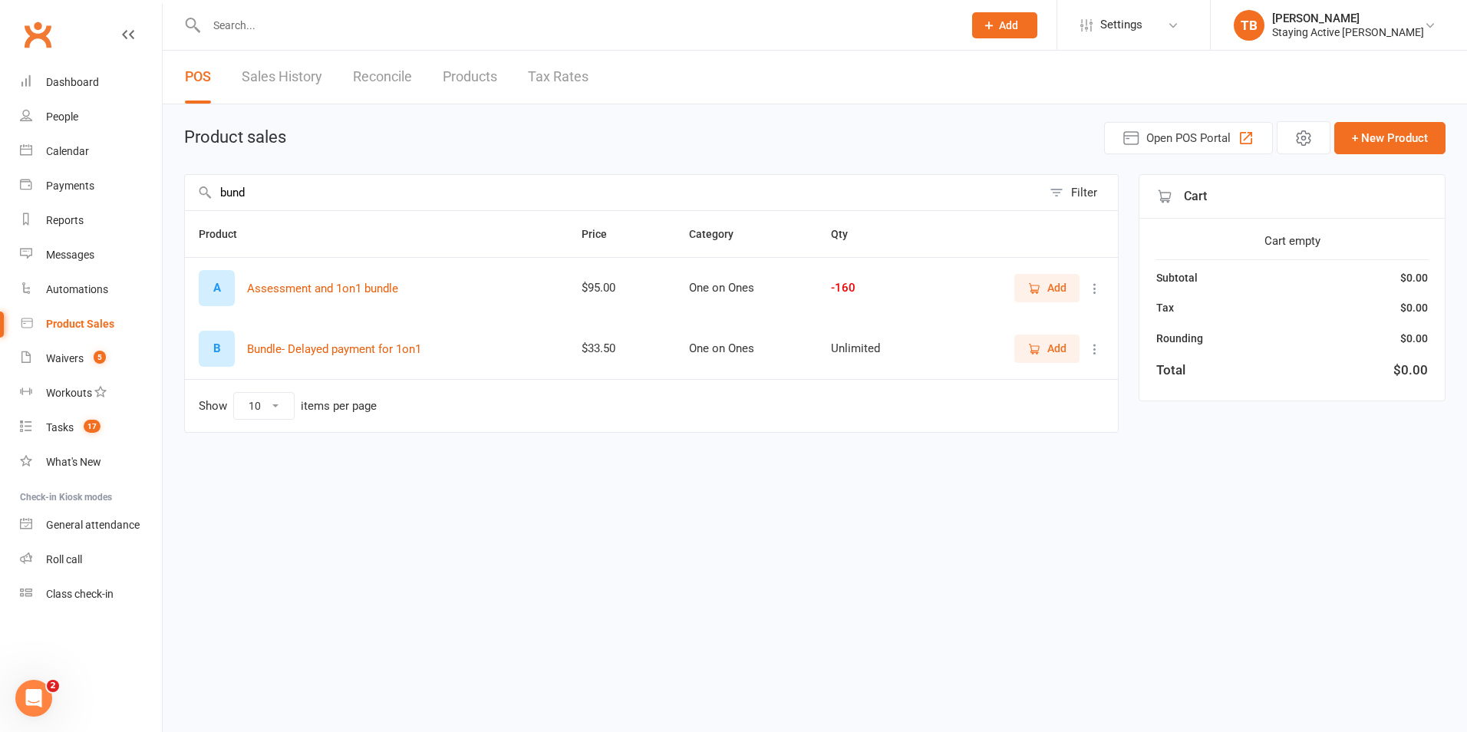
type input "bund"
click at [1048, 292] on span "Add" at bounding box center [1057, 287] width 19 height 17
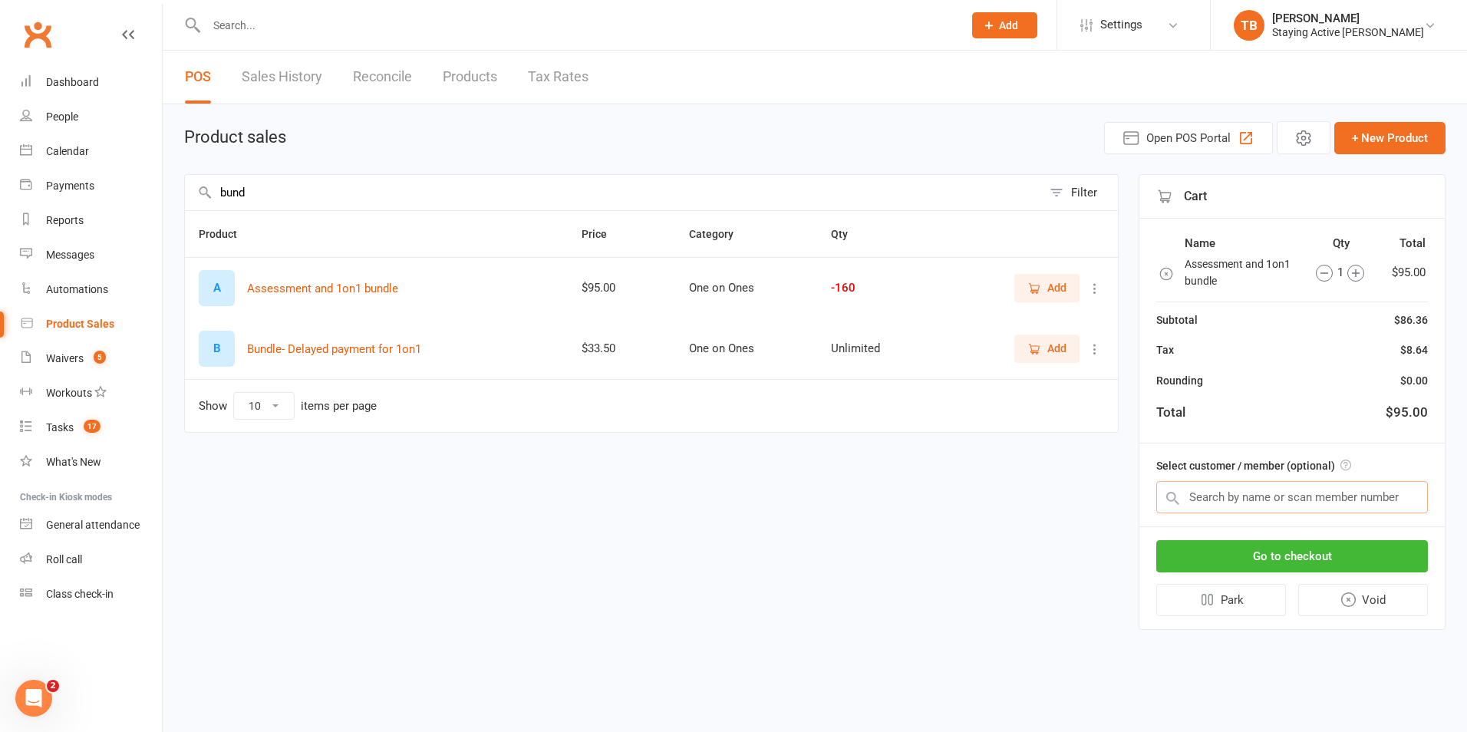
click at [1219, 506] on input "text" at bounding box center [1293, 497] width 272 height 32
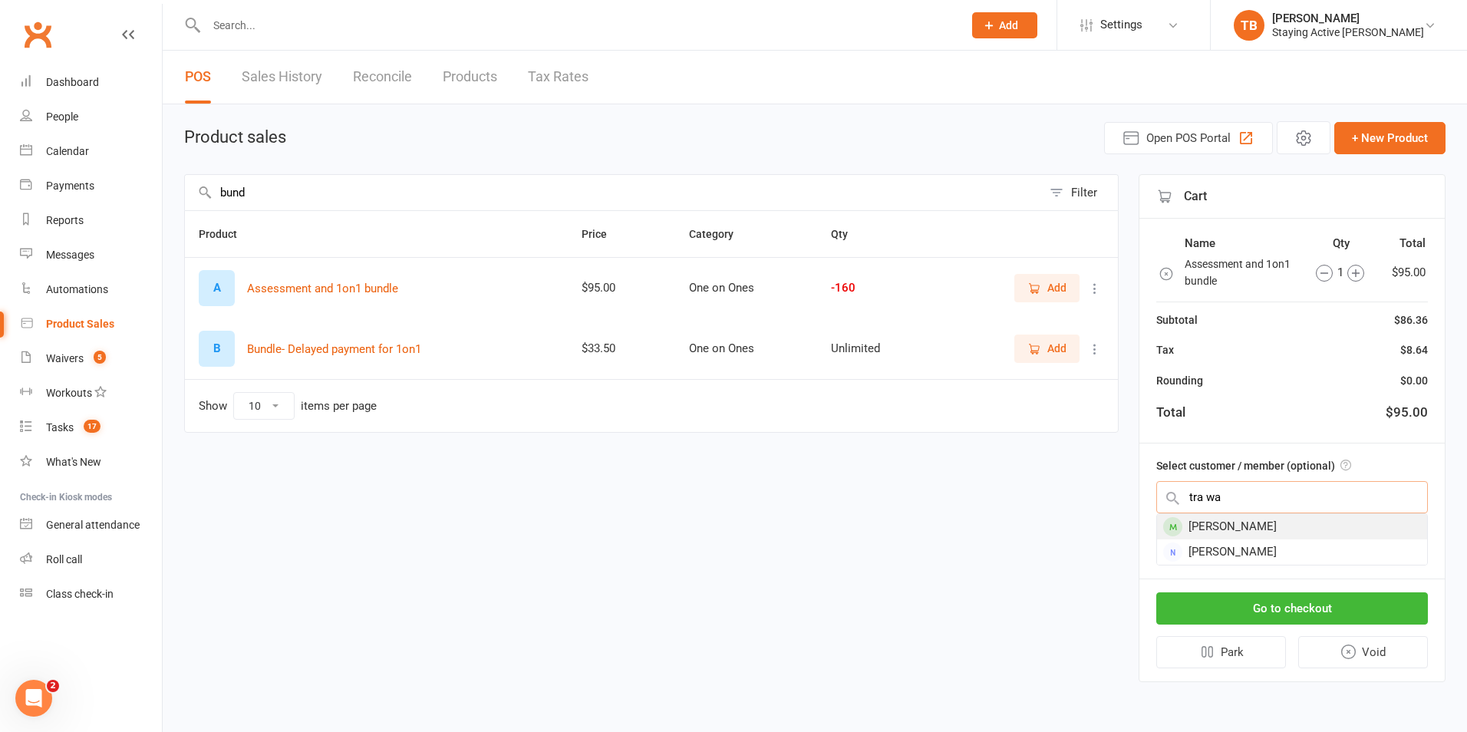
type input "tra wa"
click at [1192, 527] on div "Tracey Waight" at bounding box center [1292, 526] width 270 height 25
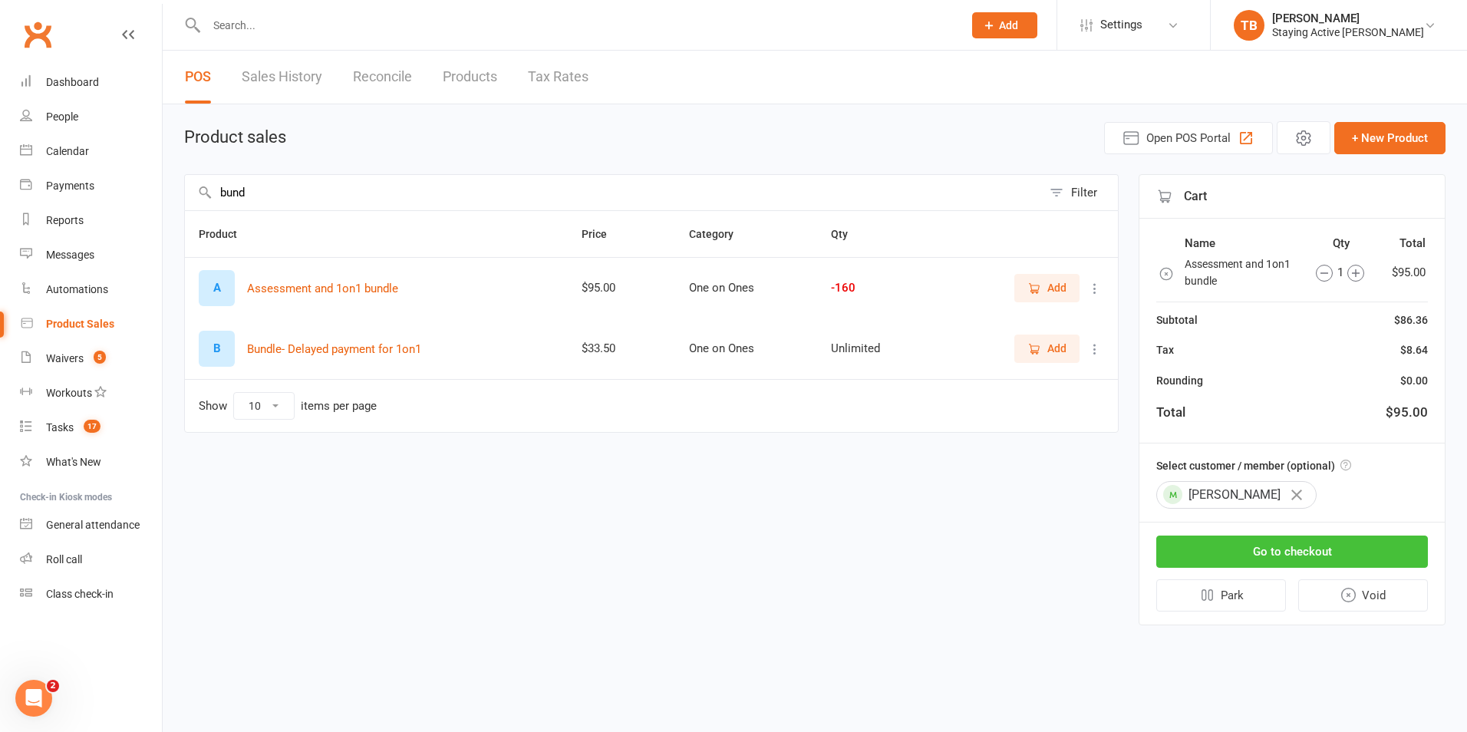
click at [1282, 550] on button "Go to checkout" at bounding box center [1293, 552] width 272 height 32
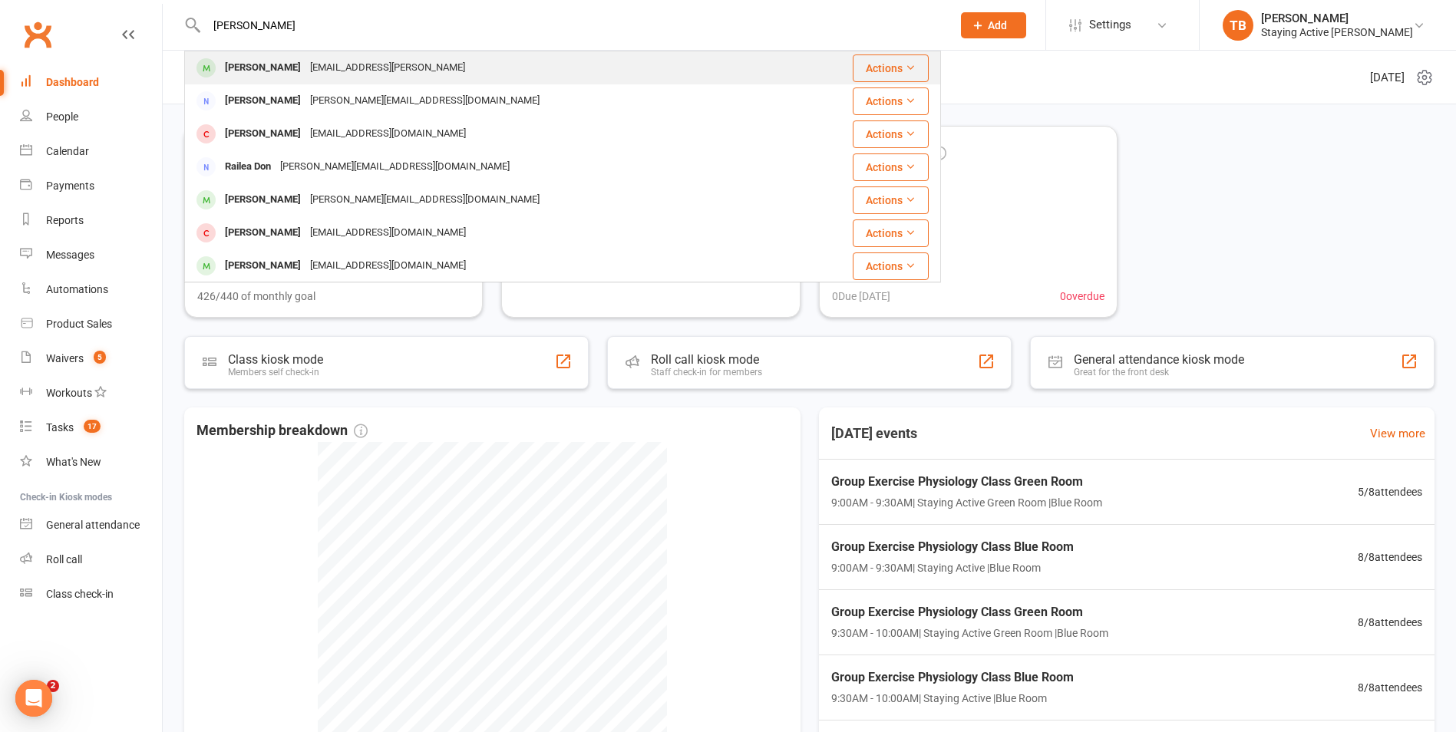
type input "[PERSON_NAME]"
click at [215, 61] on div at bounding box center [206, 67] width 28 height 25
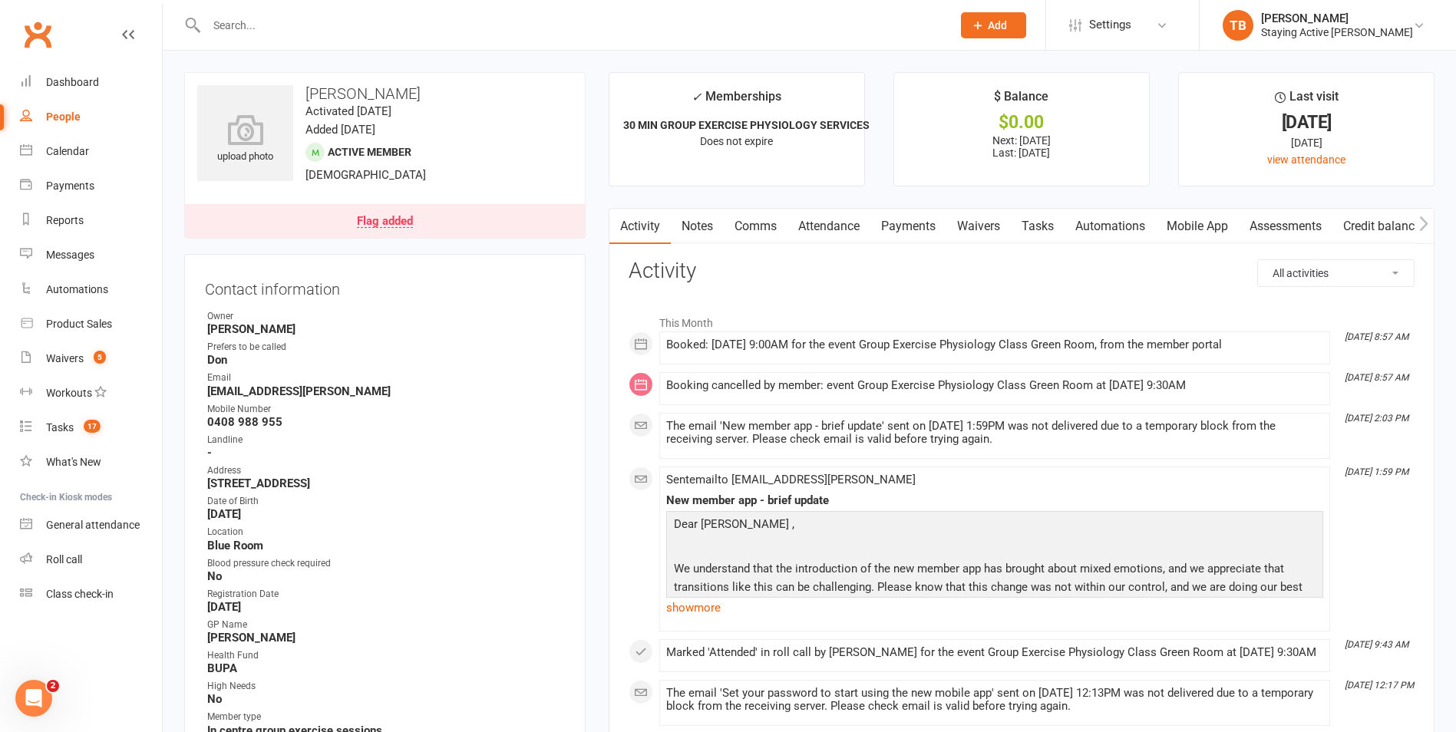
drag, startPoint x: 1299, startPoint y: 219, endPoint x: 979, endPoint y: 141, distance: 330.1
click at [1293, 219] on link "Assessments" at bounding box center [1286, 226] width 94 height 35
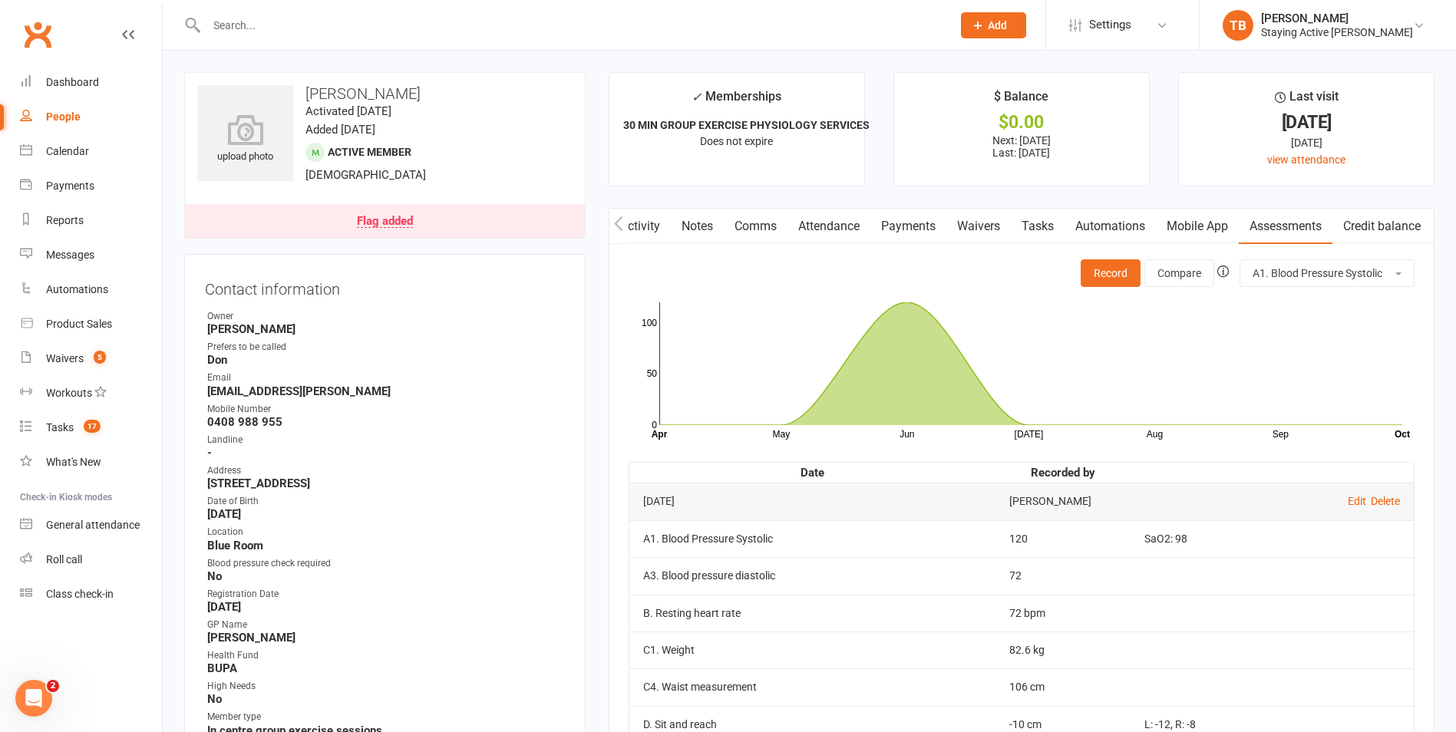
drag, startPoint x: 616, startPoint y: 223, endPoint x: 645, endPoint y: 226, distance: 28.5
click at [620, 223] on icon "button" at bounding box center [618, 224] width 9 height 16
click at [629, 224] on link "Activity" at bounding box center [639, 226] width 61 height 35
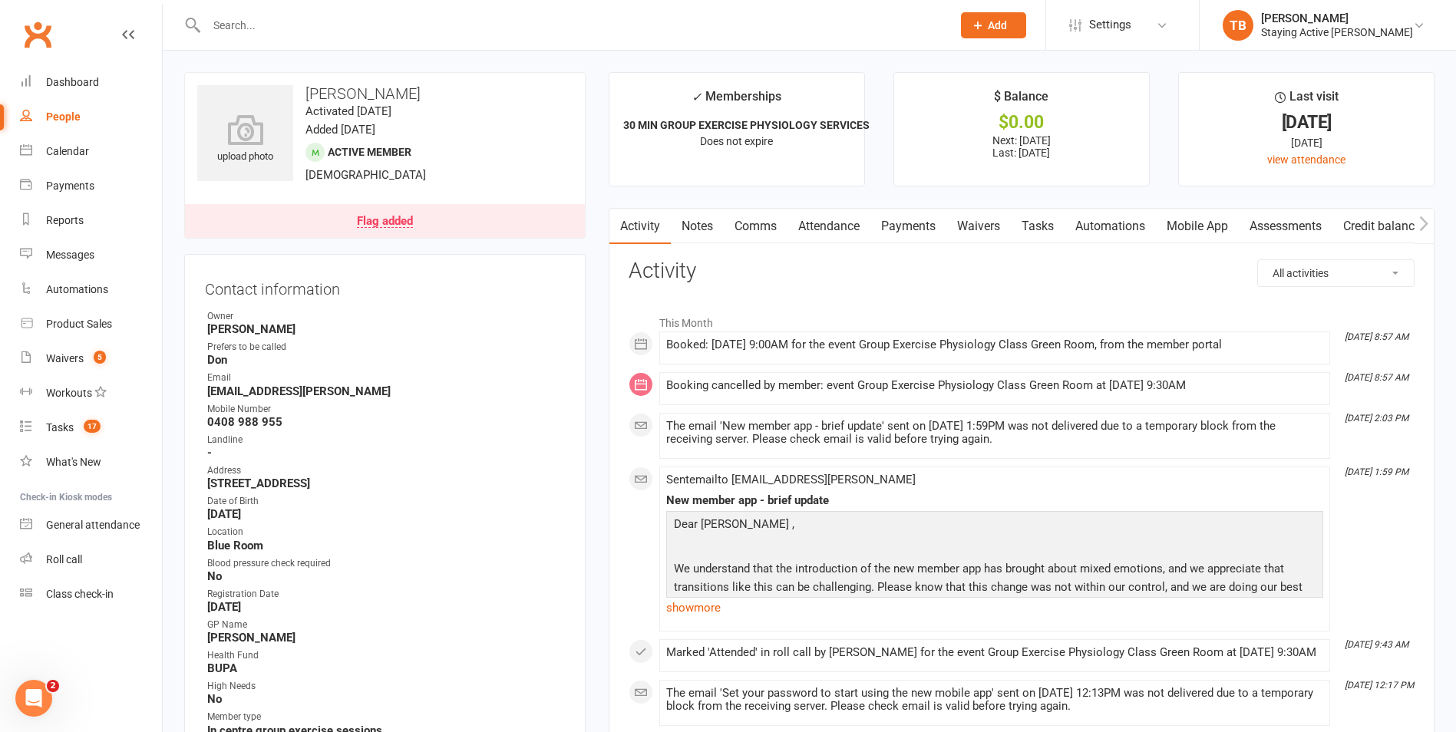
click at [1300, 230] on link "Assessments" at bounding box center [1286, 226] width 94 height 35
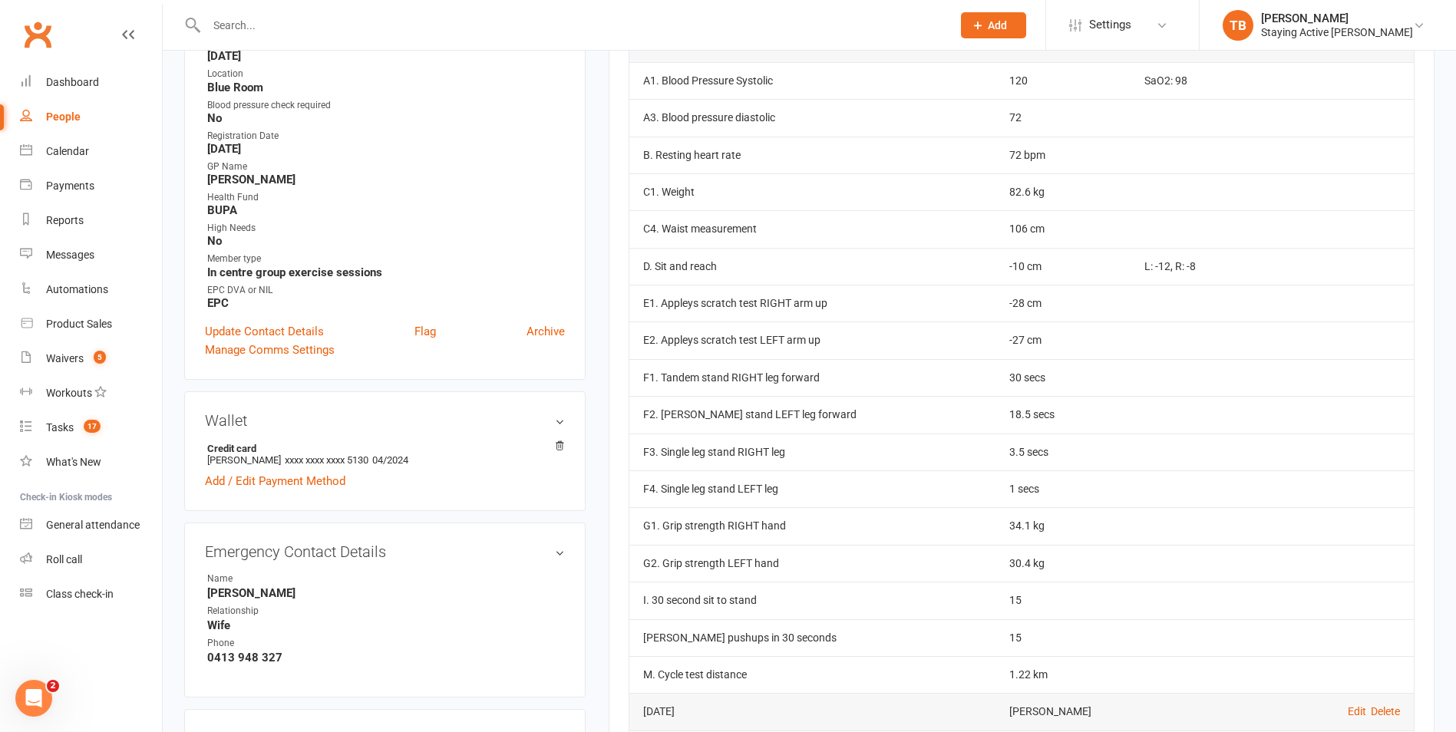
scroll to position [461, 0]
drag, startPoint x: 988, startPoint y: 377, endPoint x: 1040, endPoint y: 380, distance: 52.3
click at [1040, 380] on td "30 secs" at bounding box center [1062, 375] width 135 height 37
drag, startPoint x: 1040, startPoint y: 380, endPoint x: 1055, endPoint y: 416, distance: 38.9
click at [1055, 416] on td "18.5 secs" at bounding box center [1062, 412] width 135 height 37
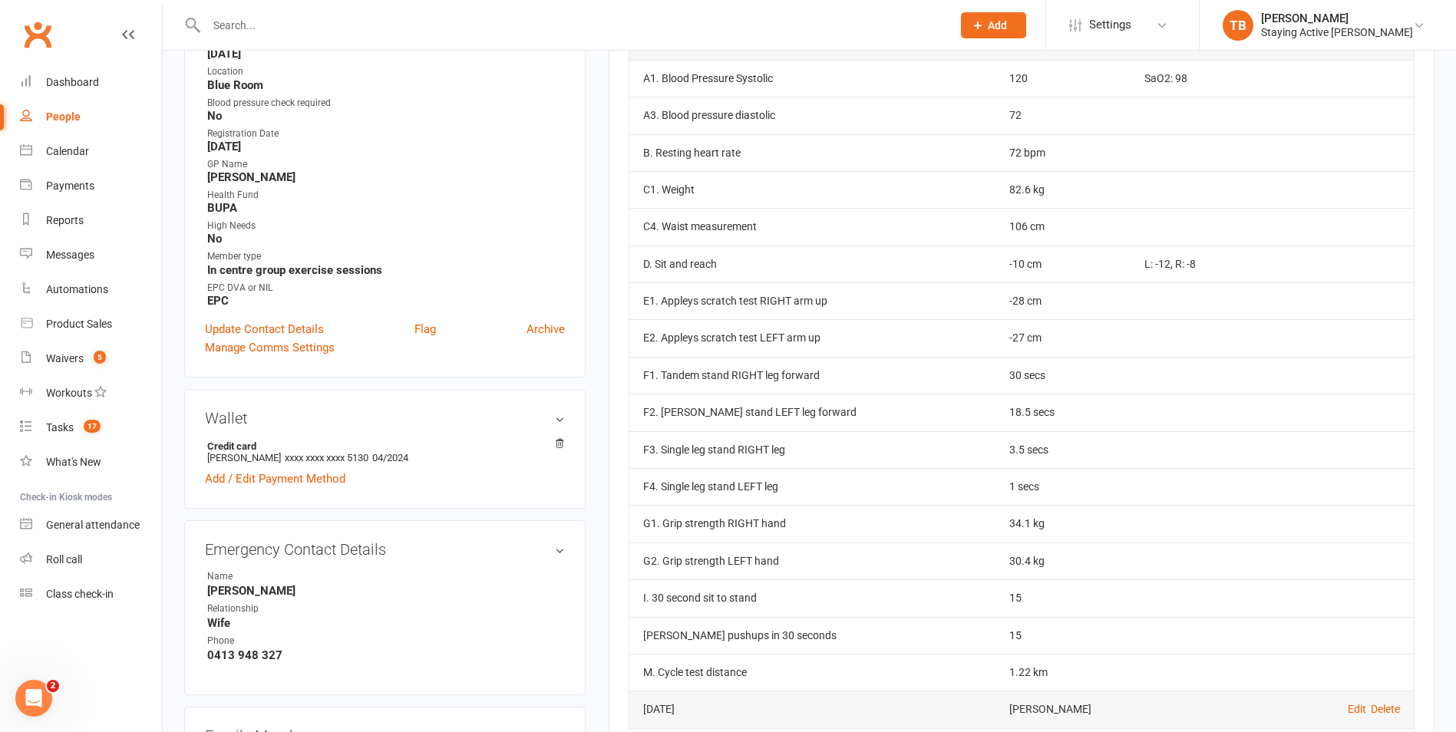
click at [1070, 609] on td "15" at bounding box center [1062, 597] width 135 height 37
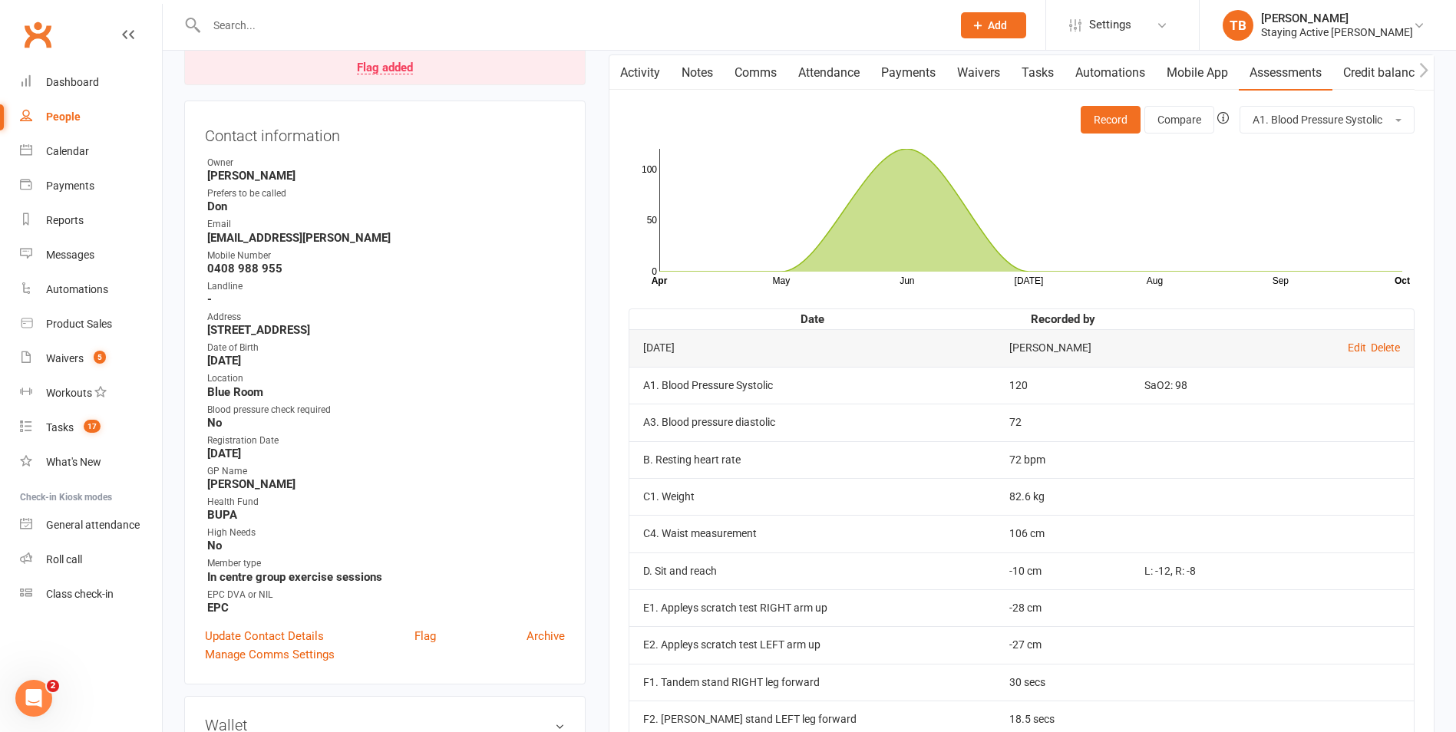
scroll to position [0, 0]
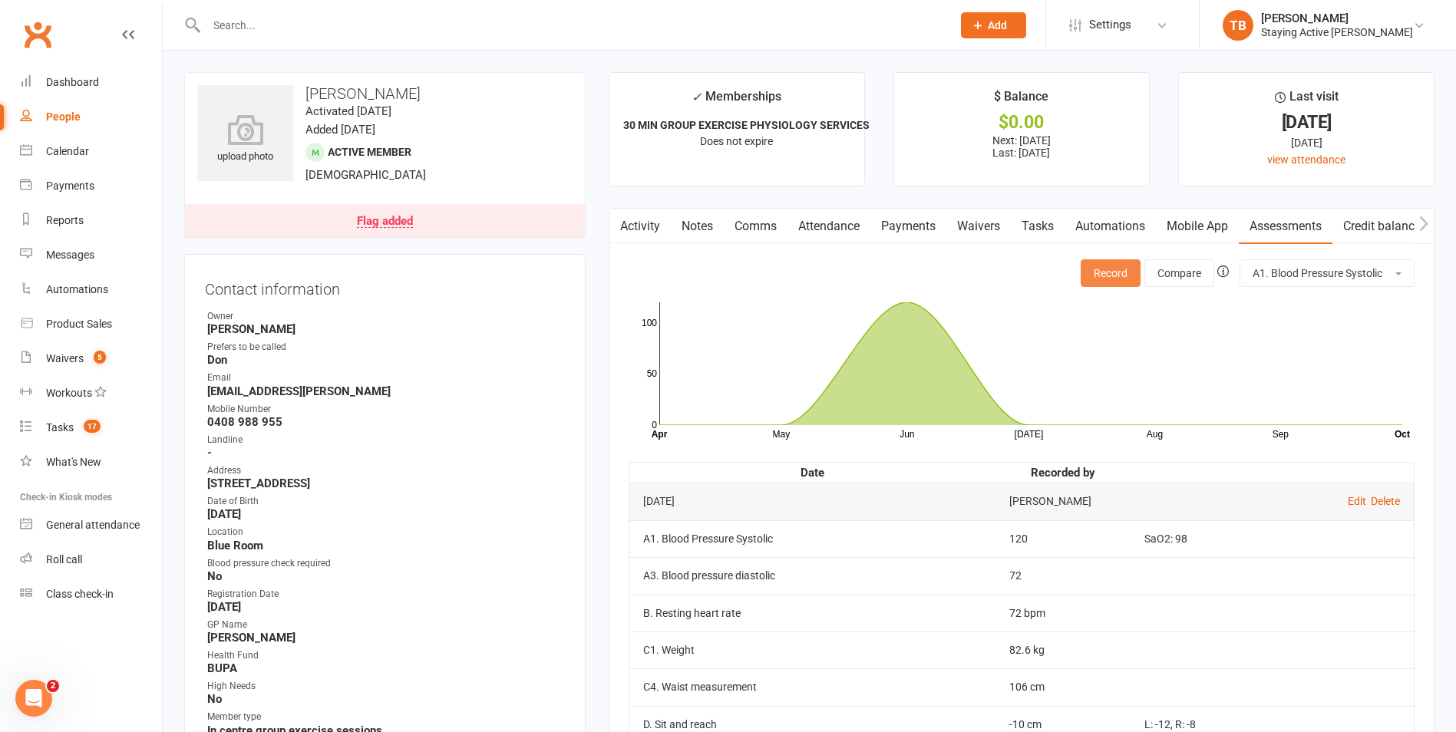
click at [1121, 269] on button "Record" at bounding box center [1111, 273] width 60 height 28
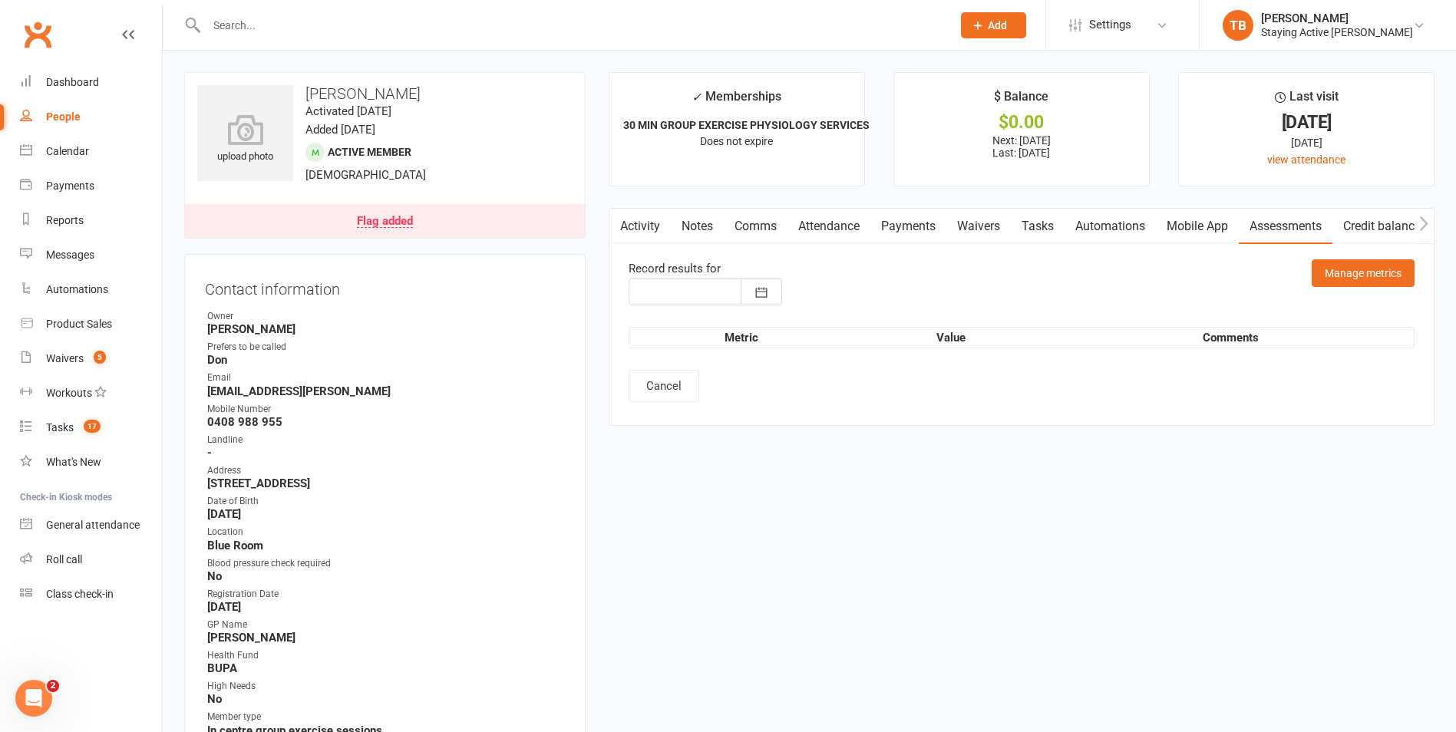
type input "[DATE]"
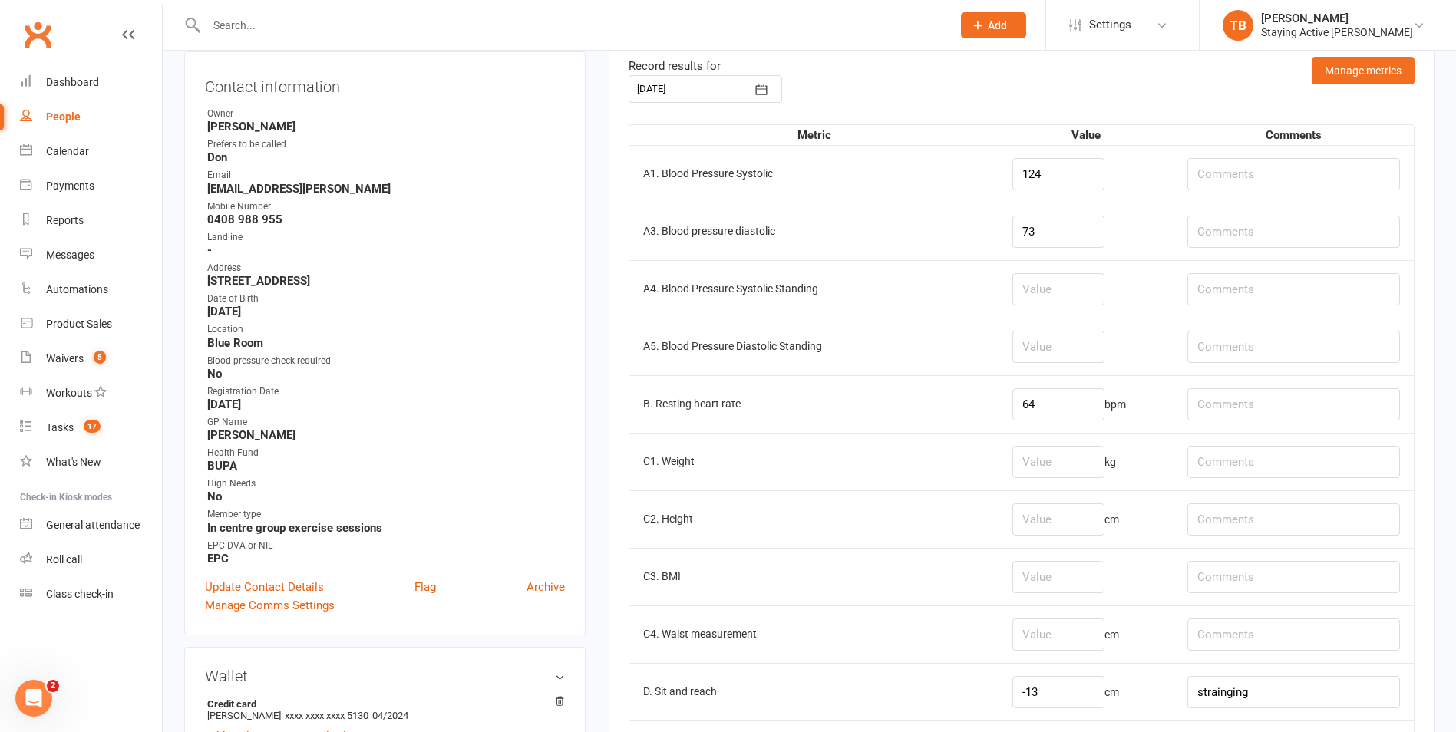
scroll to position [230, 0]
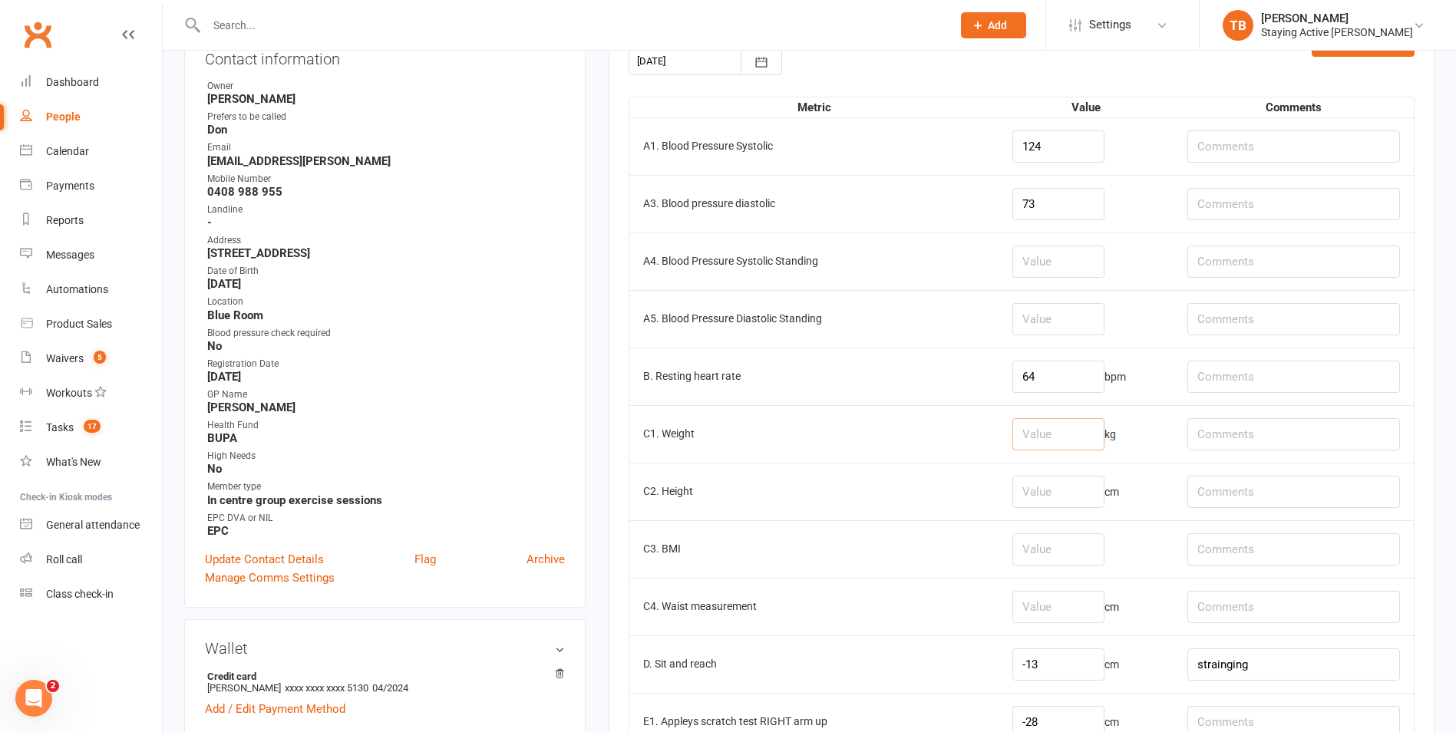
click at [1031, 444] on input "number" at bounding box center [1058, 434] width 92 height 32
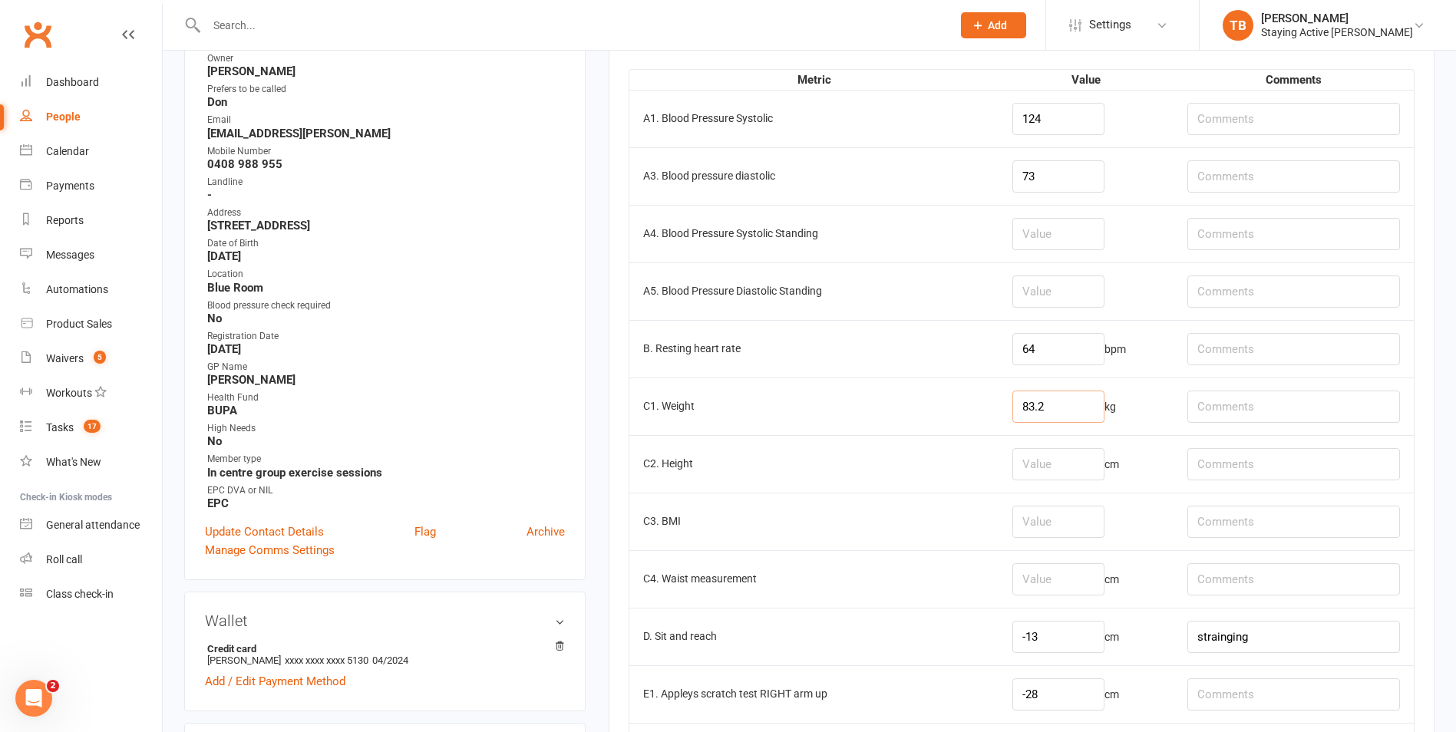
scroll to position [461, 0]
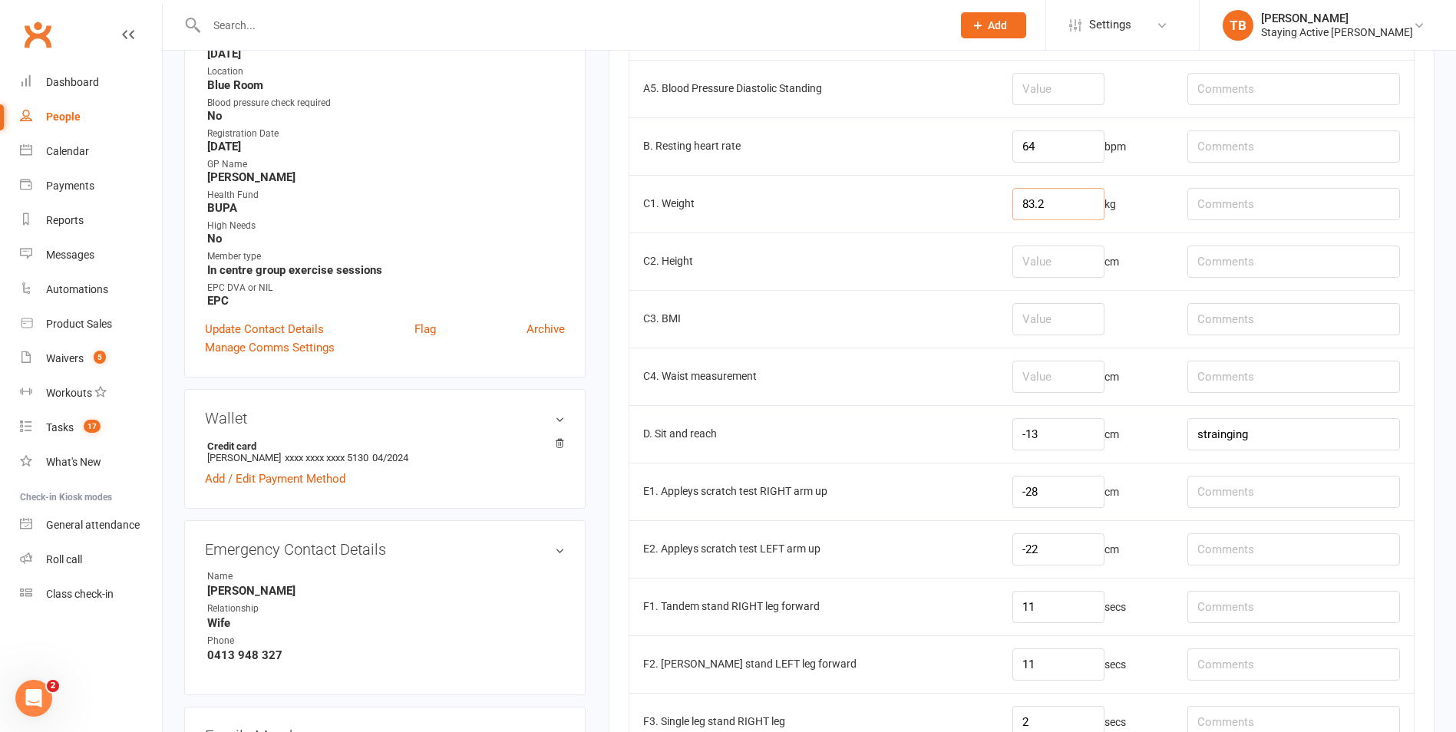
type input "83.2"
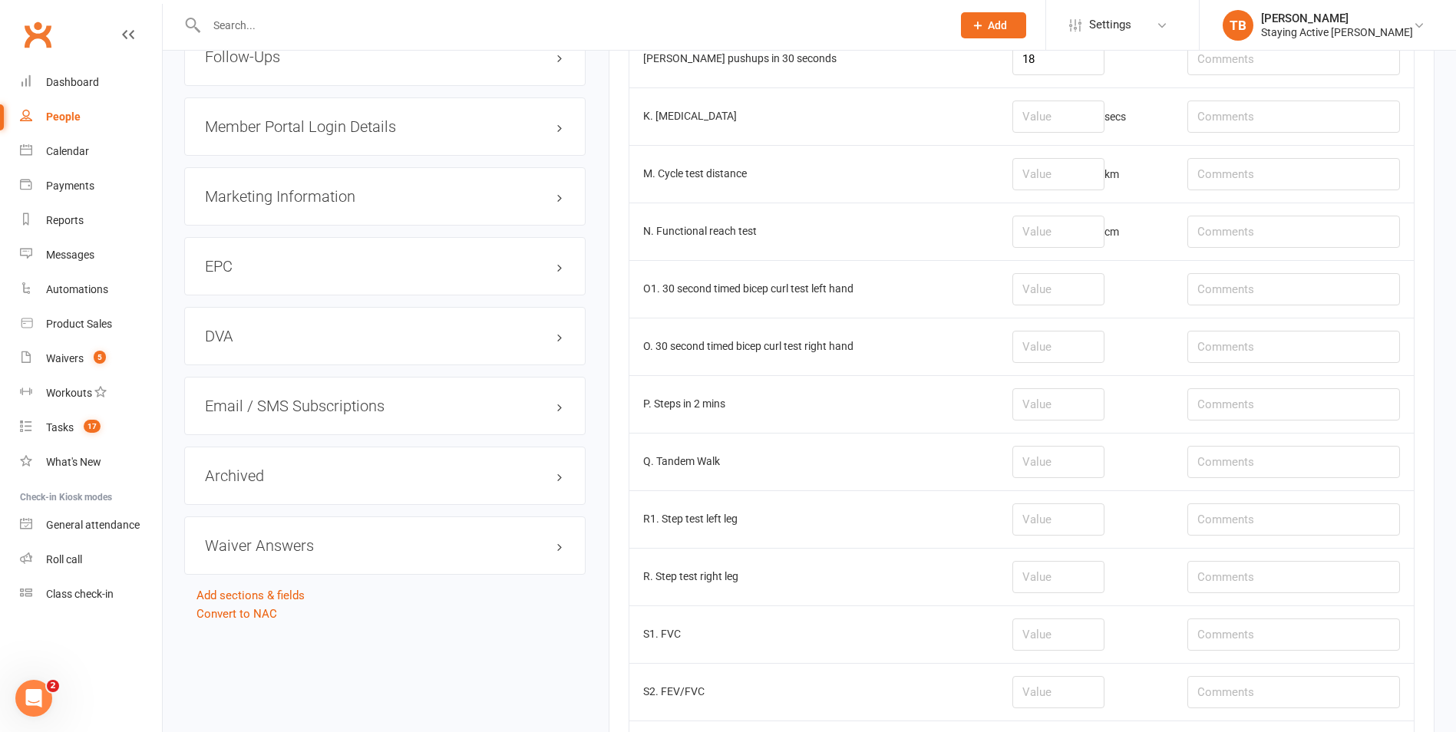
scroll to position [1689, 0]
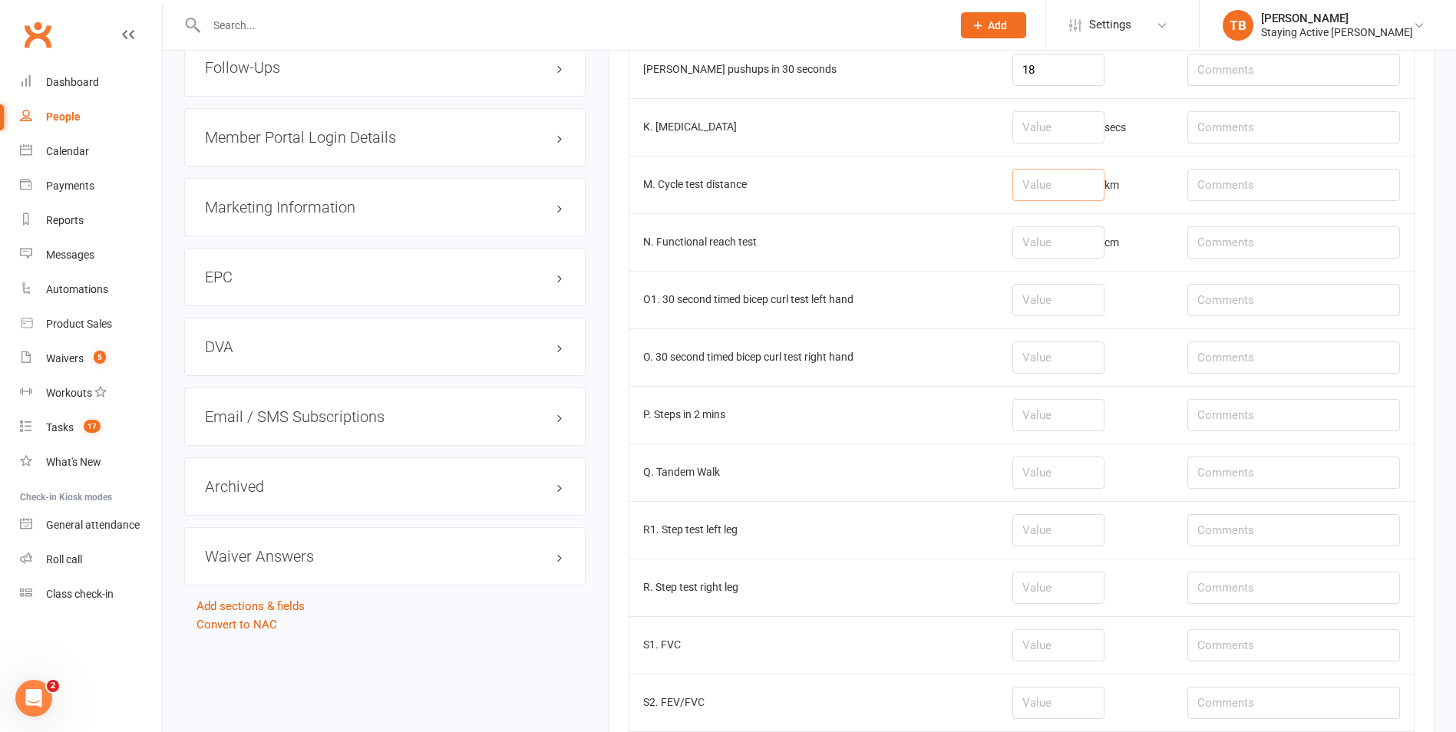
click at [1059, 183] on input "number" at bounding box center [1058, 185] width 92 height 32
type input "0"
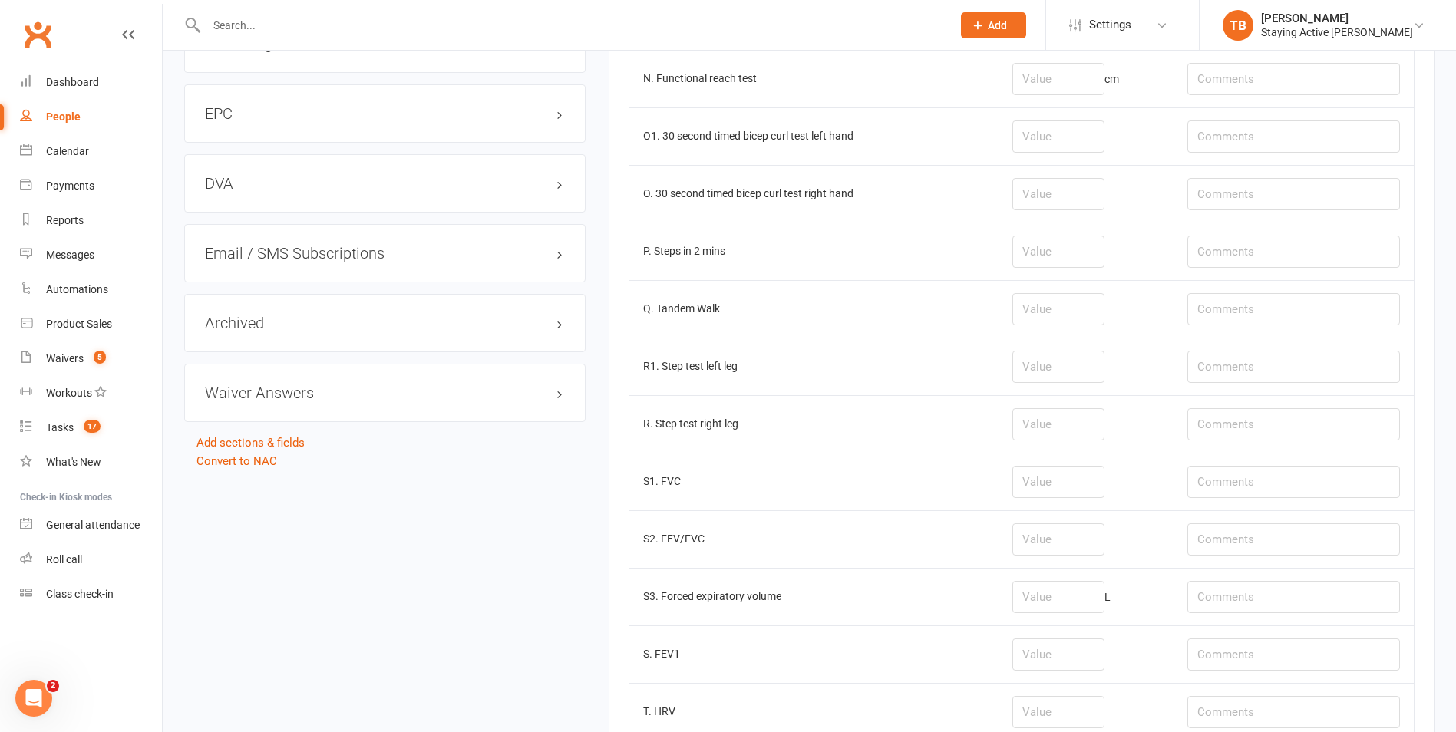
scroll to position [2036, 0]
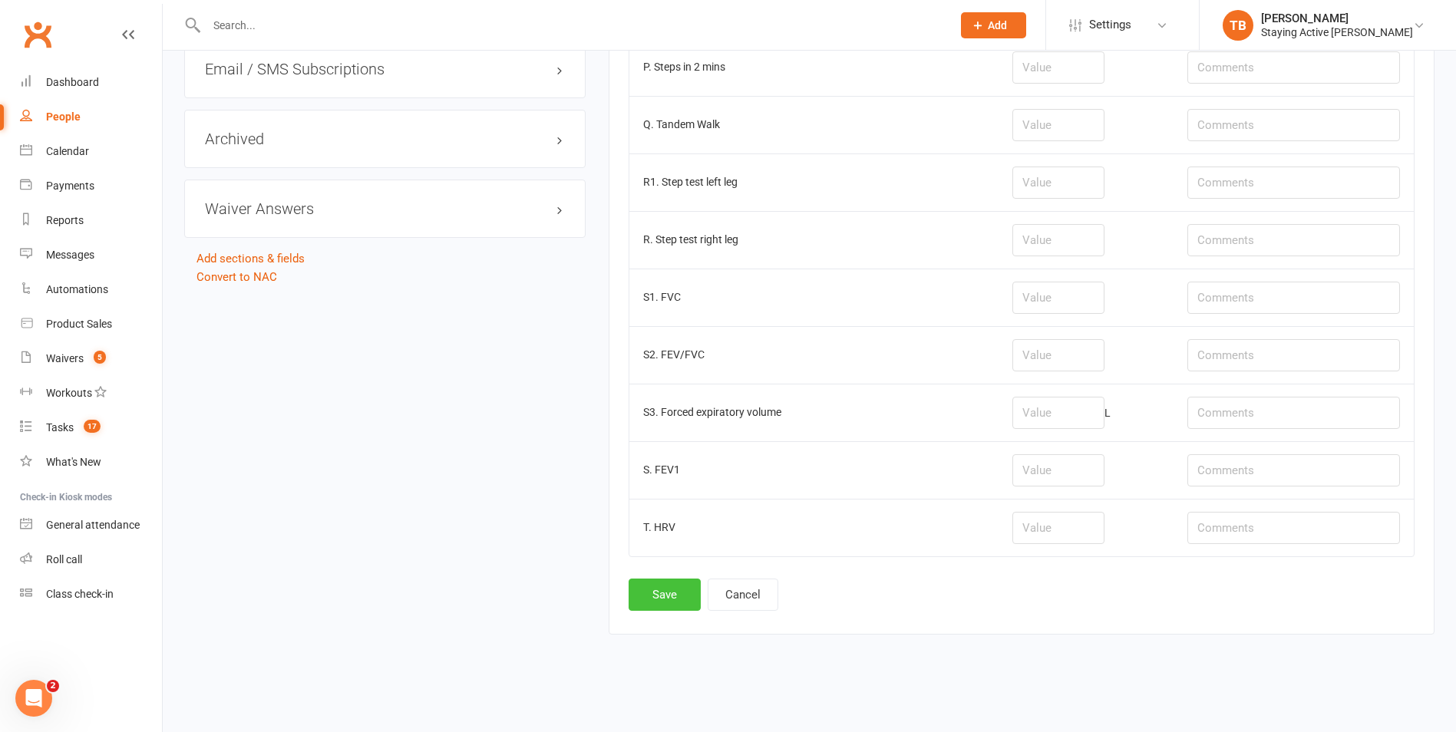
type input "1.02"
click at [656, 582] on button "Save" at bounding box center [665, 595] width 72 height 32
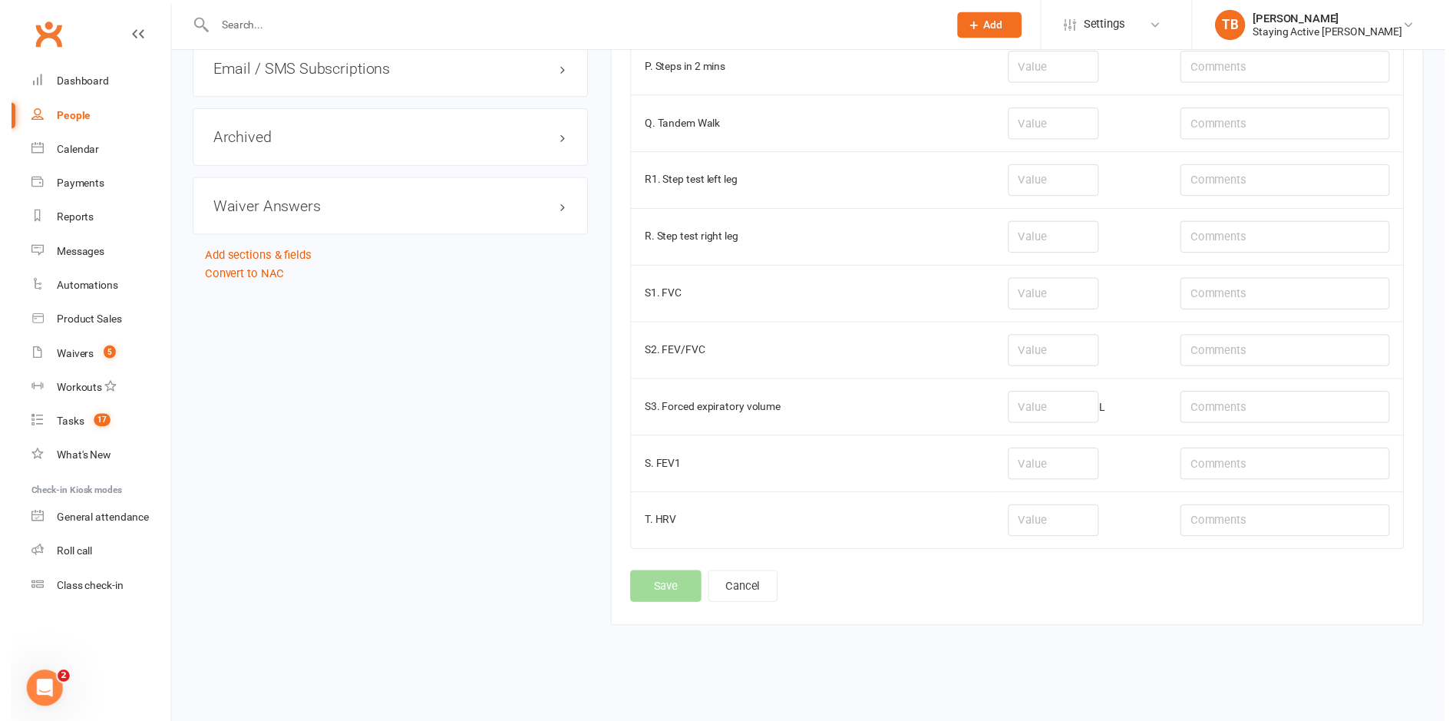
scroll to position [0, 0]
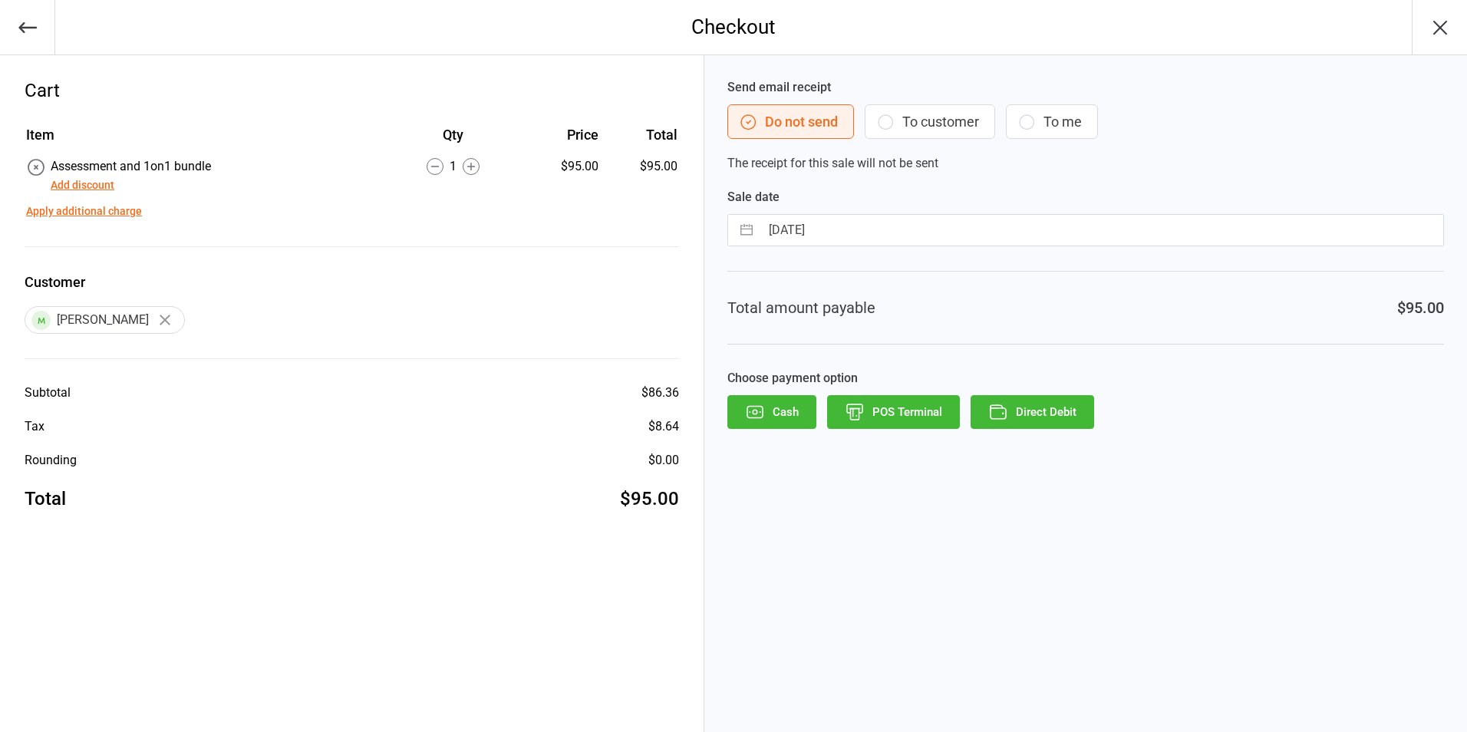
click at [1027, 409] on button "Direct Debit" at bounding box center [1033, 412] width 124 height 34
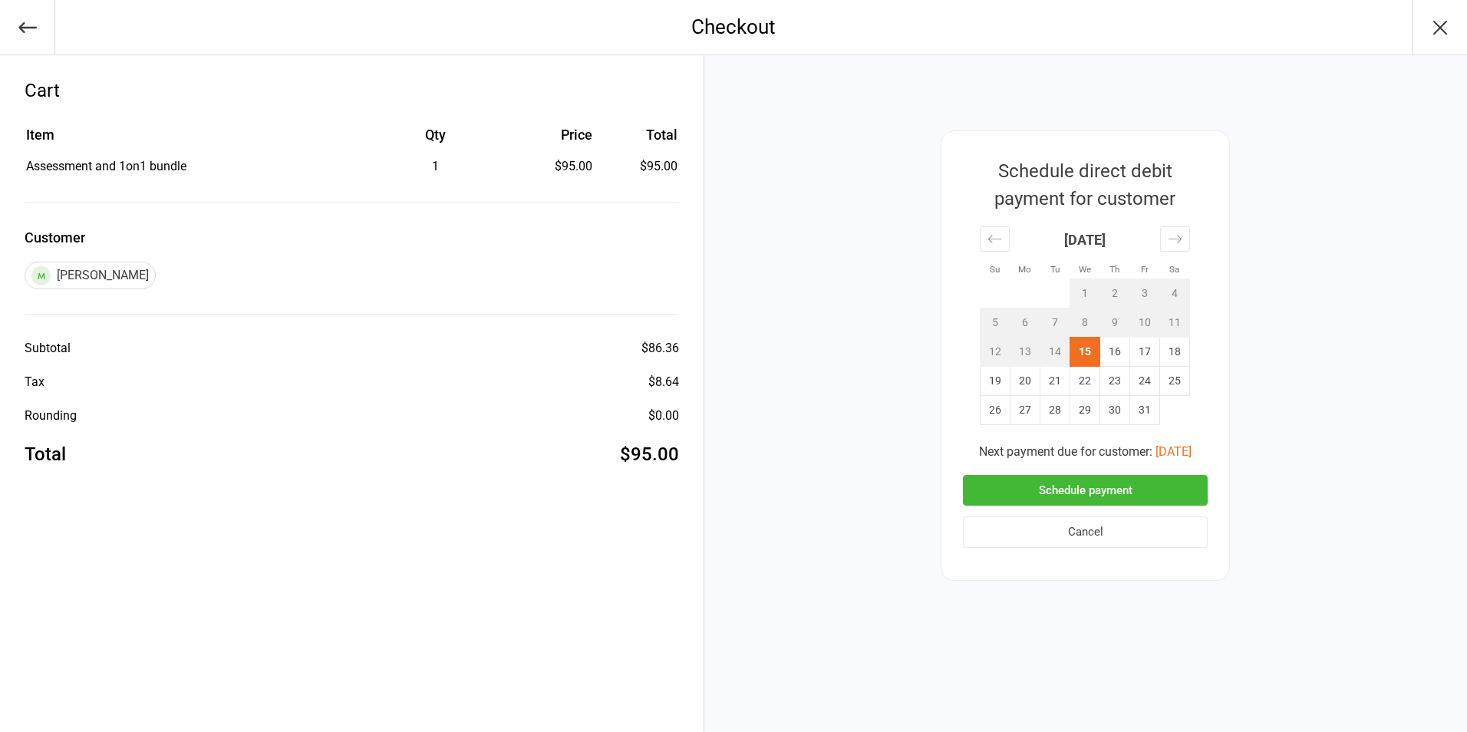
click at [1085, 536] on button "Cancel" at bounding box center [1085, 532] width 245 height 31
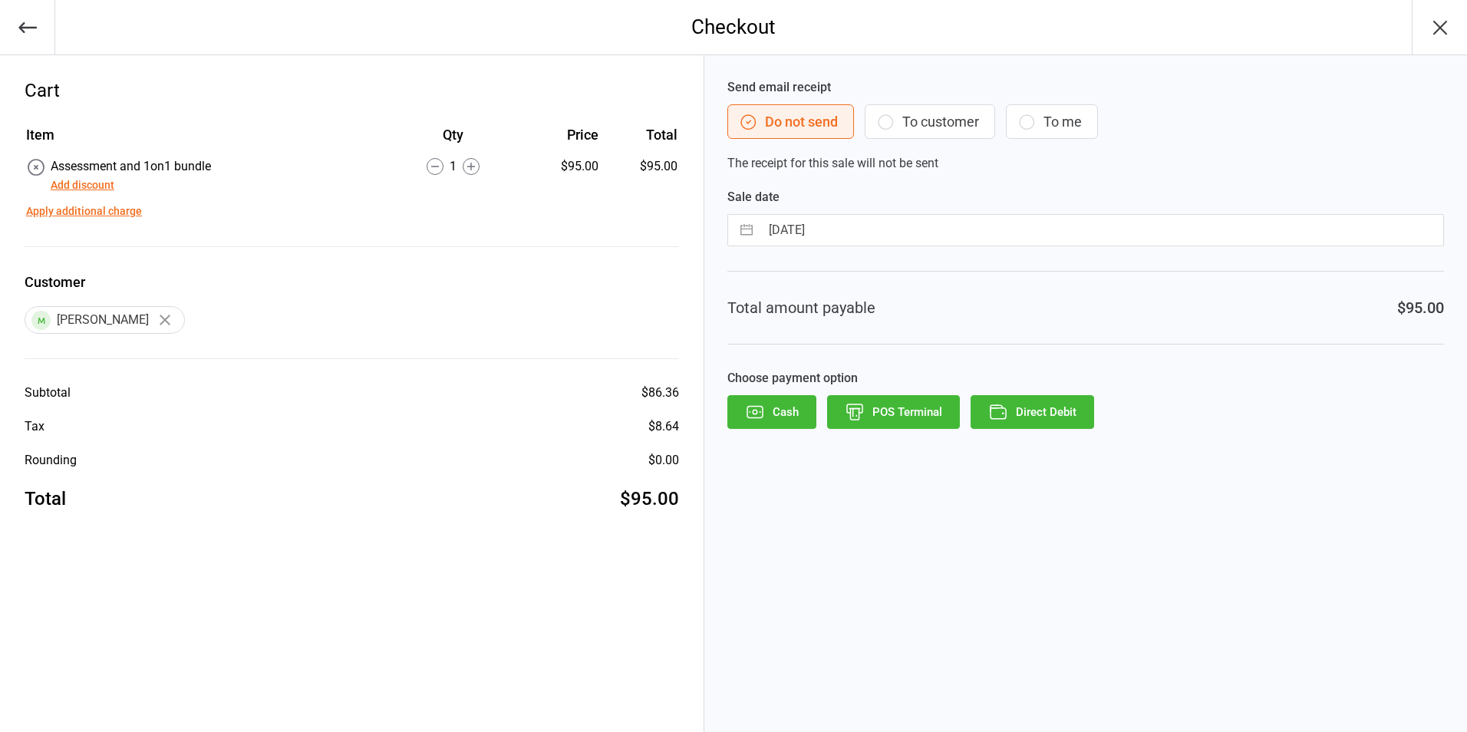
click at [926, 419] on button "POS Terminal" at bounding box center [893, 412] width 133 height 34
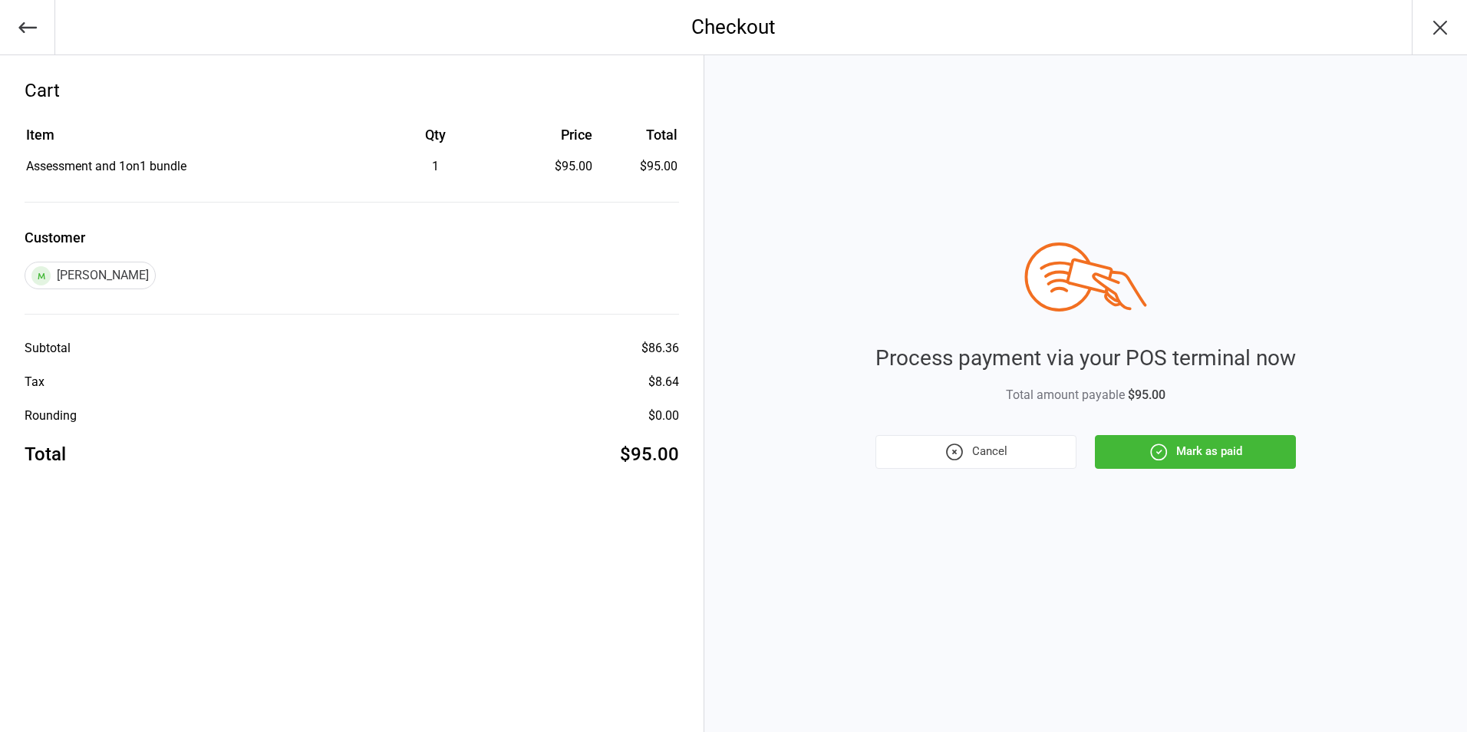
drag, startPoint x: 1212, startPoint y: 460, endPoint x: 563, endPoint y: 18, distance: 784.9
click at [1208, 457] on button "Mark as paid" at bounding box center [1195, 452] width 201 height 34
